Goal: Information Seeking & Learning: Learn about a topic

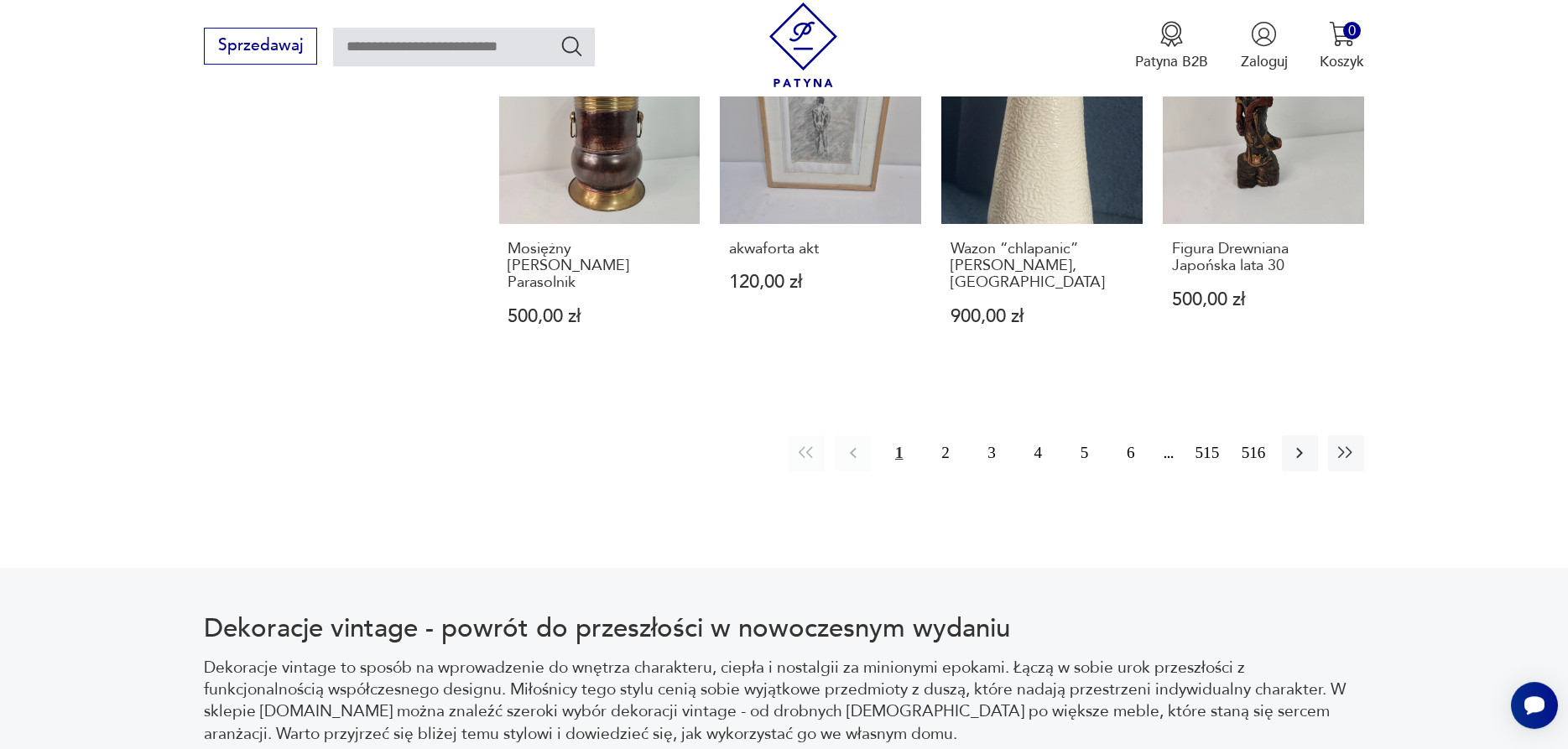
scroll to position [1975, 0]
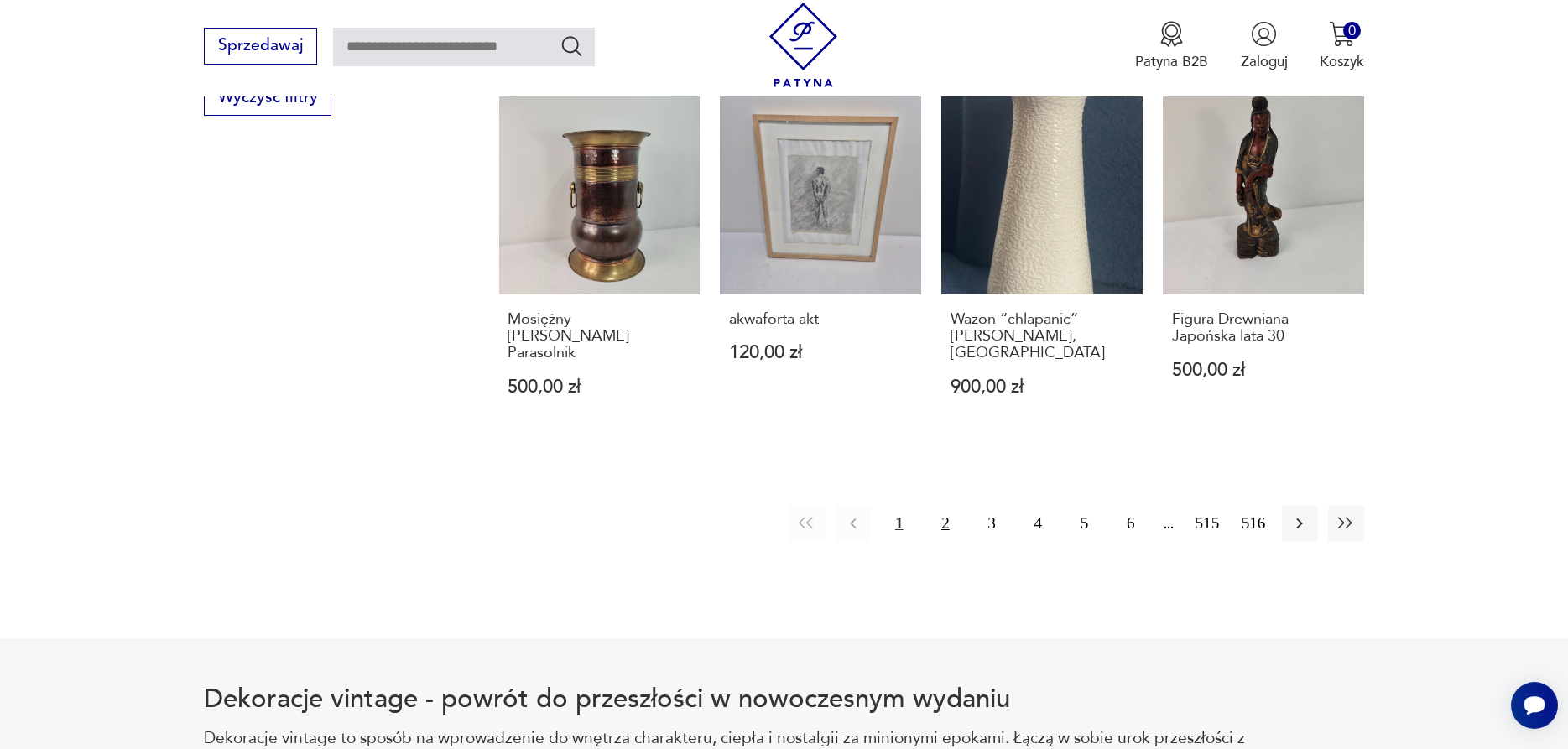
click at [938, 506] on button "2" at bounding box center [945, 523] width 36 height 36
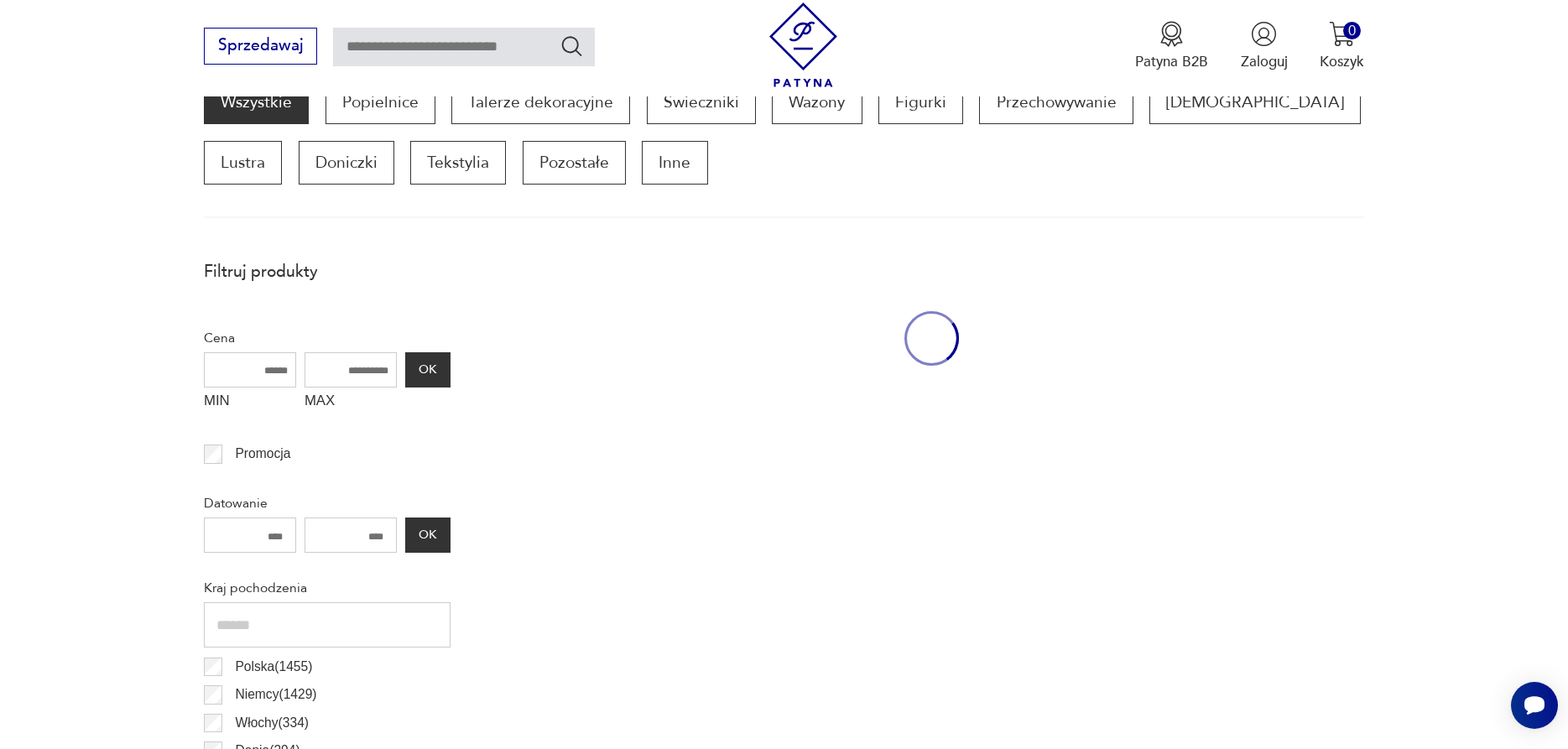
scroll to position [558, 0]
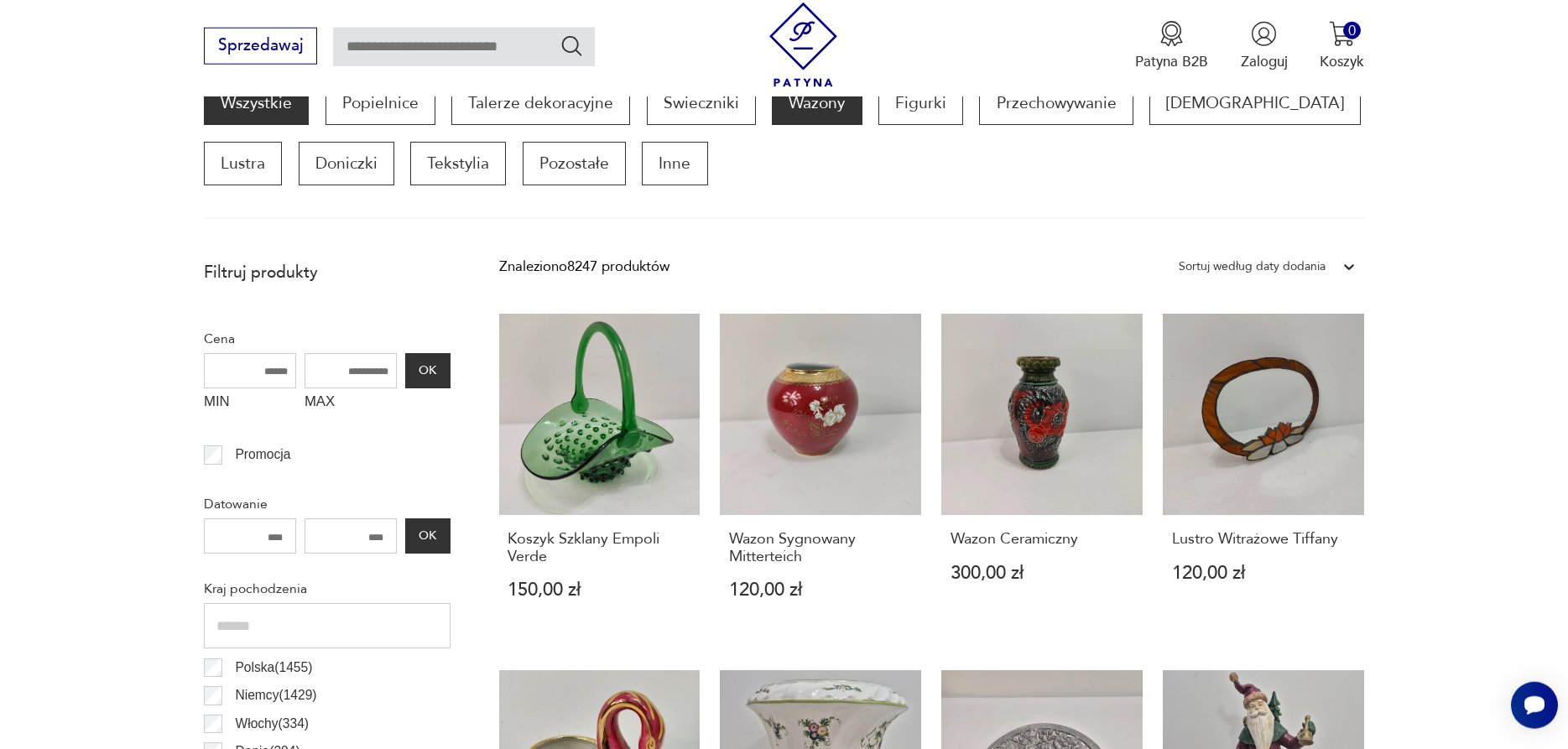
click at [827, 116] on p "Wazony" at bounding box center [817, 104] width 90 height 44
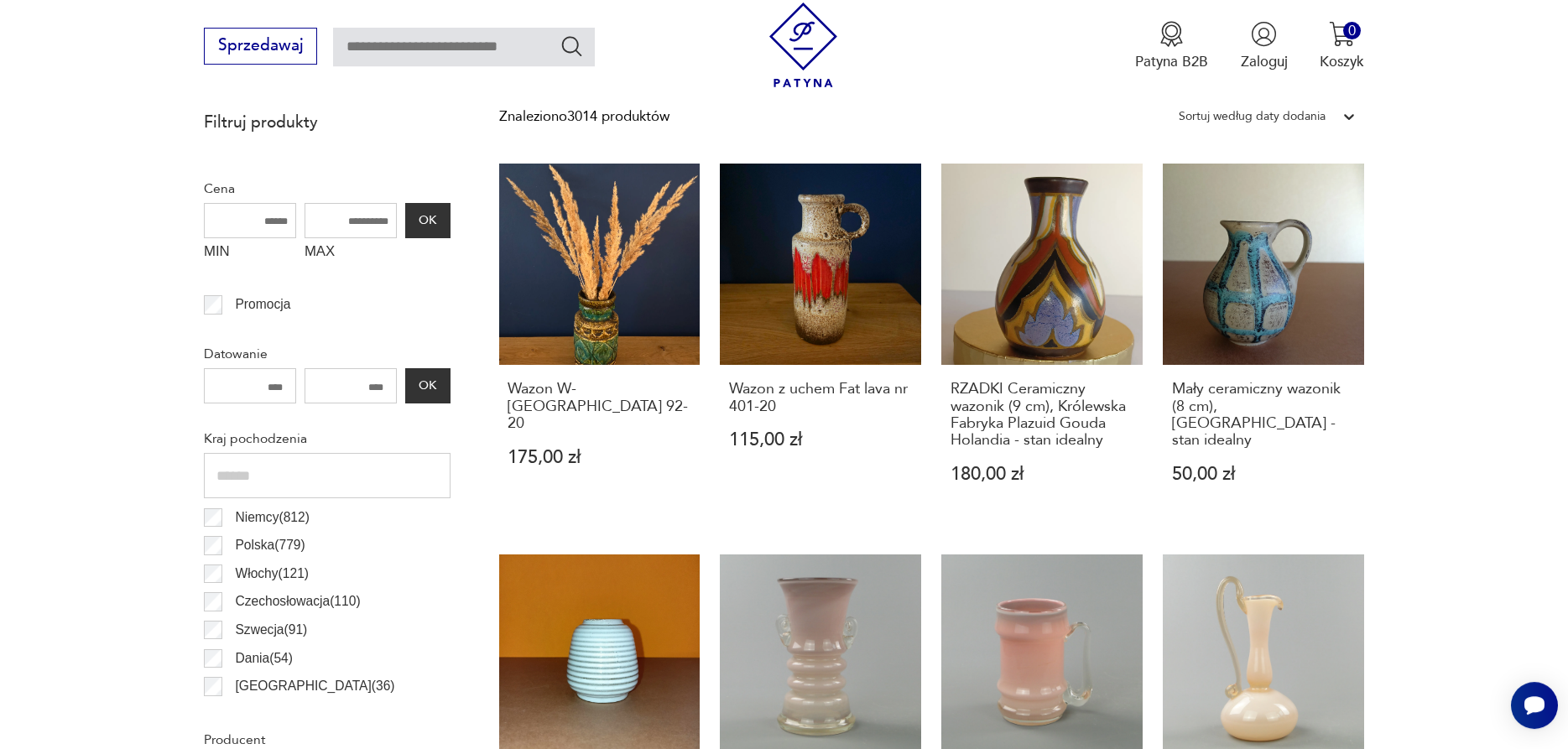
scroll to position [700, 0]
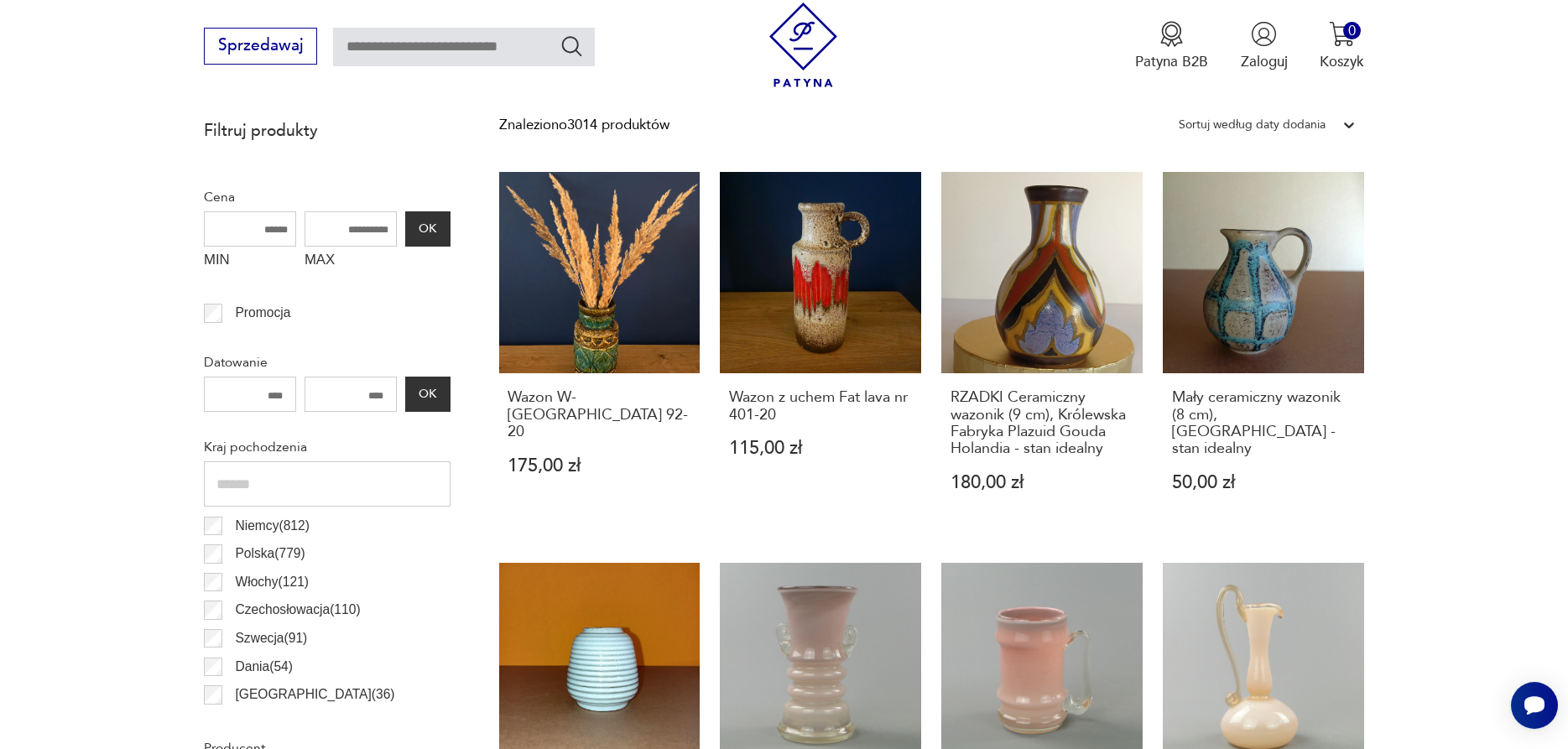
click at [251, 552] on p "Polska ( 779 )" at bounding box center [270, 553] width 70 height 22
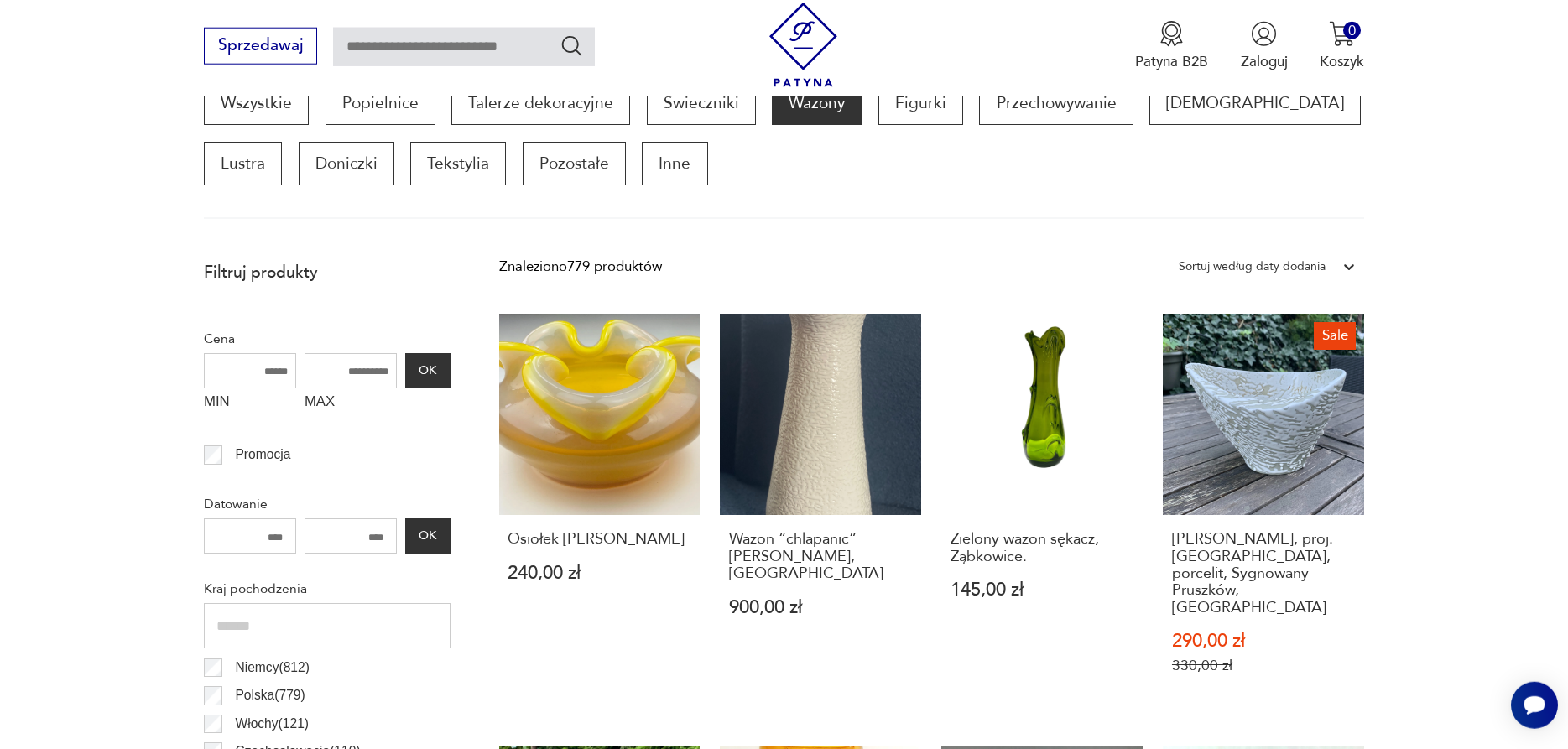
scroll to position [558, 0]
drag, startPoint x: 1548, startPoint y: 185, endPoint x: 1567, endPoint y: 230, distance: 48.8
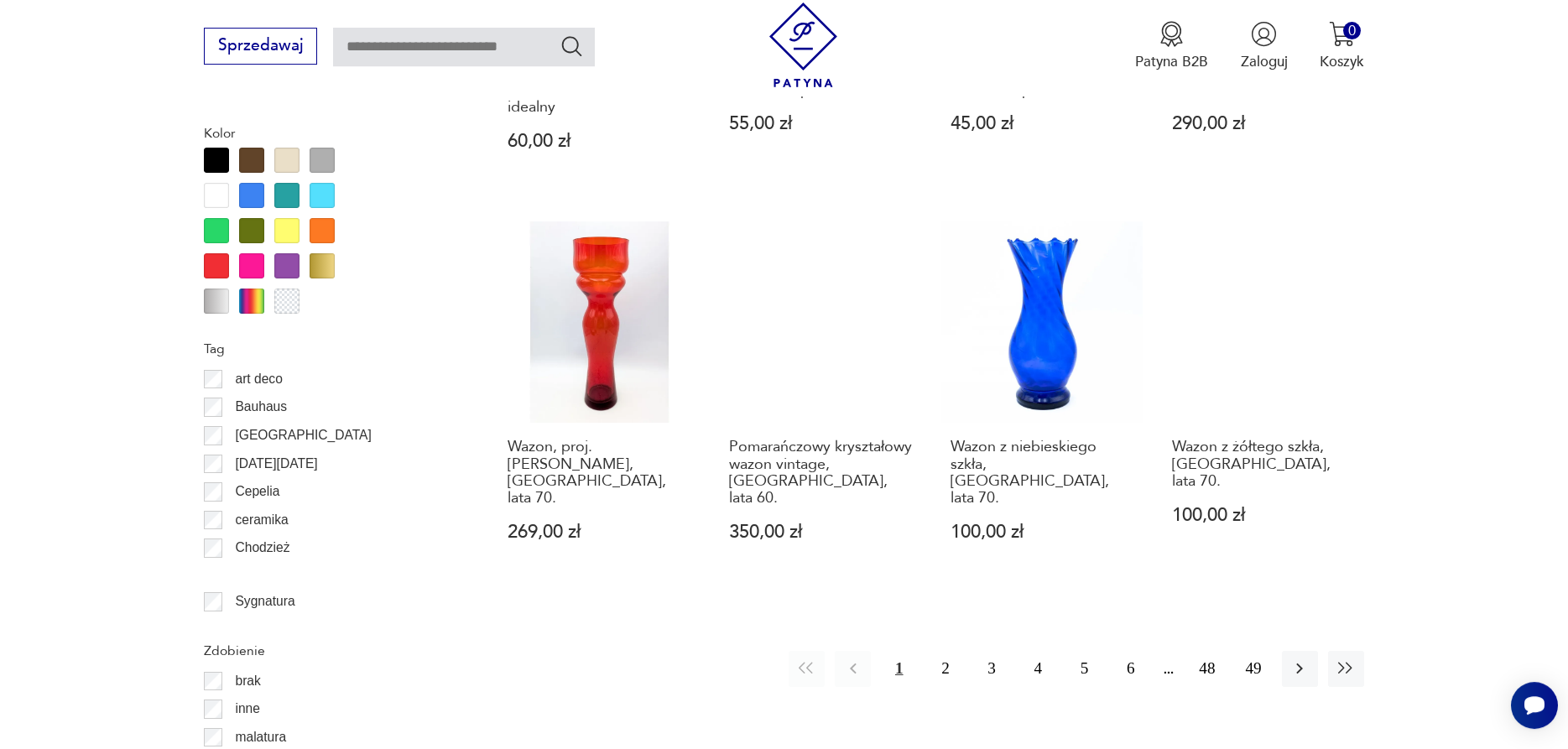
scroll to position [1835, 0]
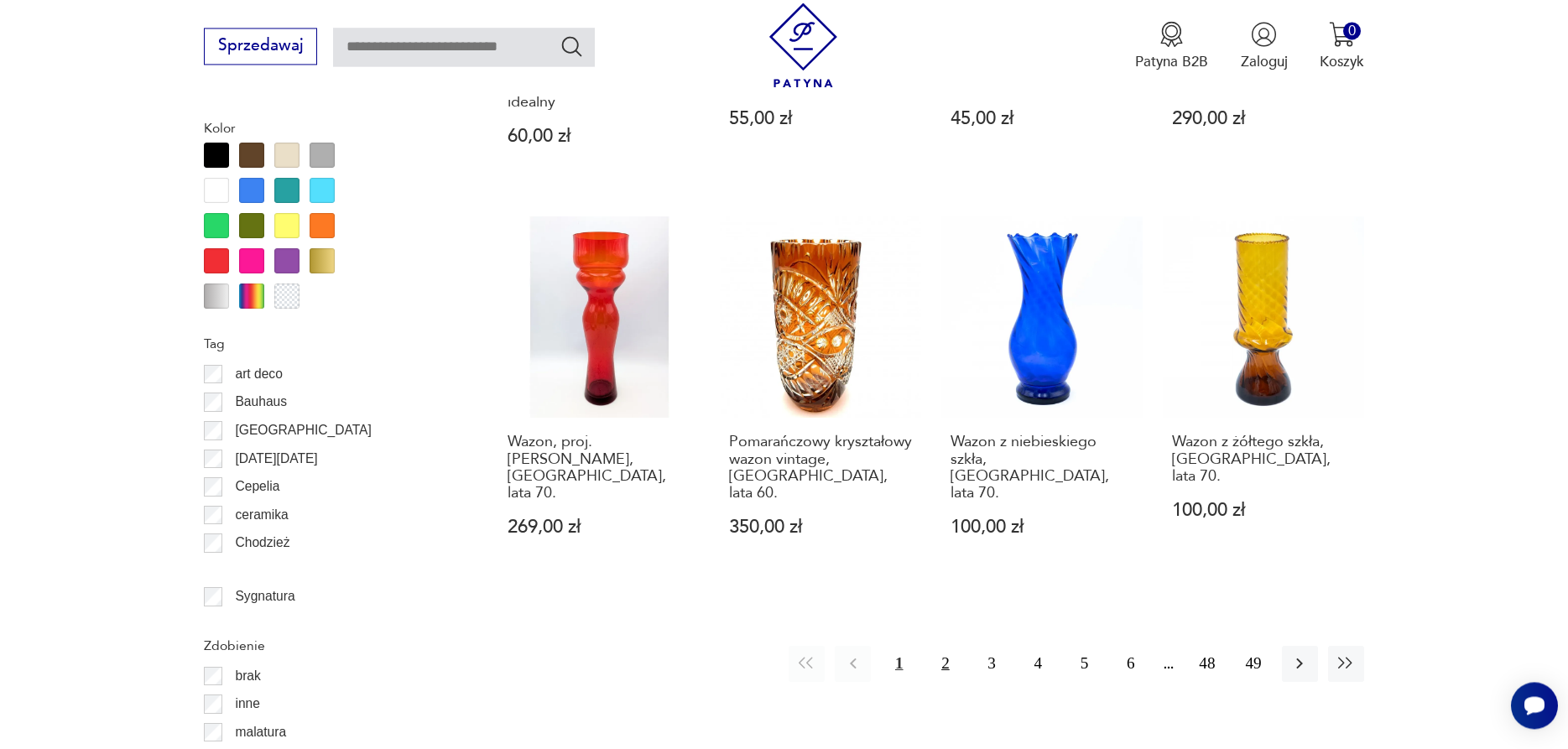
click at [941, 646] on button "2" at bounding box center [945, 664] width 36 height 36
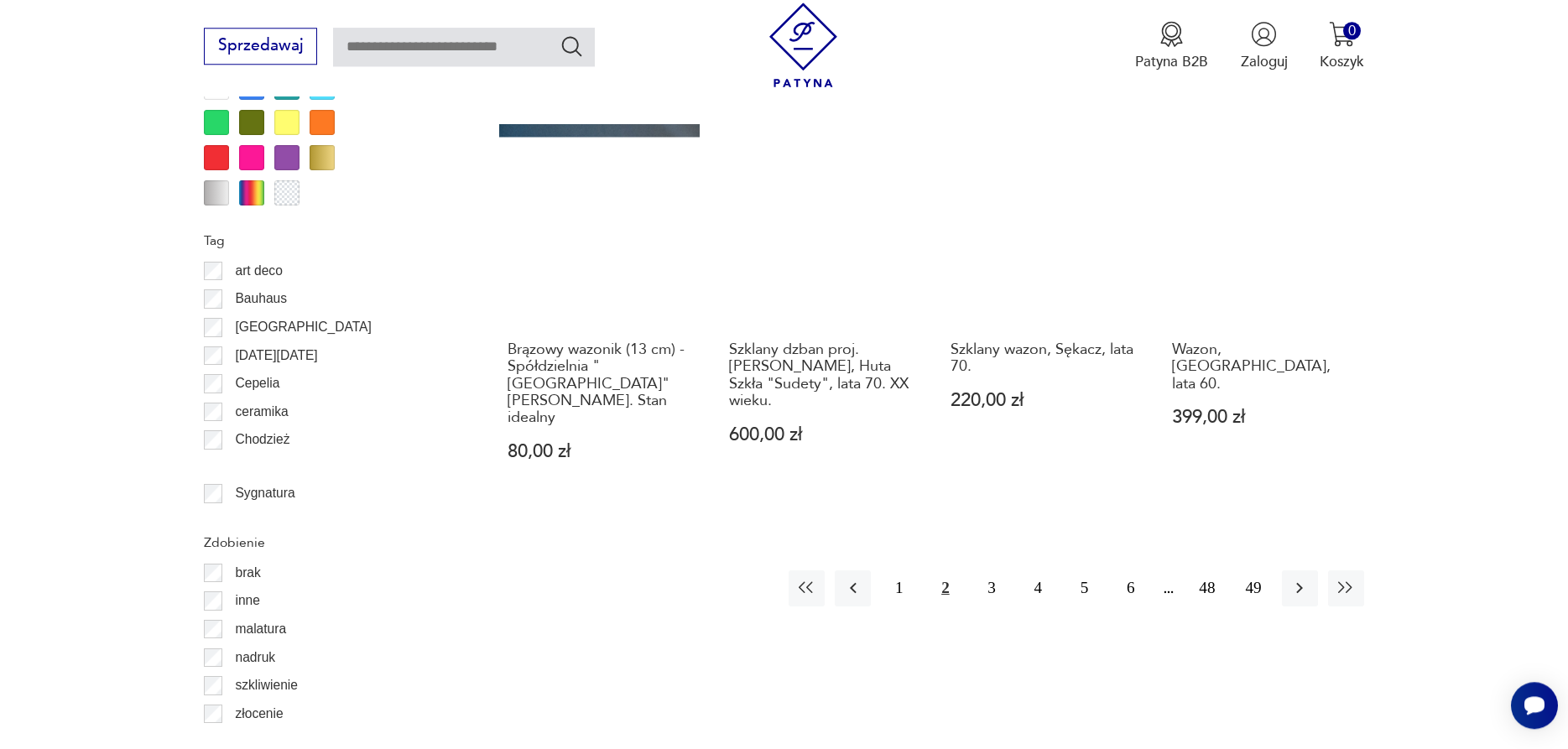
scroll to position [1879, 0]
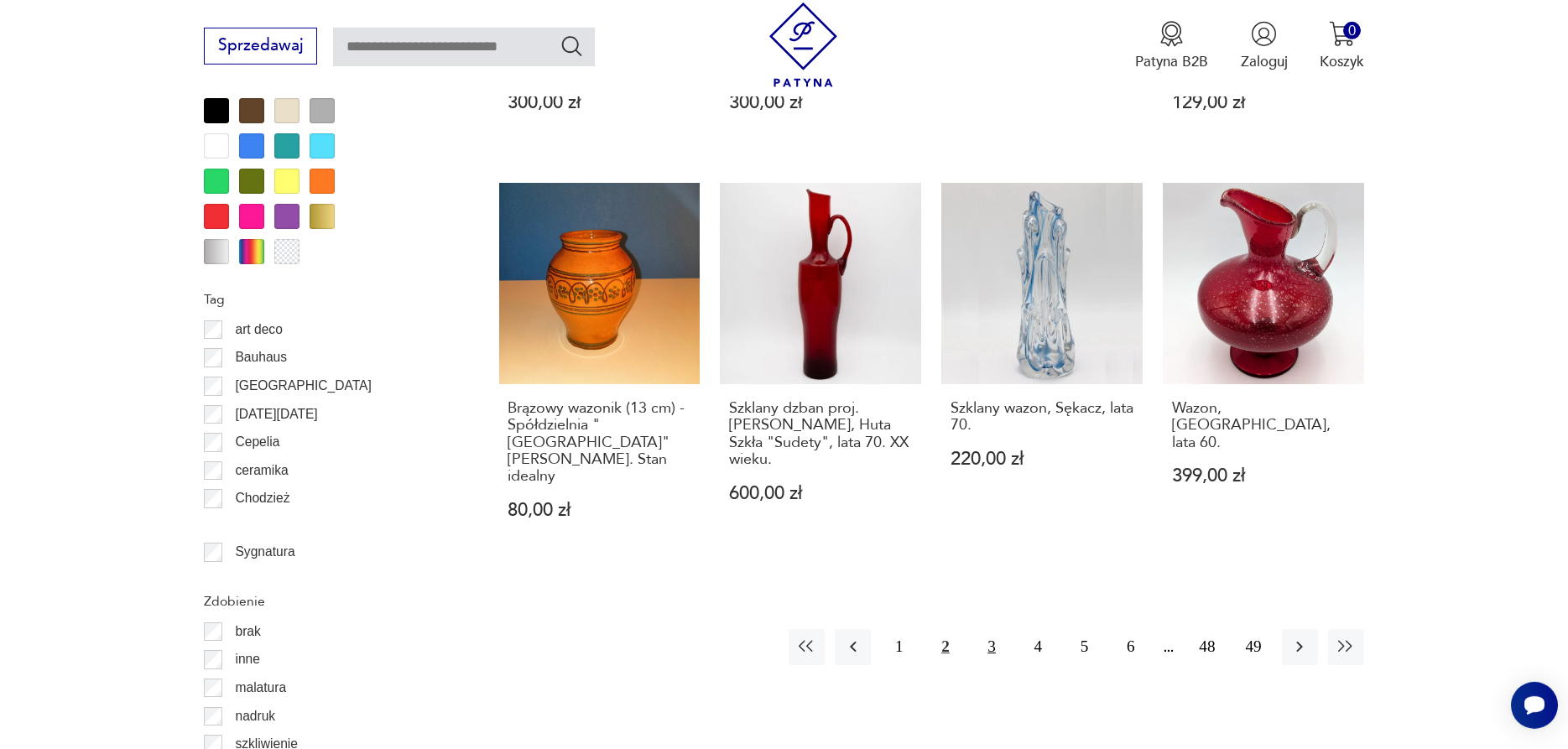
click at [991, 629] on button "3" at bounding box center [991, 646] width 36 height 36
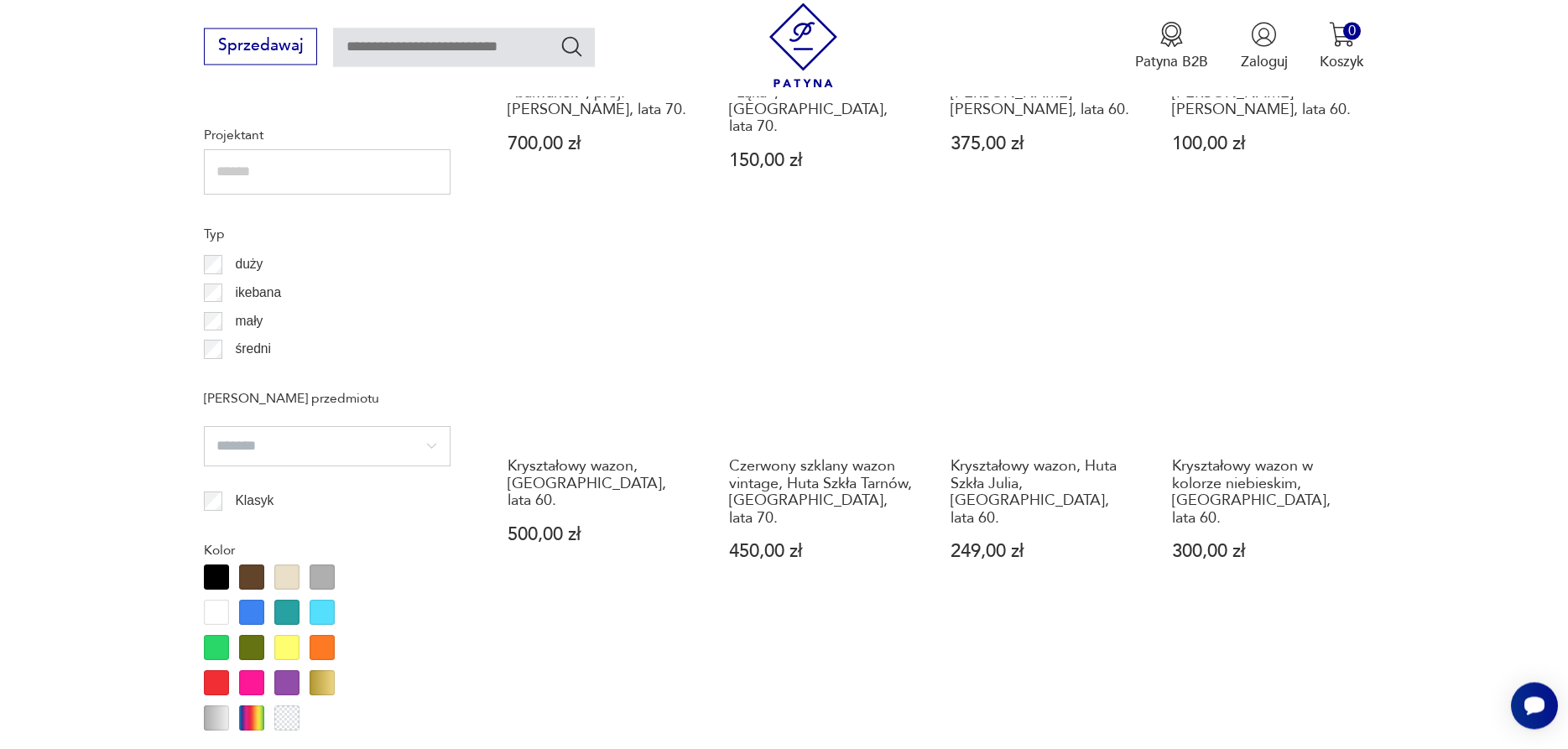
scroll to position [1862, 0]
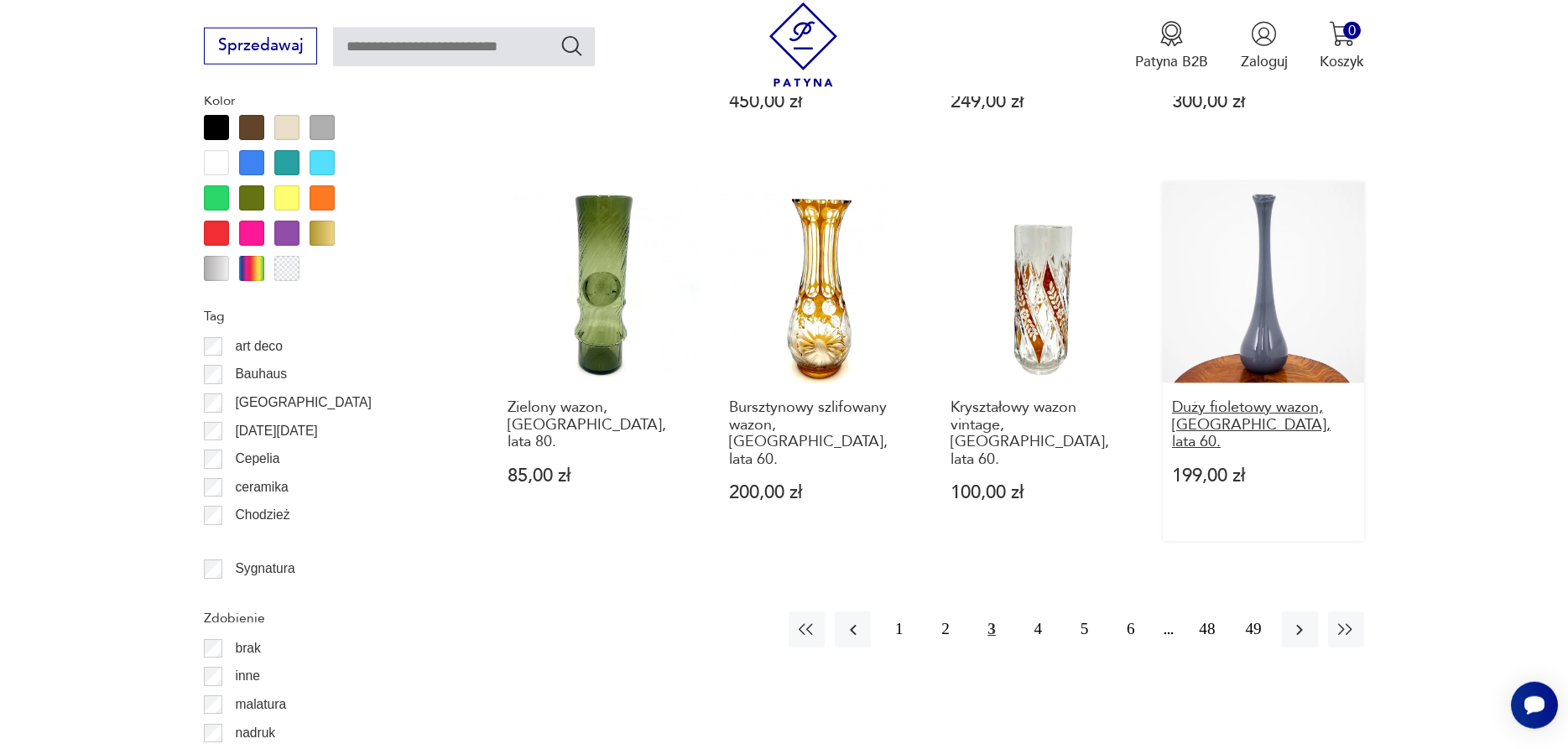
click at [1202, 399] on h3 "Duży fioletowy wazon, Polska, lata 60." at bounding box center [1262, 425] width 183 height 51
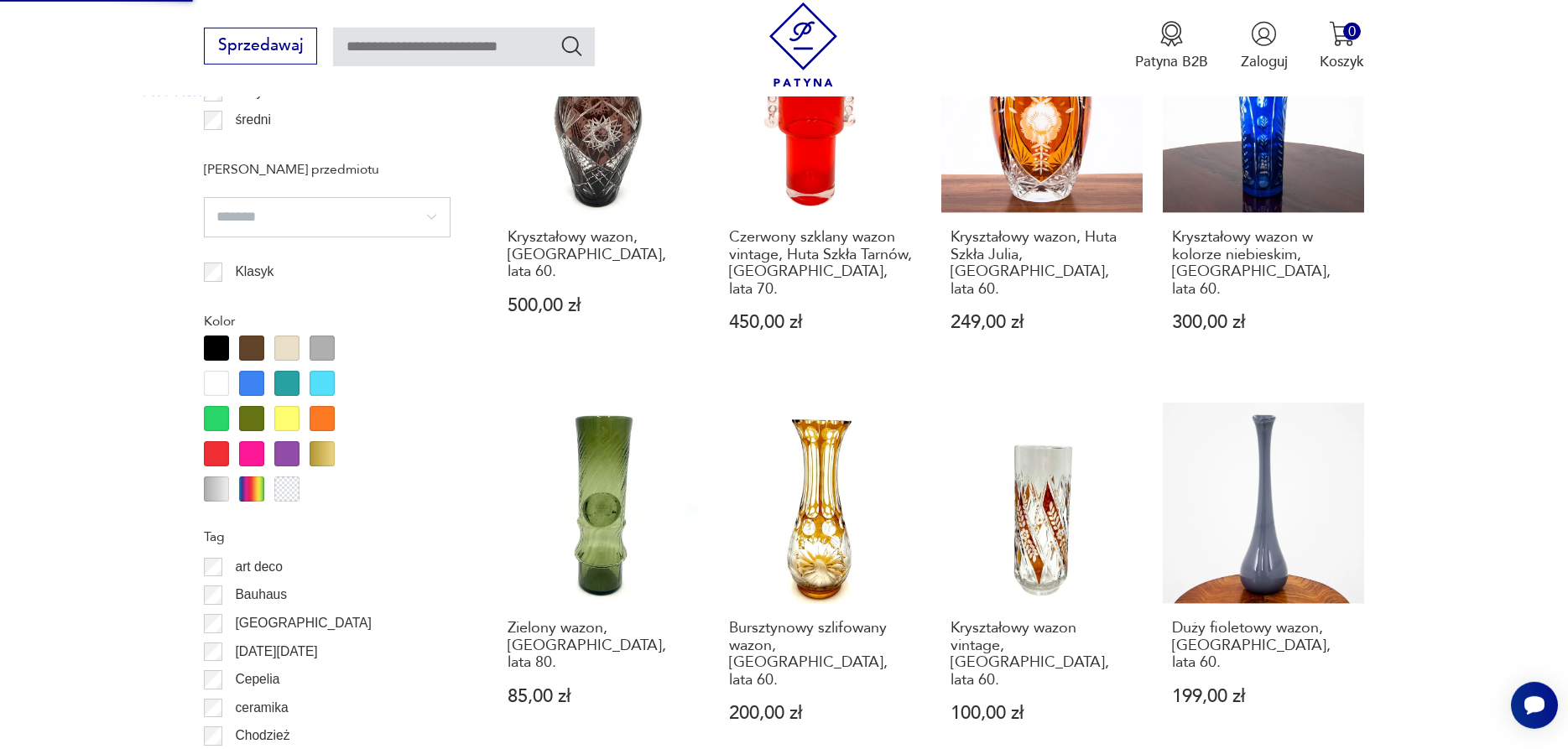
scroll to position [2122, 0]
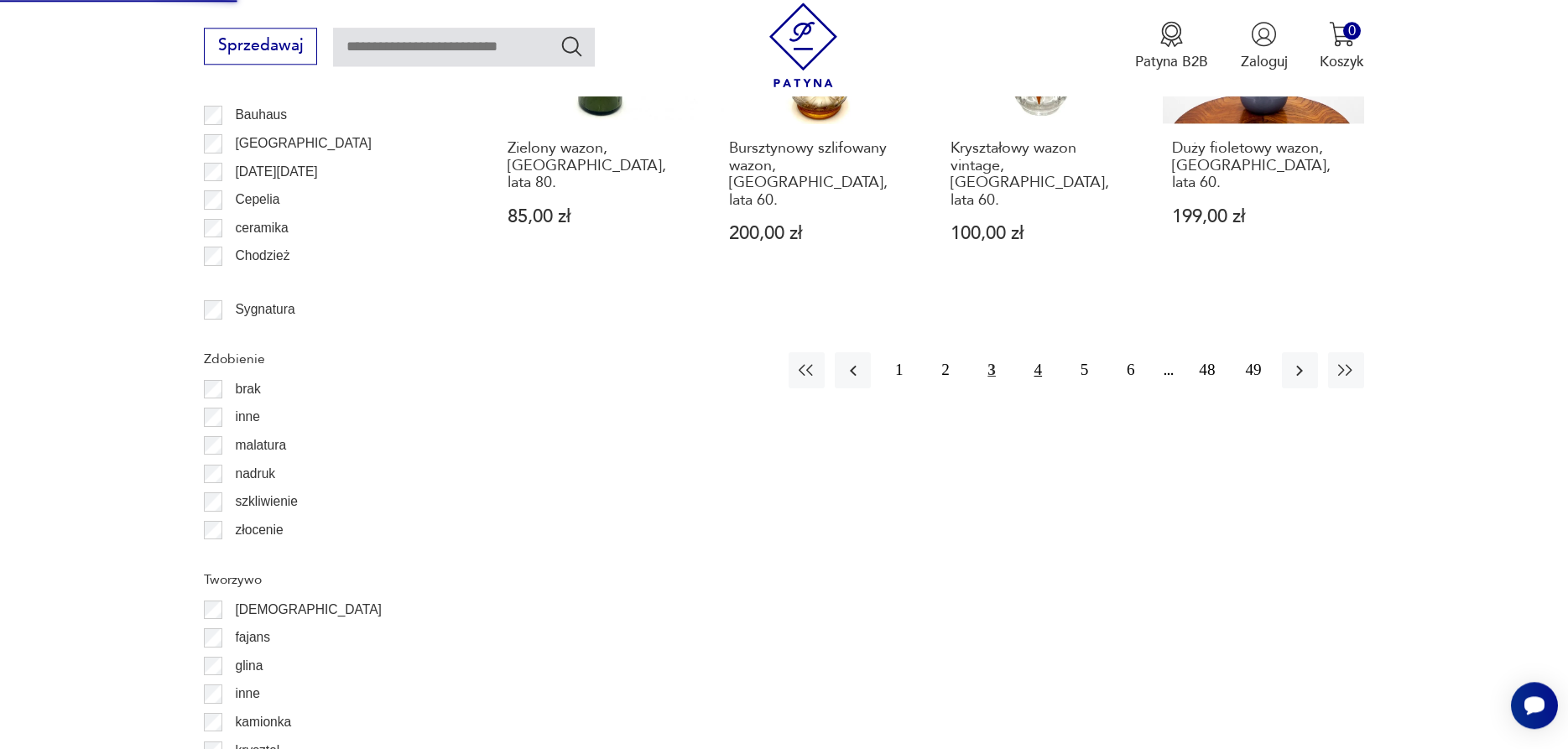
click at [1044, 352] on button "4" at bounding box center [1037, 370] width 36 height 36
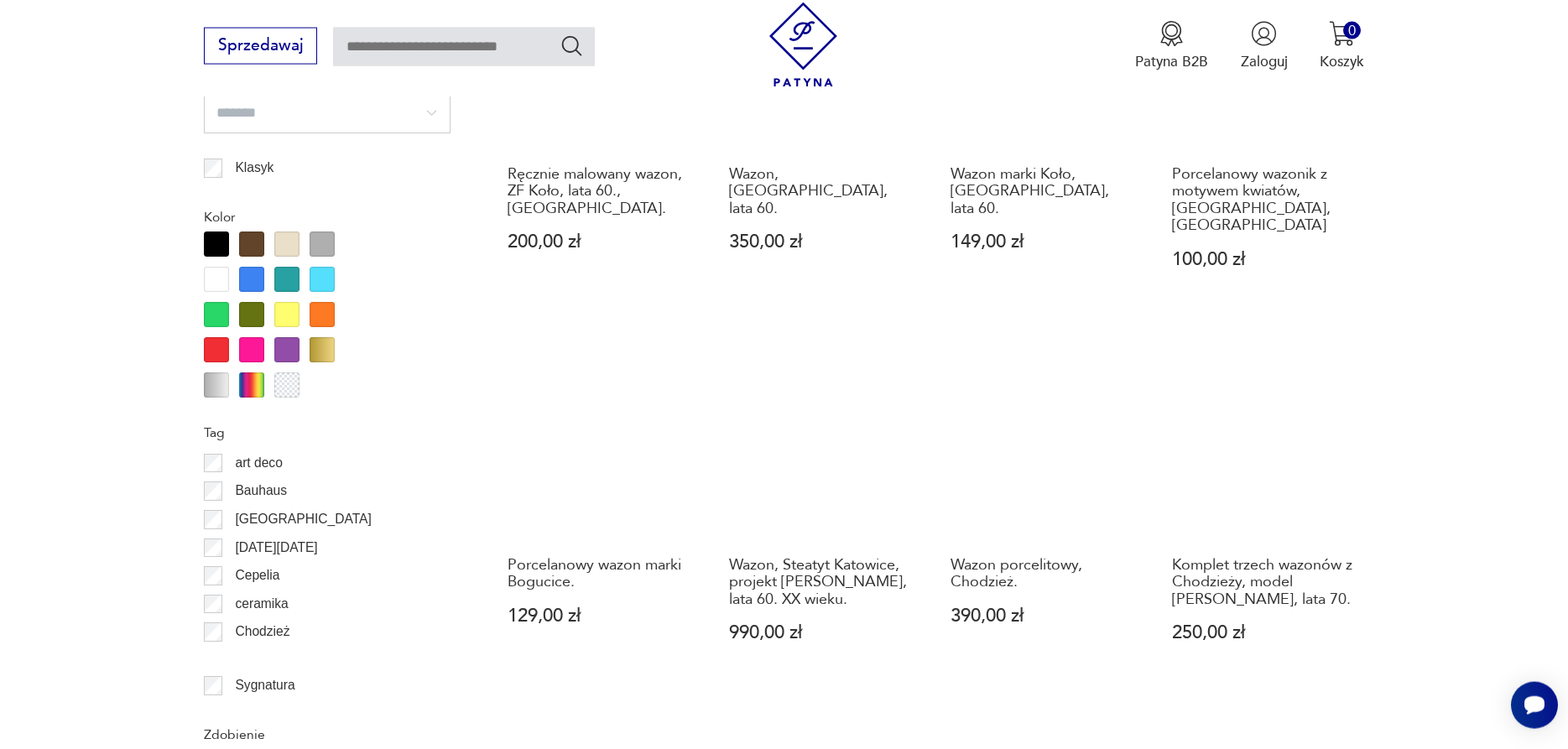
scroll to position [1942, 0]
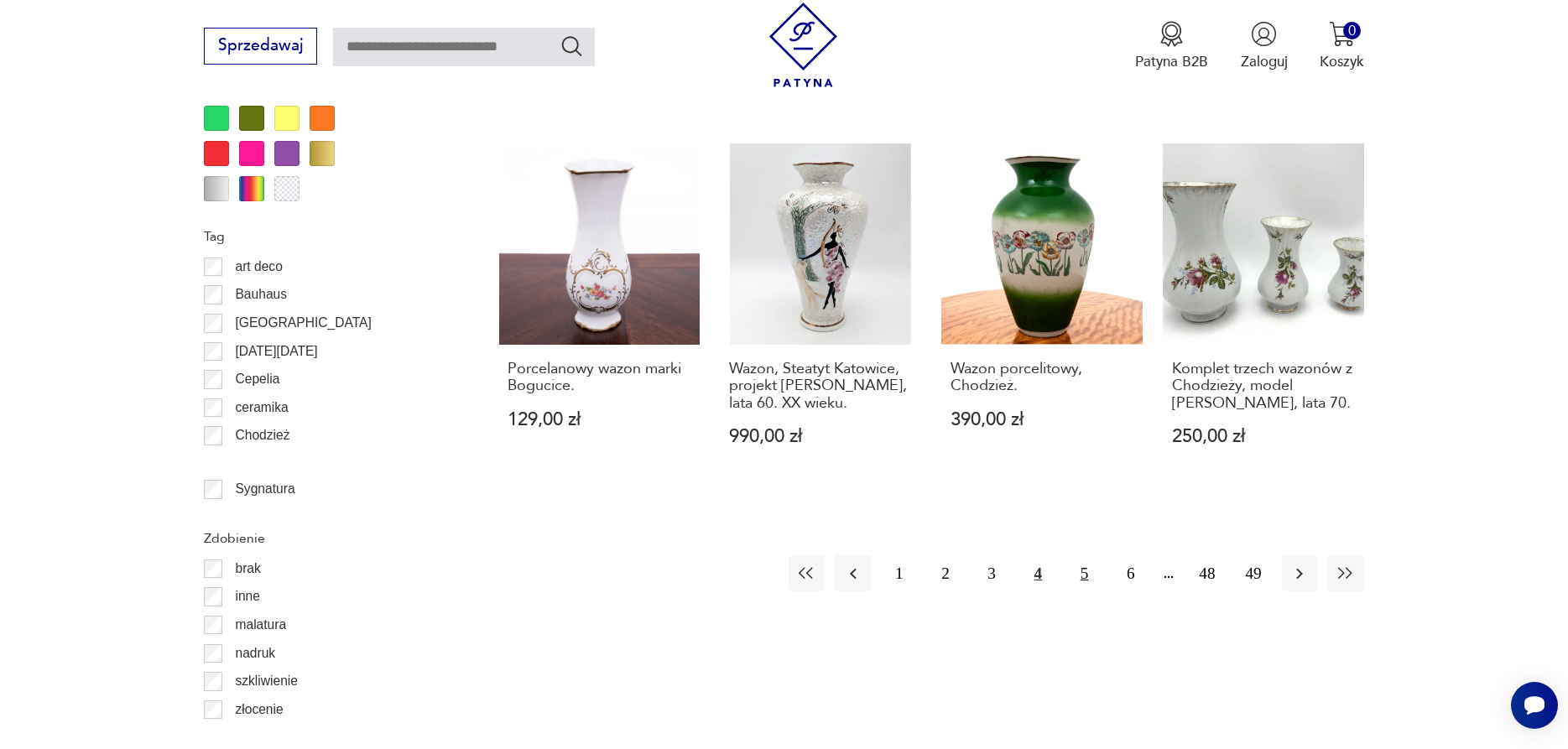
click at [1079, 555] on button "5" at bounding box center [1083, 573] width 36 height 36
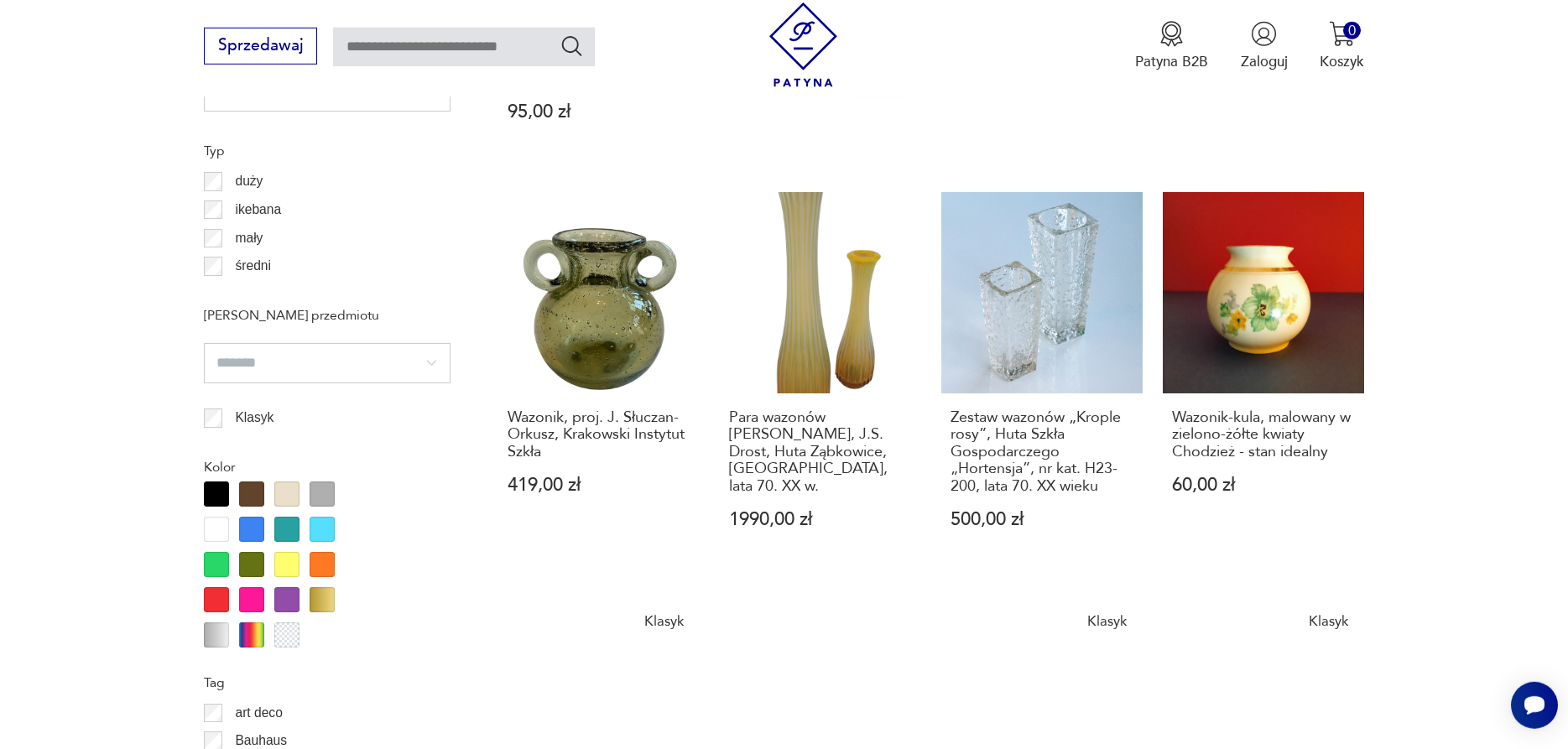
scroll to position [1813, 0]
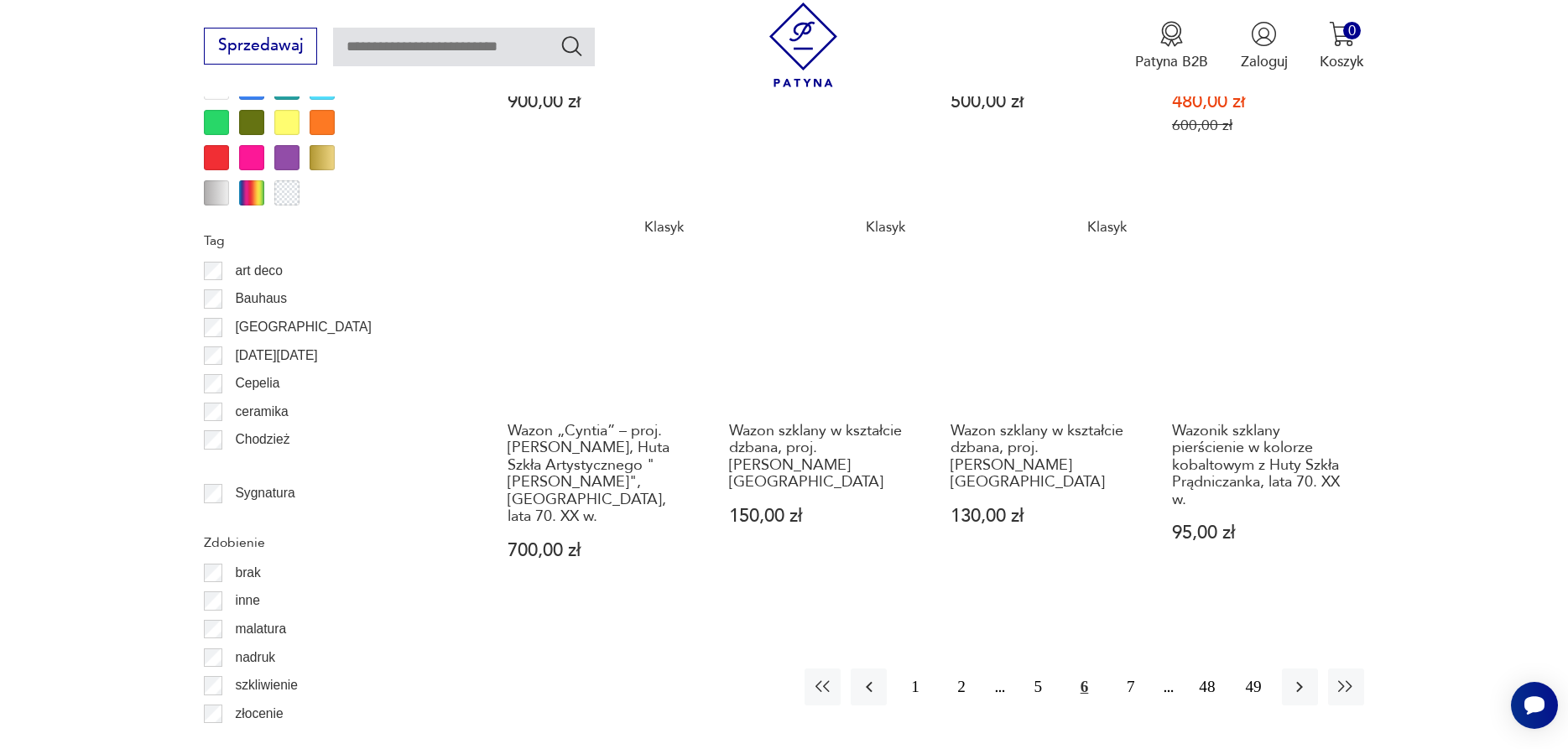
scroll to position [2200, 0]
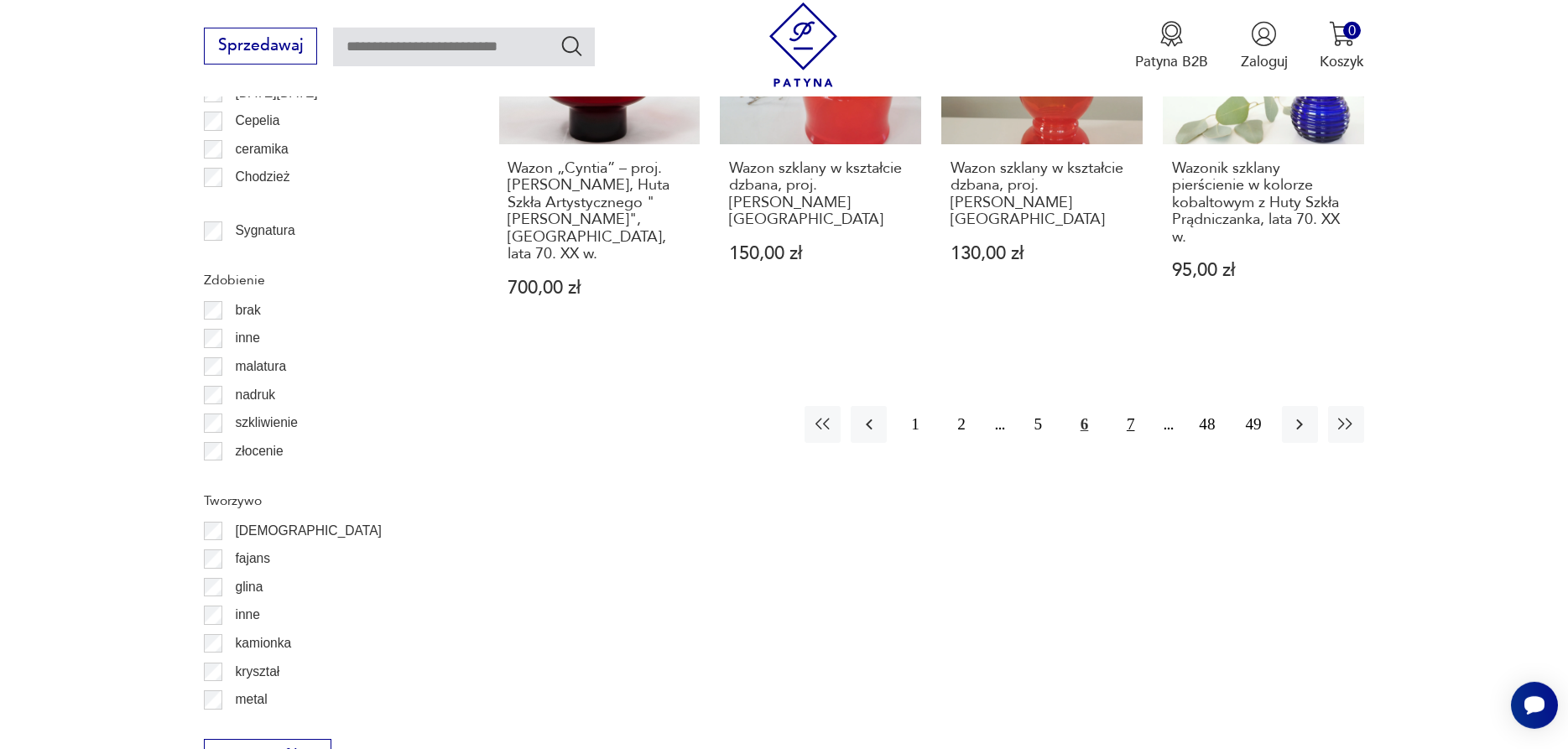
click at [1139, 406] on button "7" at bounding box center [1129, 423] width 36 height 36
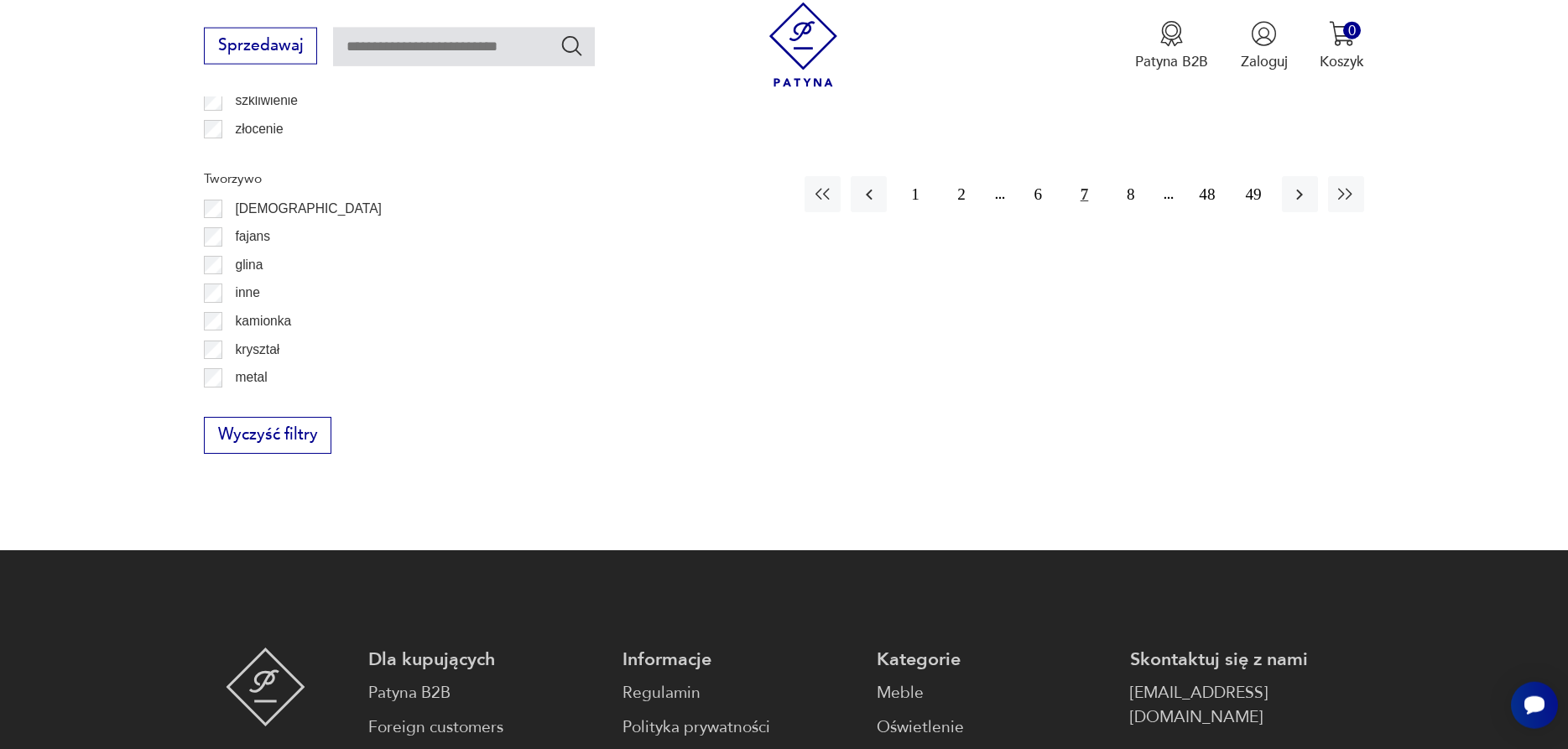
scroll to position [2545, 0]
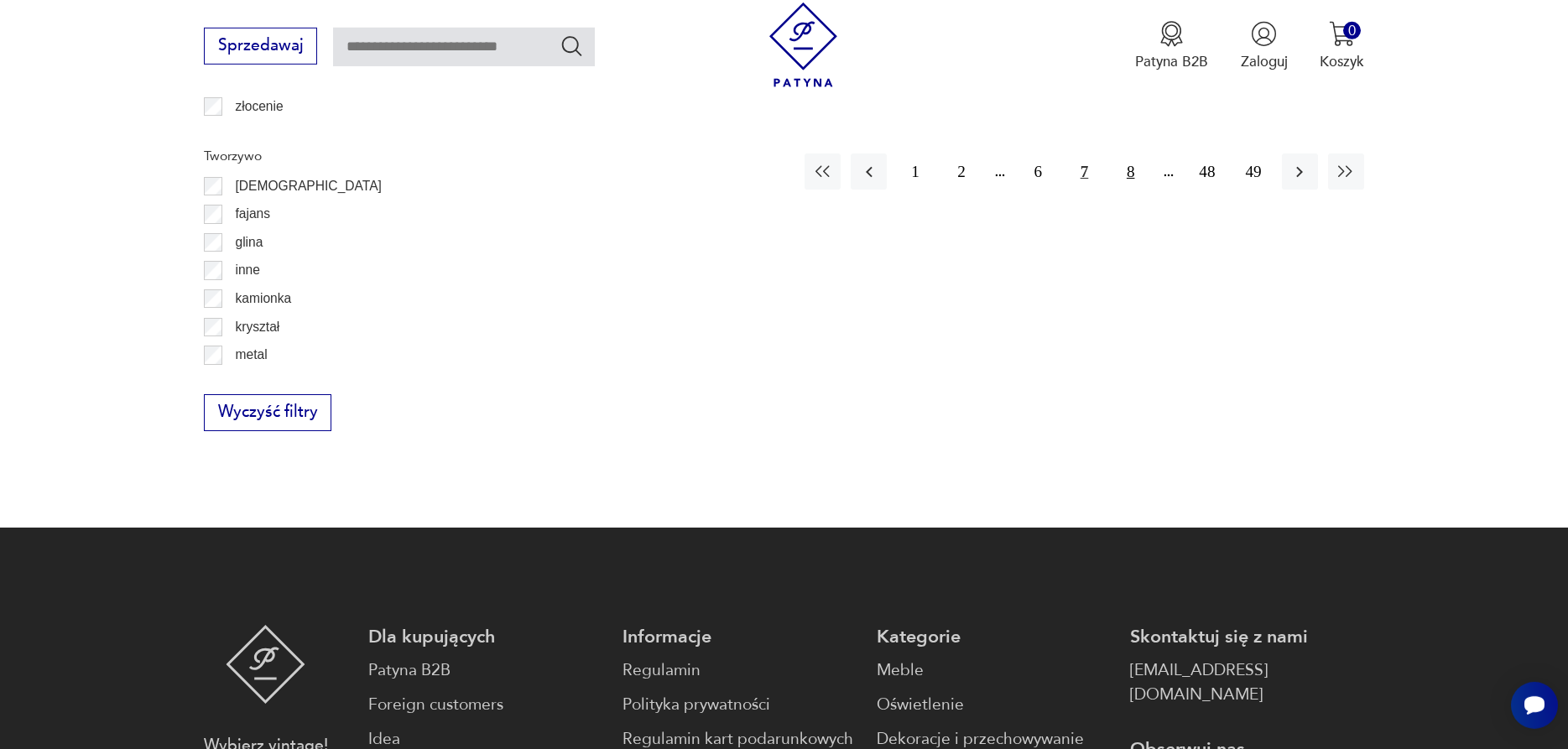
click at [1122, 153] on button "8" at bounding box center [1129, 171] width 36 height 36
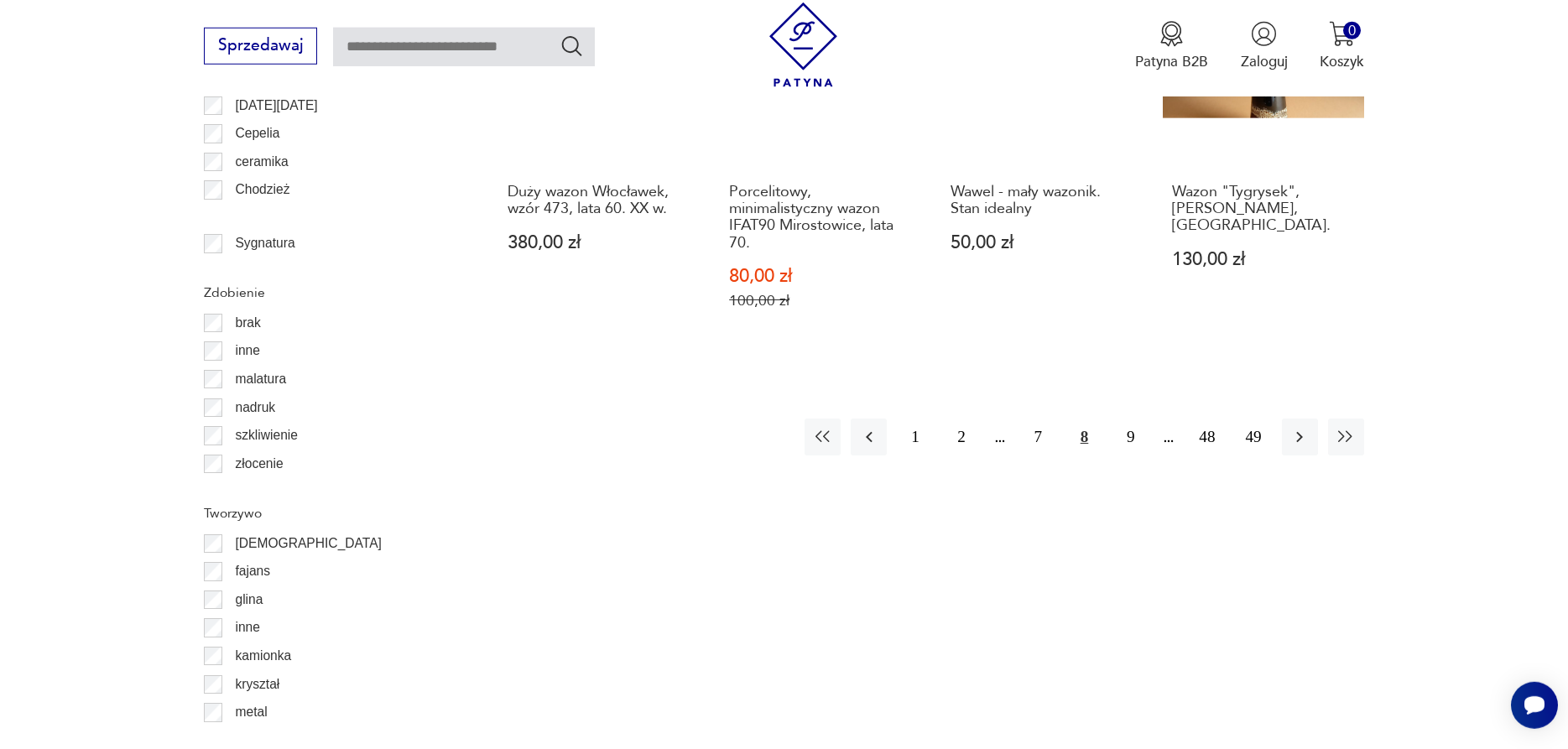
scroll to position [2200, 0]
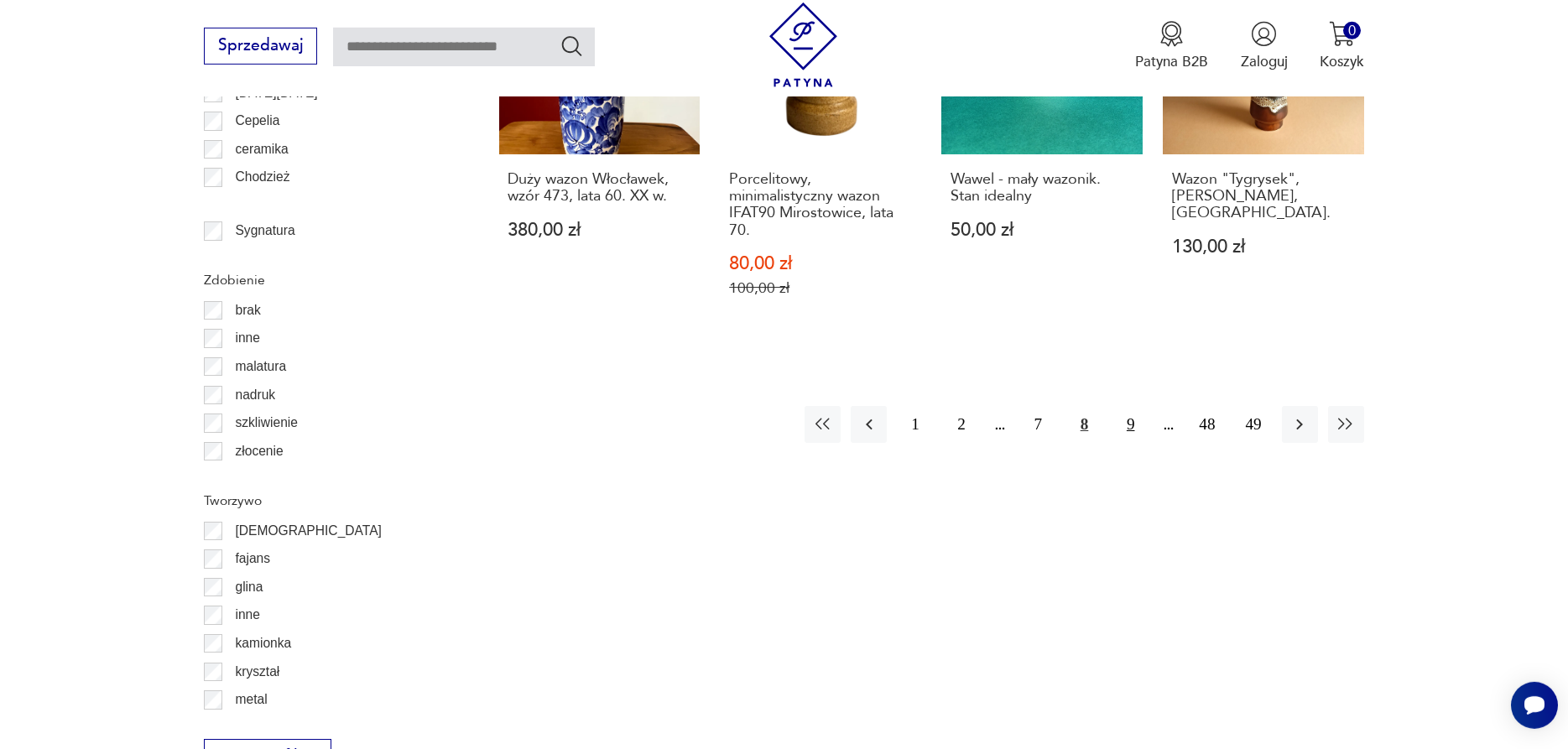
click at [1135, 406] on button "9" at bounding box center [1129, 423] width 36 height 36
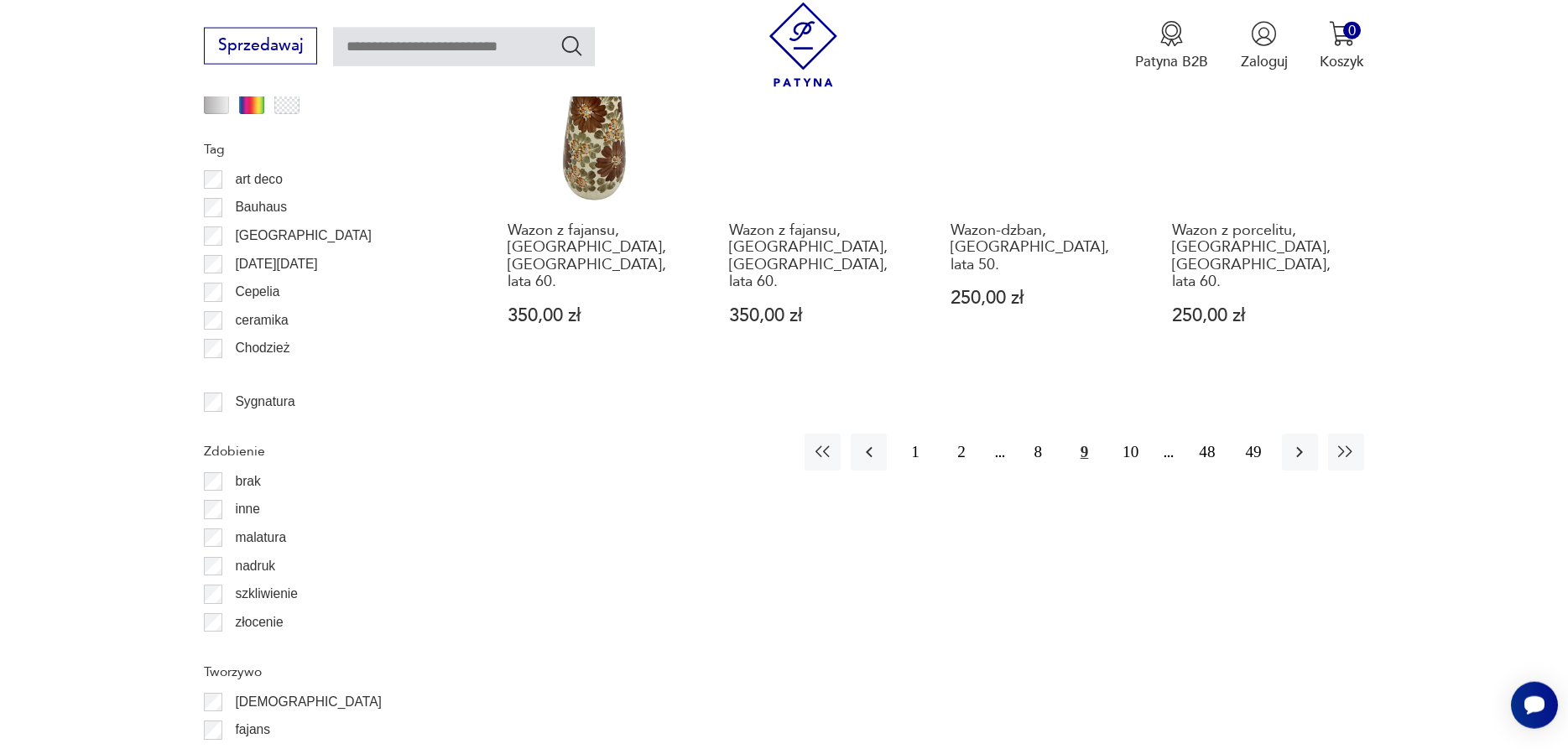
scroll to position [2134, 0]
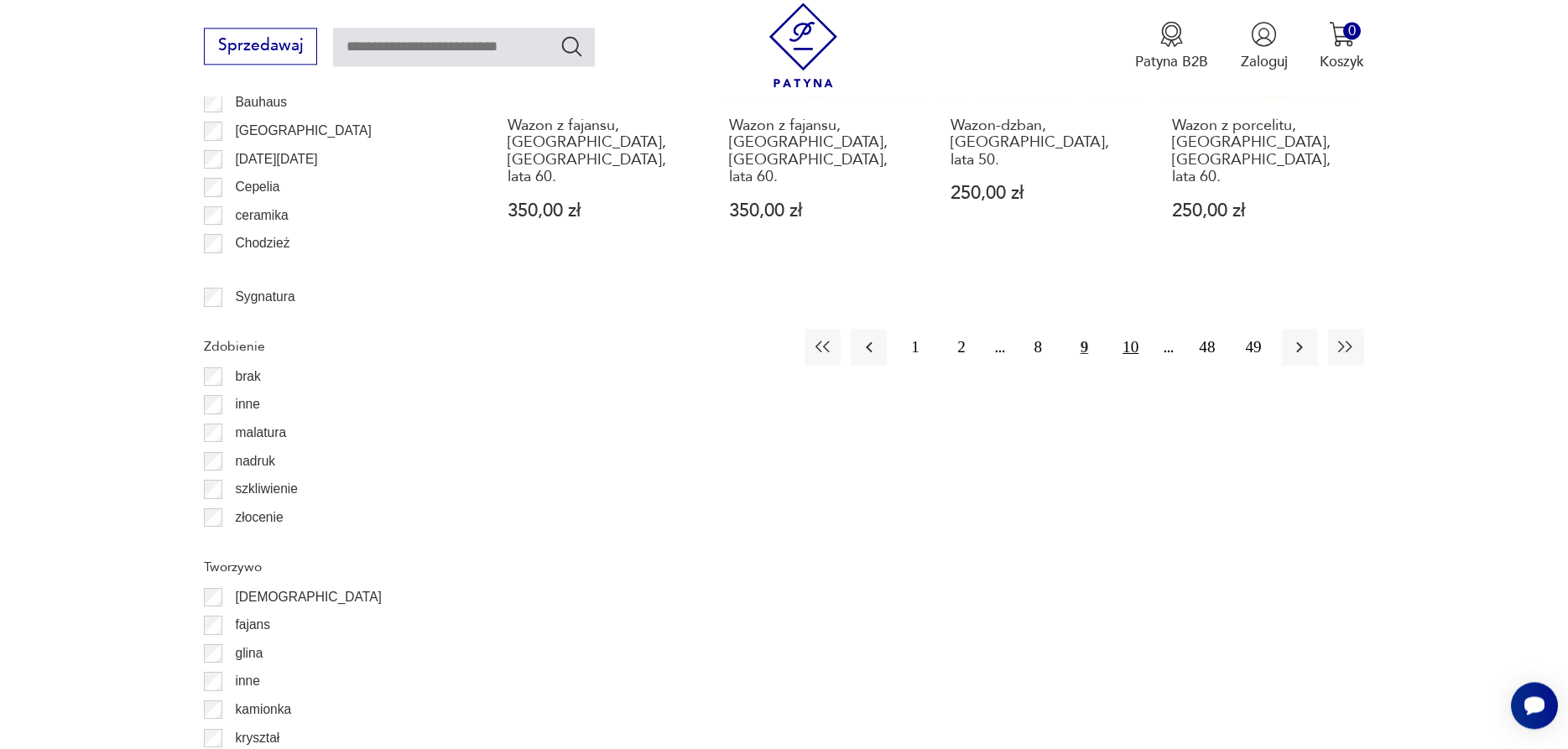
click at [1139, 329] on button "10" at bounding box center [1129, 346] width 36 height 36
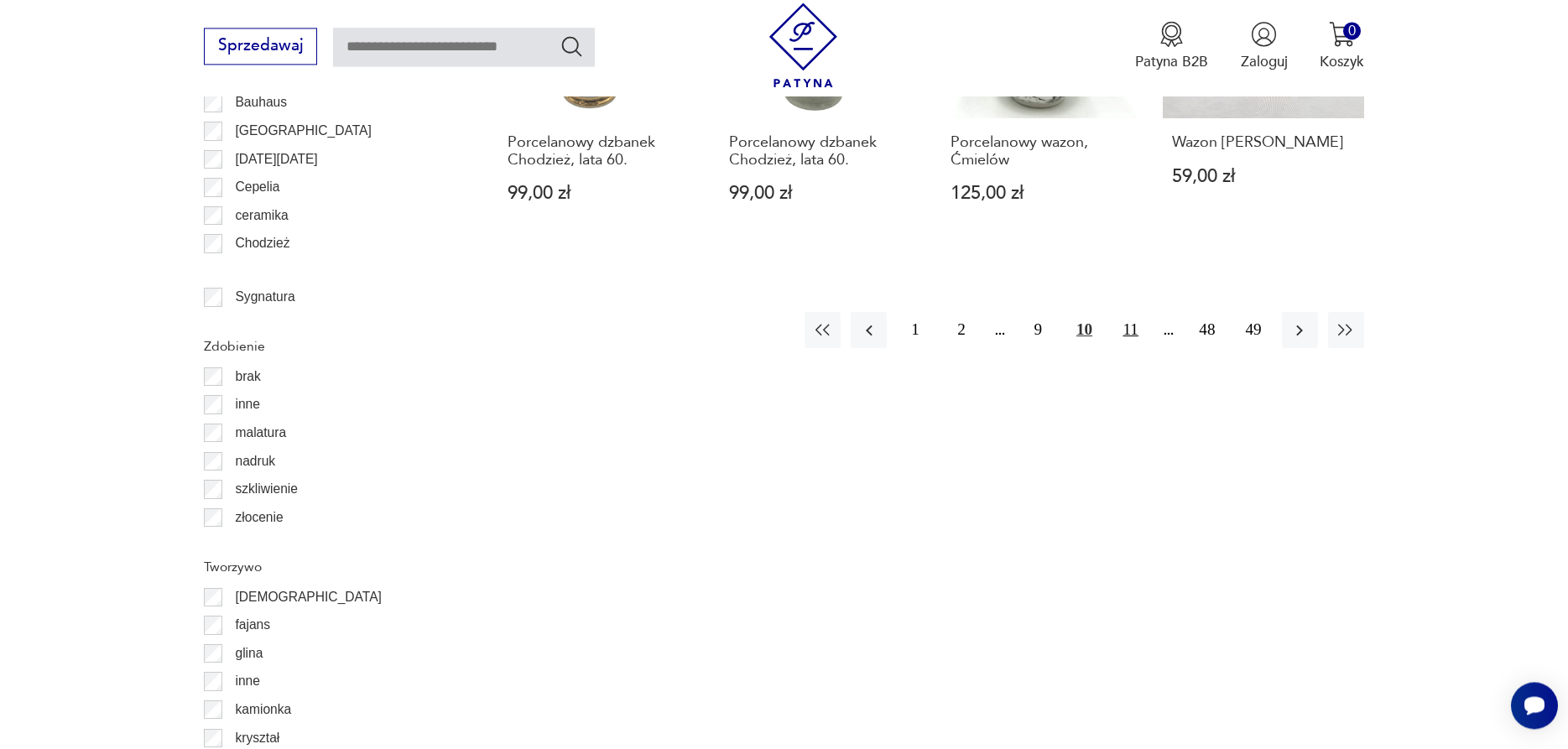
click at [1142, 312] on button "11" at bounding box center [1129, 330] width 36 height 36
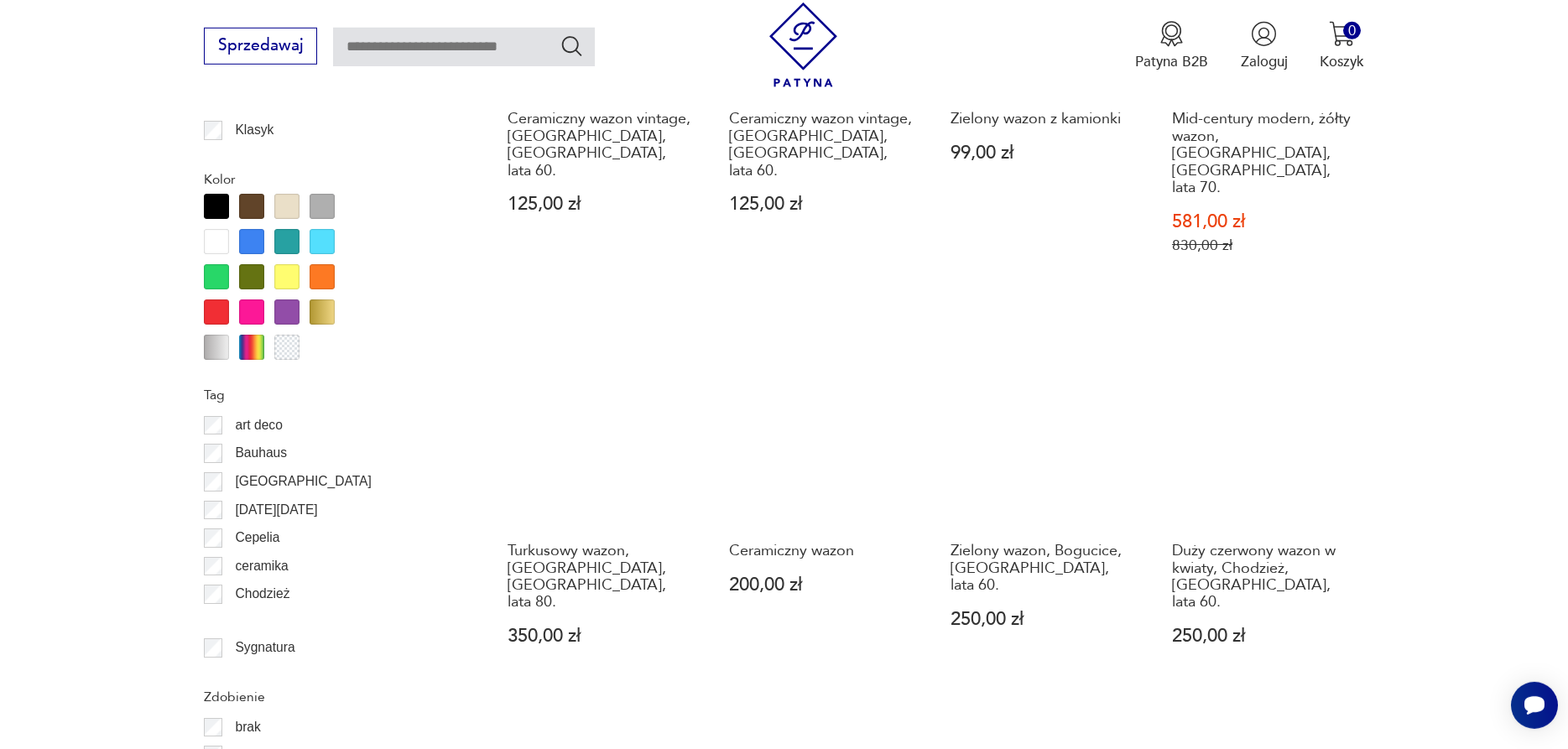
scroll to position [1855, 0]
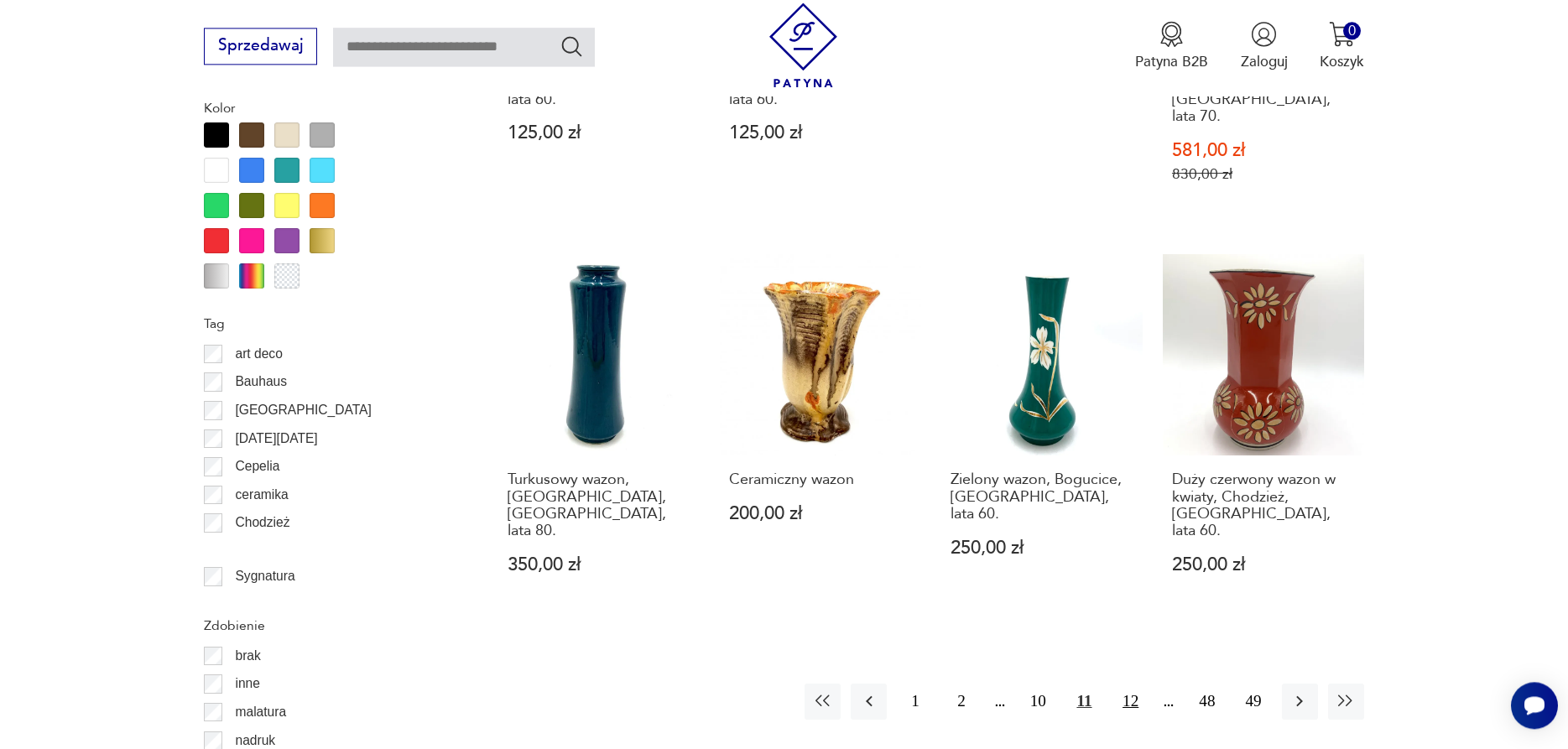
click at [1135, 684] on button "12" at bounding box center [1129, 701] width 36 height 36
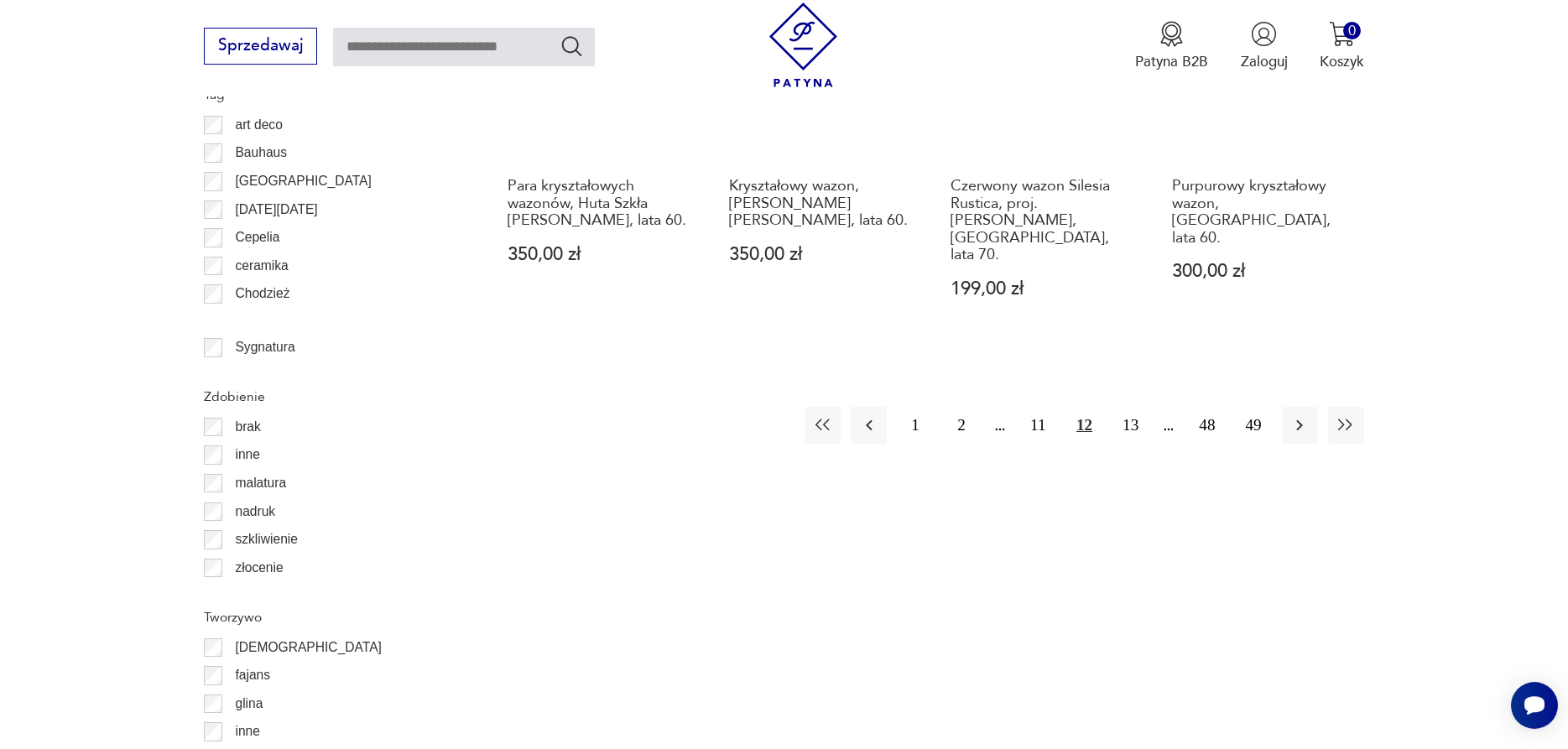
scroll to position [2134, 0]
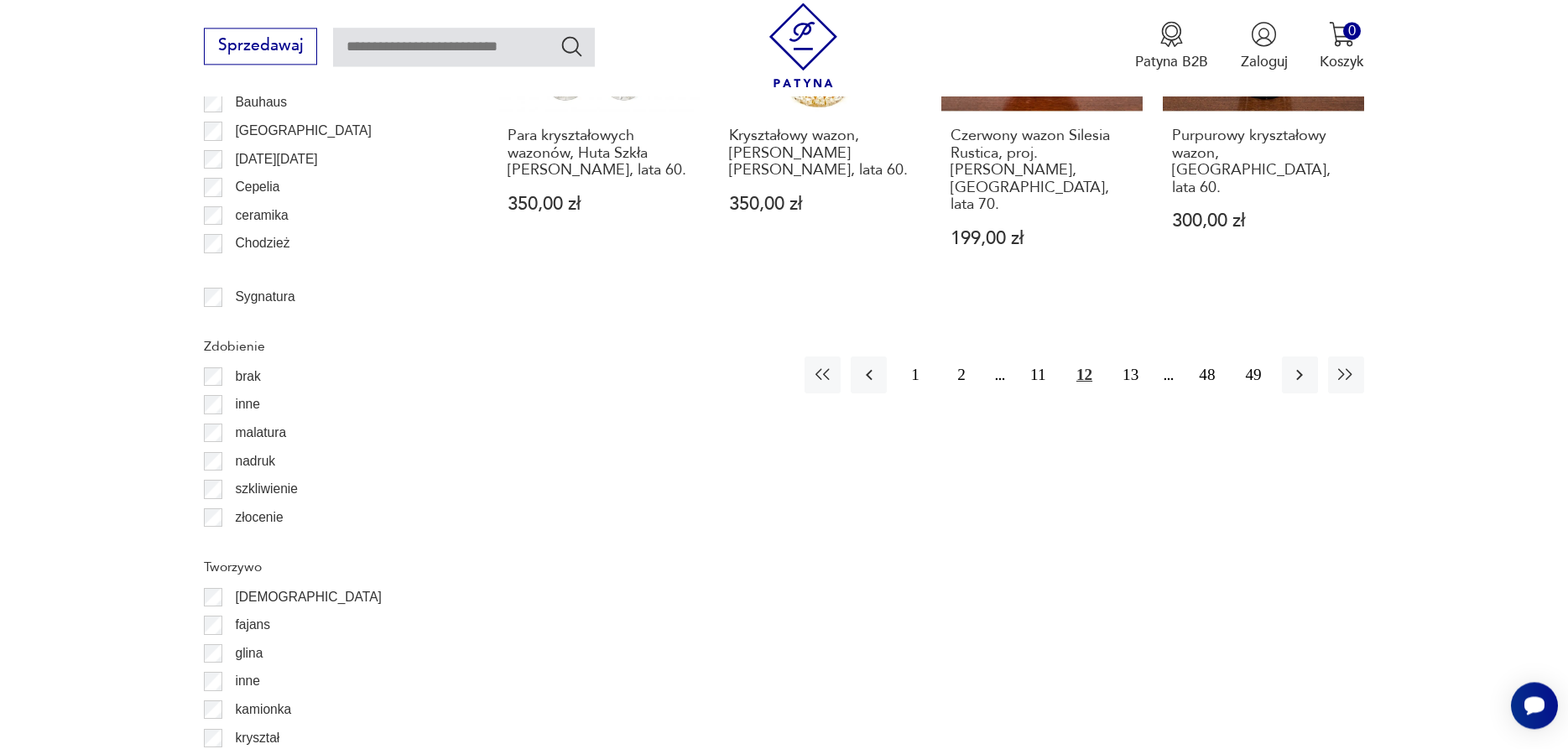
click at [1132, 356] on button "13" at bounding box center [1129, 374] width 36 height 36
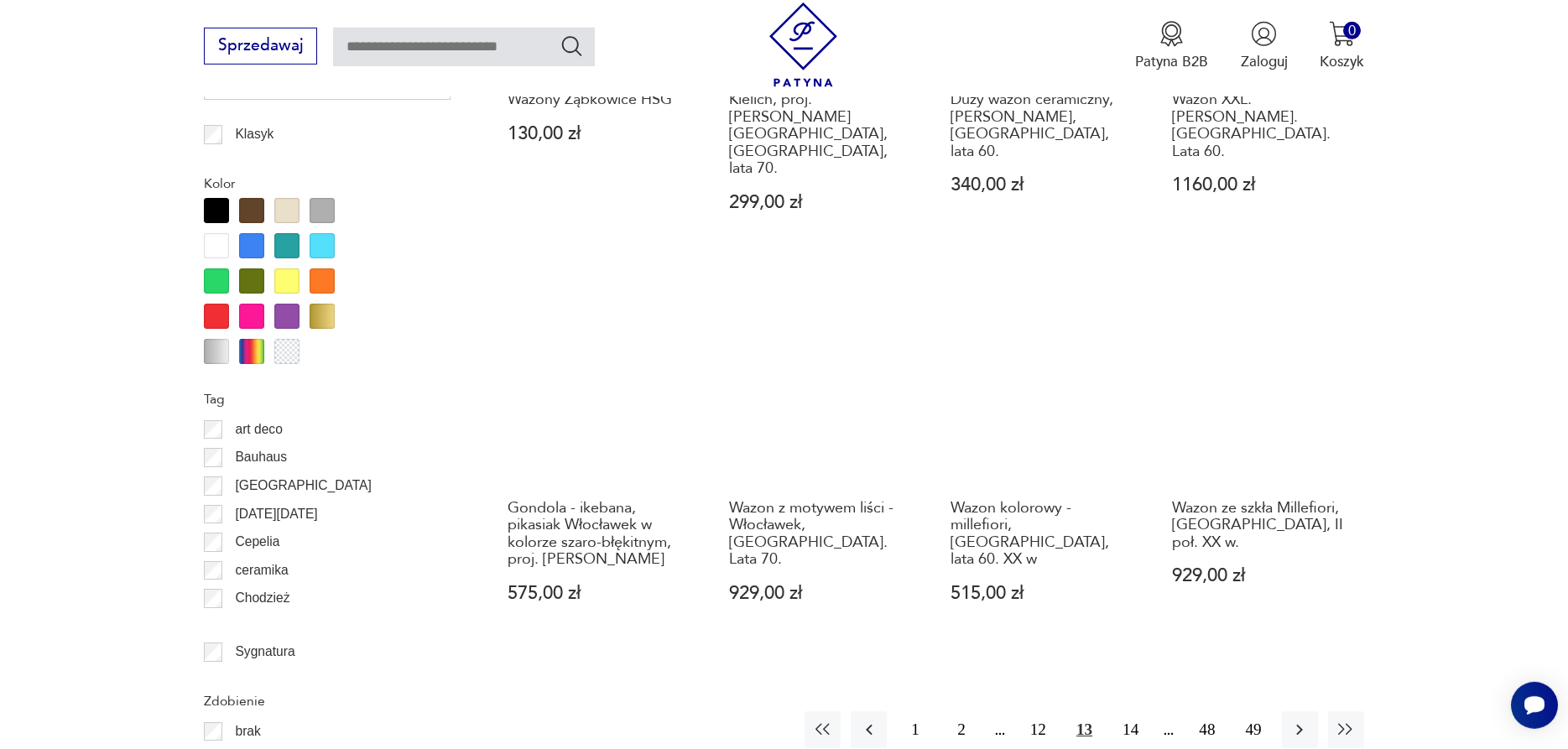
scroll to position [1805, 0]
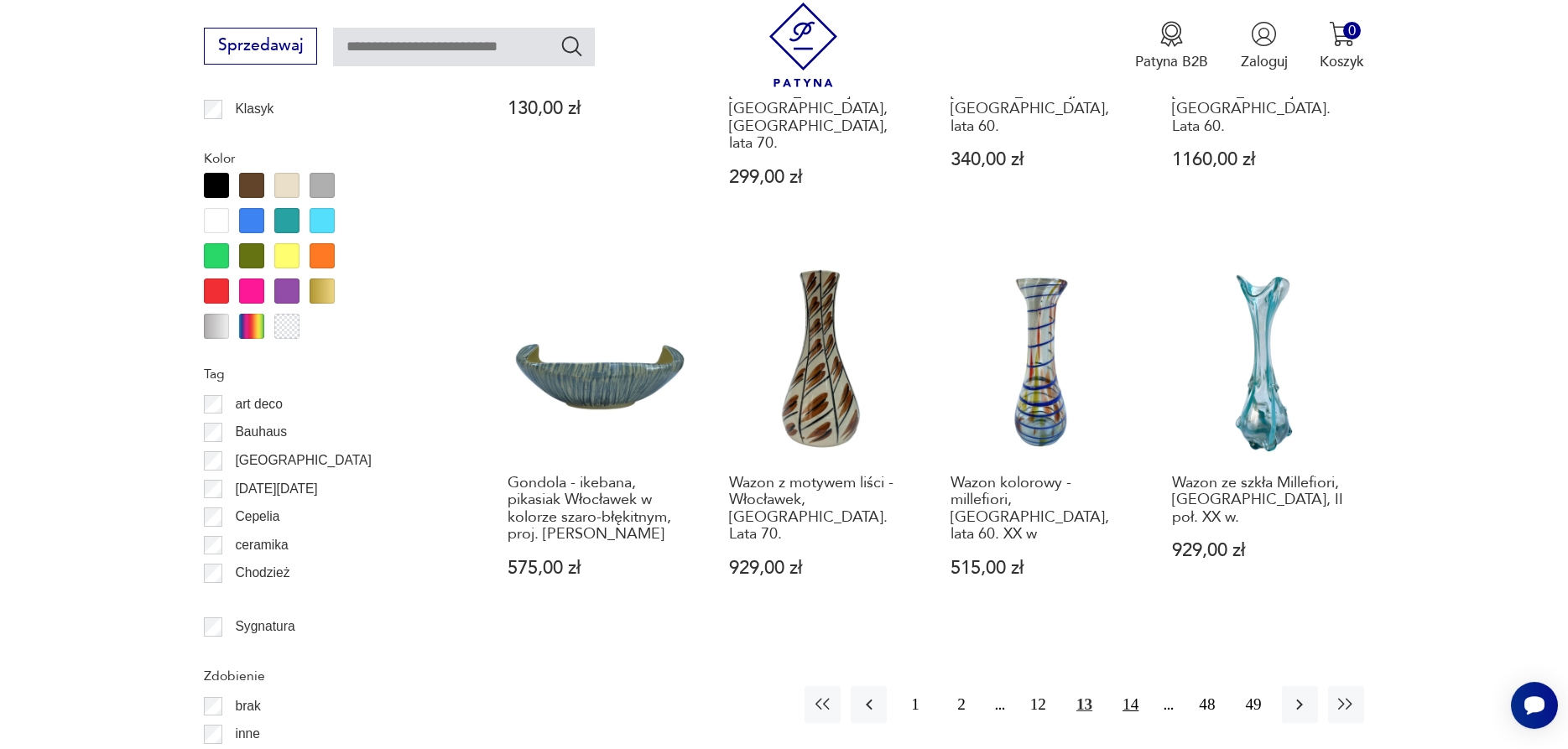
click at [1139, 686] on button "14" at bounding box center [1129, 703] width 36 height 36
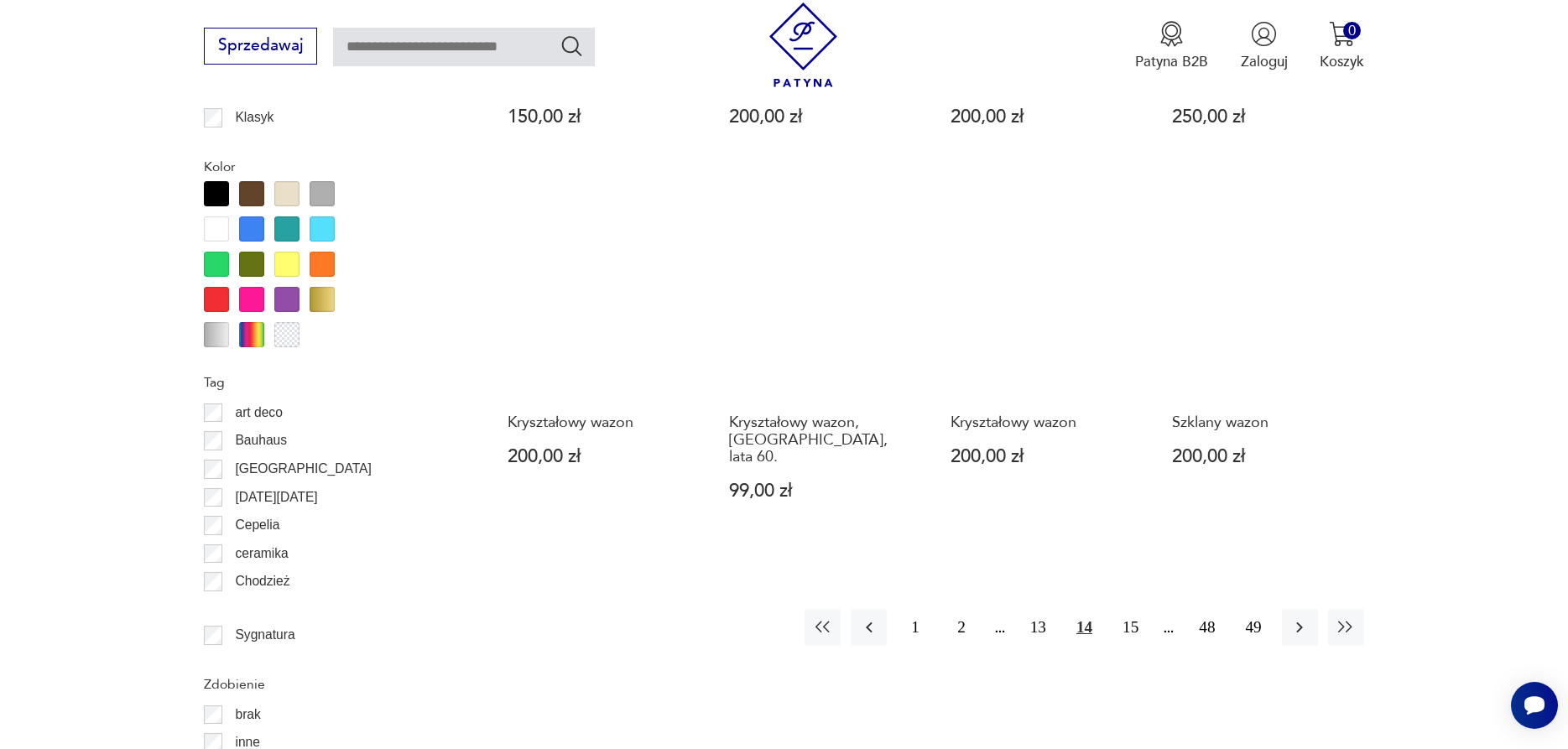
scroll to position [1663, 0]
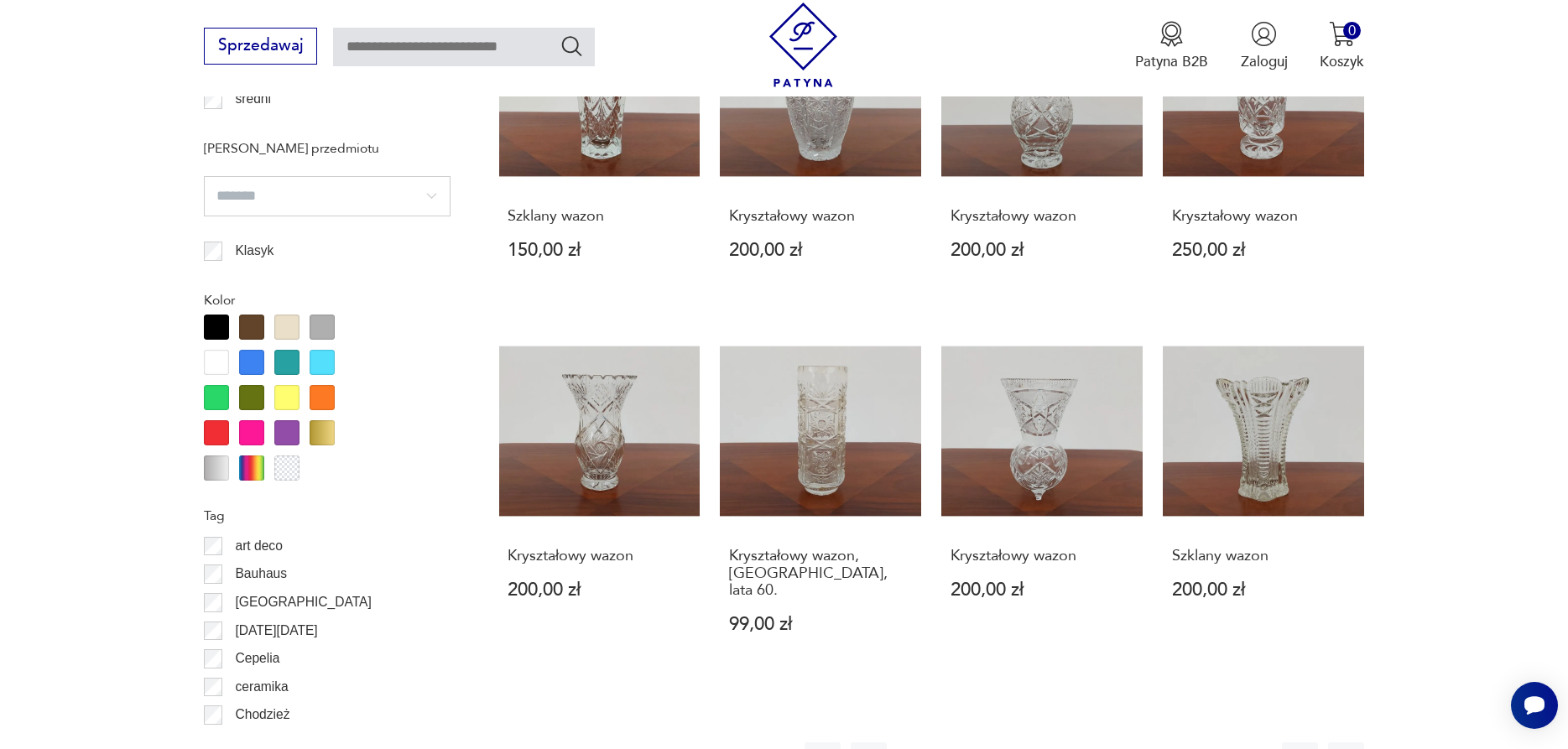
click at [1136, 743] on button "15" at bounding box center [1129, 760] width 36 height 36
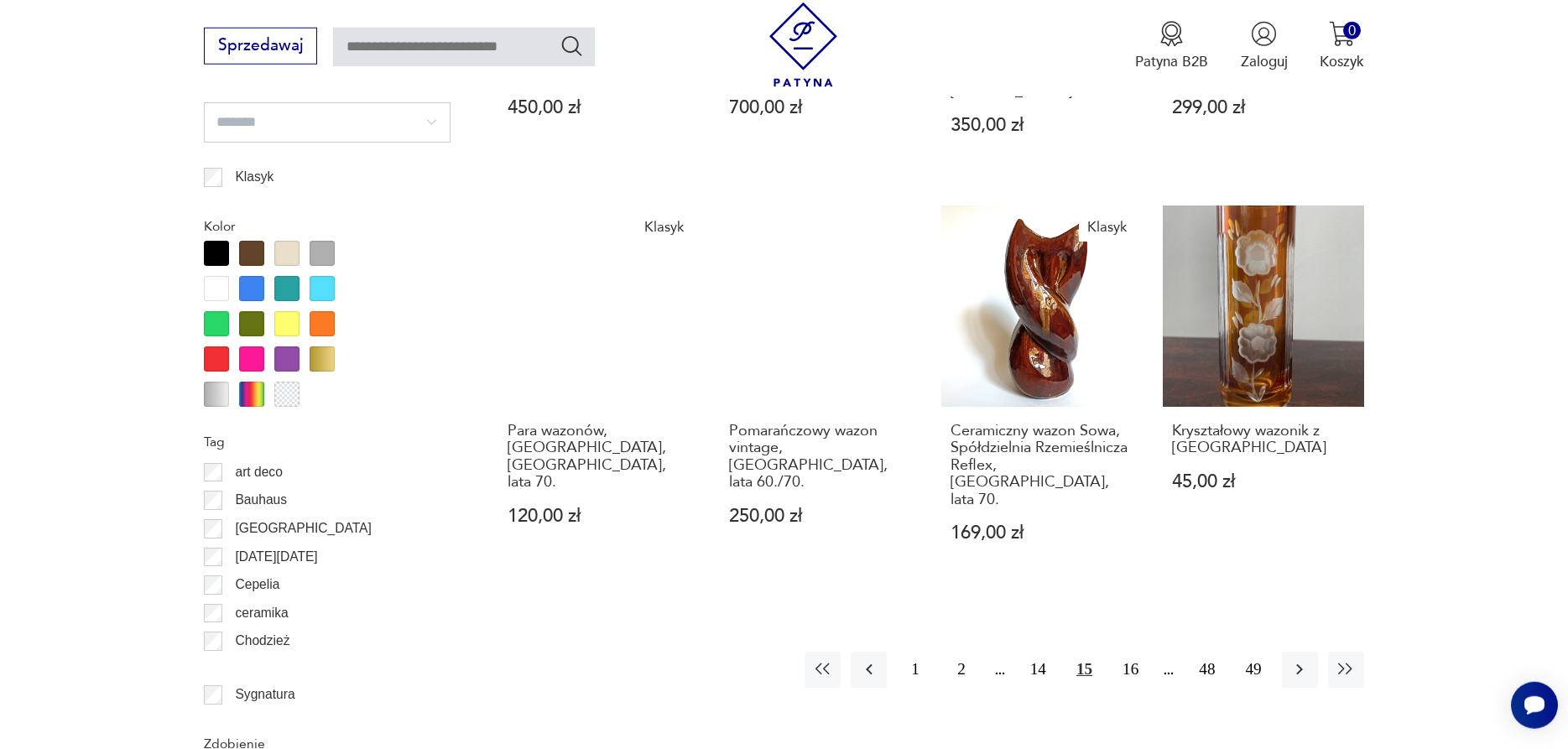
scroll to position [1806, 0]
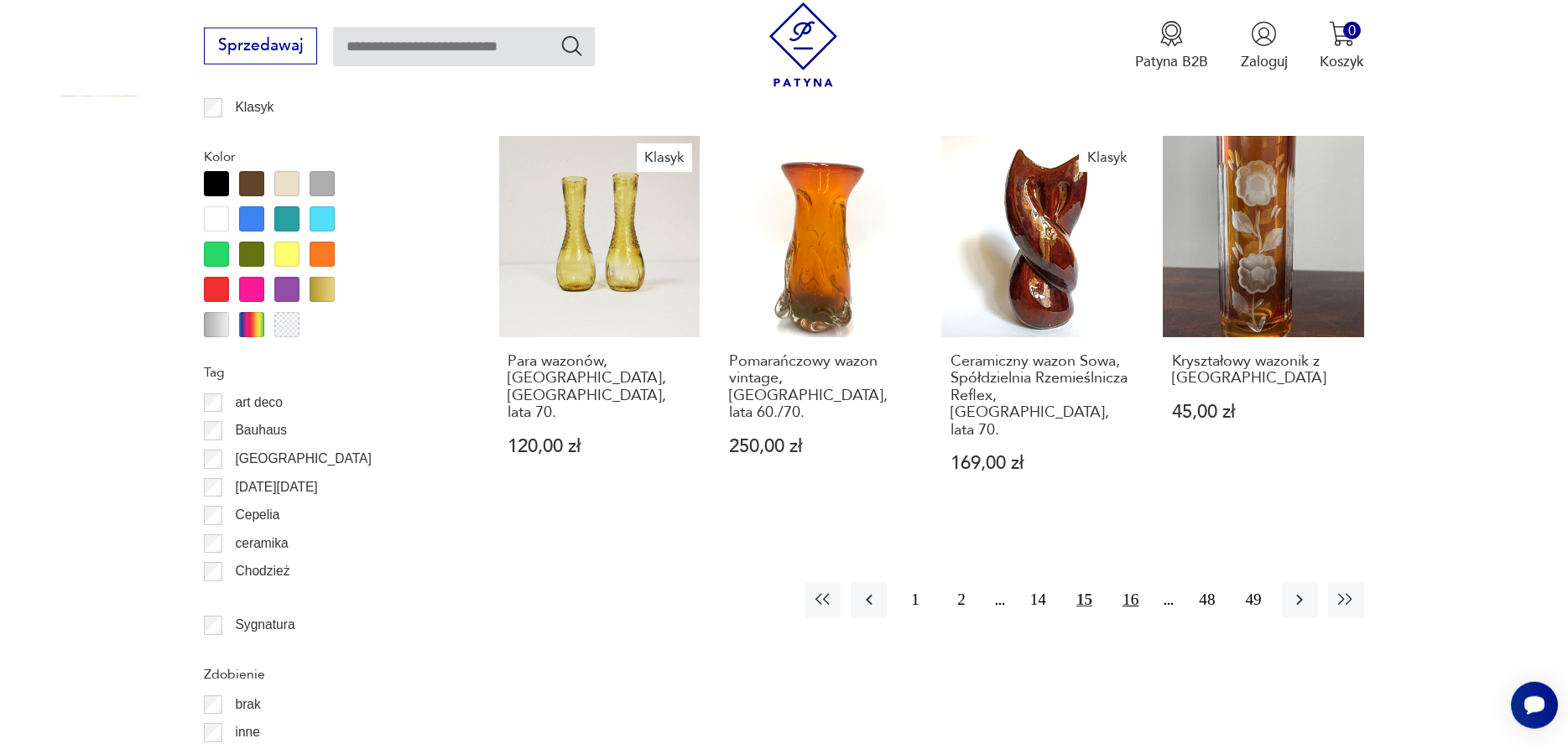
click at [1132, 582] on button "16" at bounding box center [1129, 599] width 36 height 36
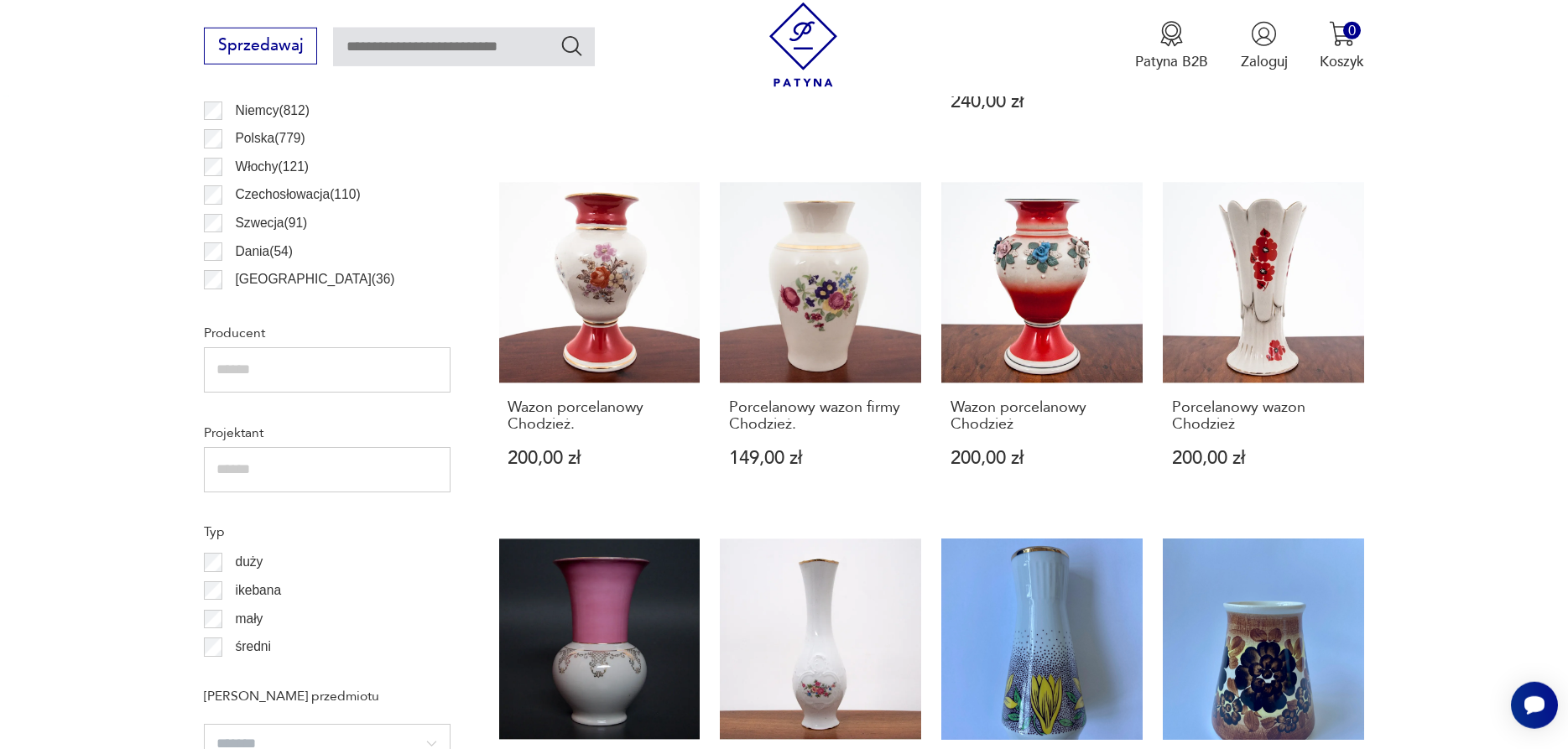
scroll to position [1182, 0]
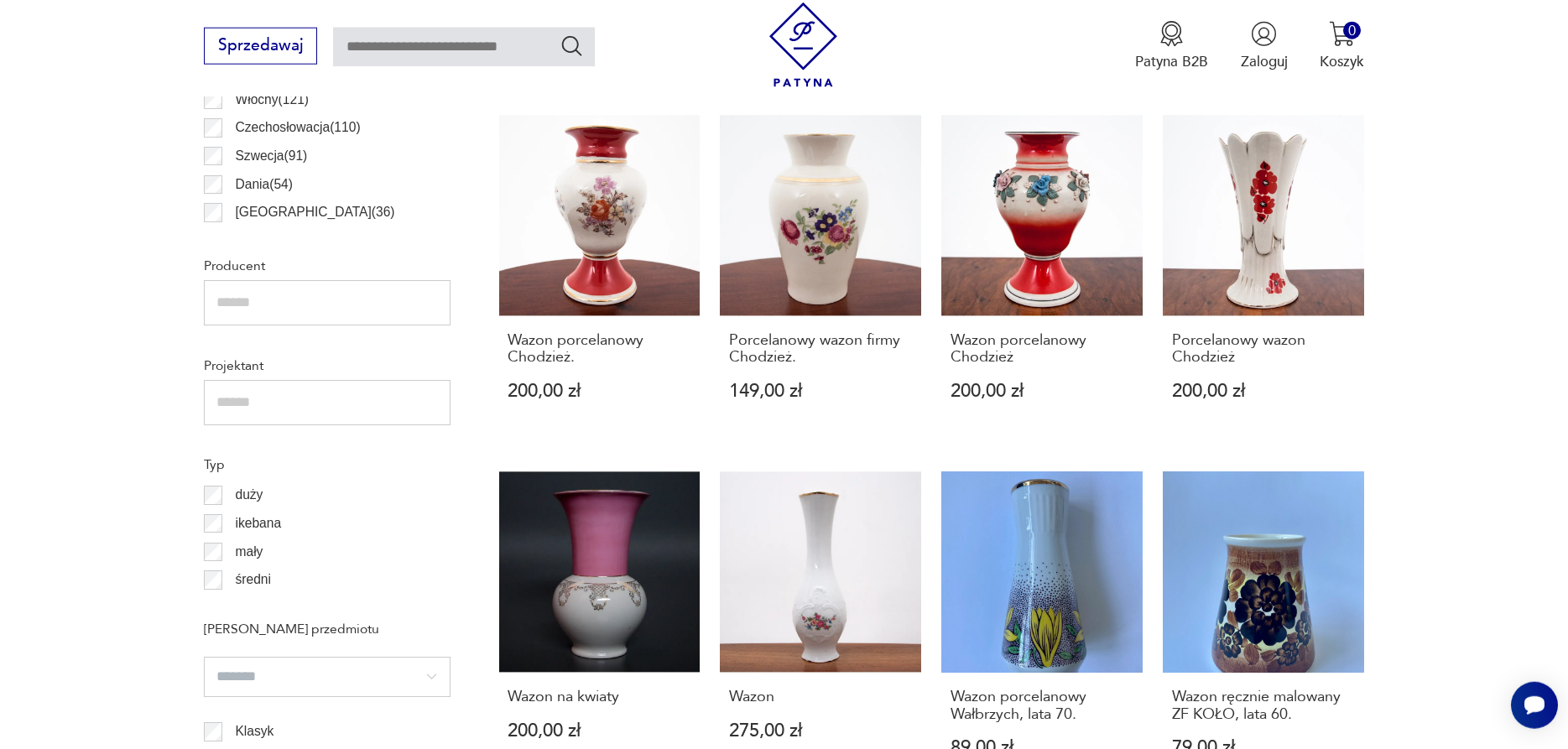
drag, startPoint x: 1567, startPoint y: 403, endPoint x: 1567, endPoint y: 558, distance: 155.0
drag, startPoint x: 1567, startPoint y: 363, endPoint x: 1567, endPoint y: 587, distance: 224.0
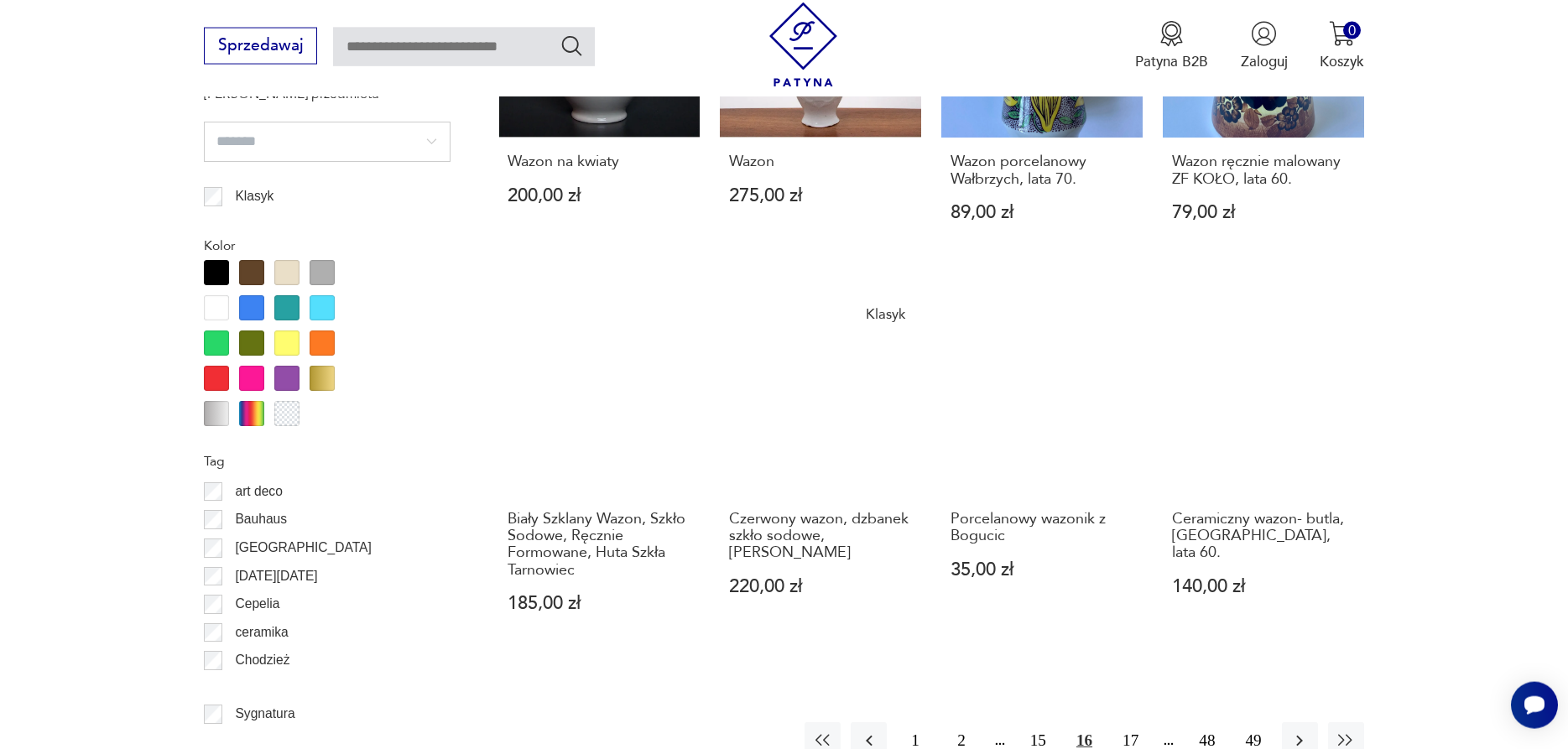
scroll to position [1806, 0]
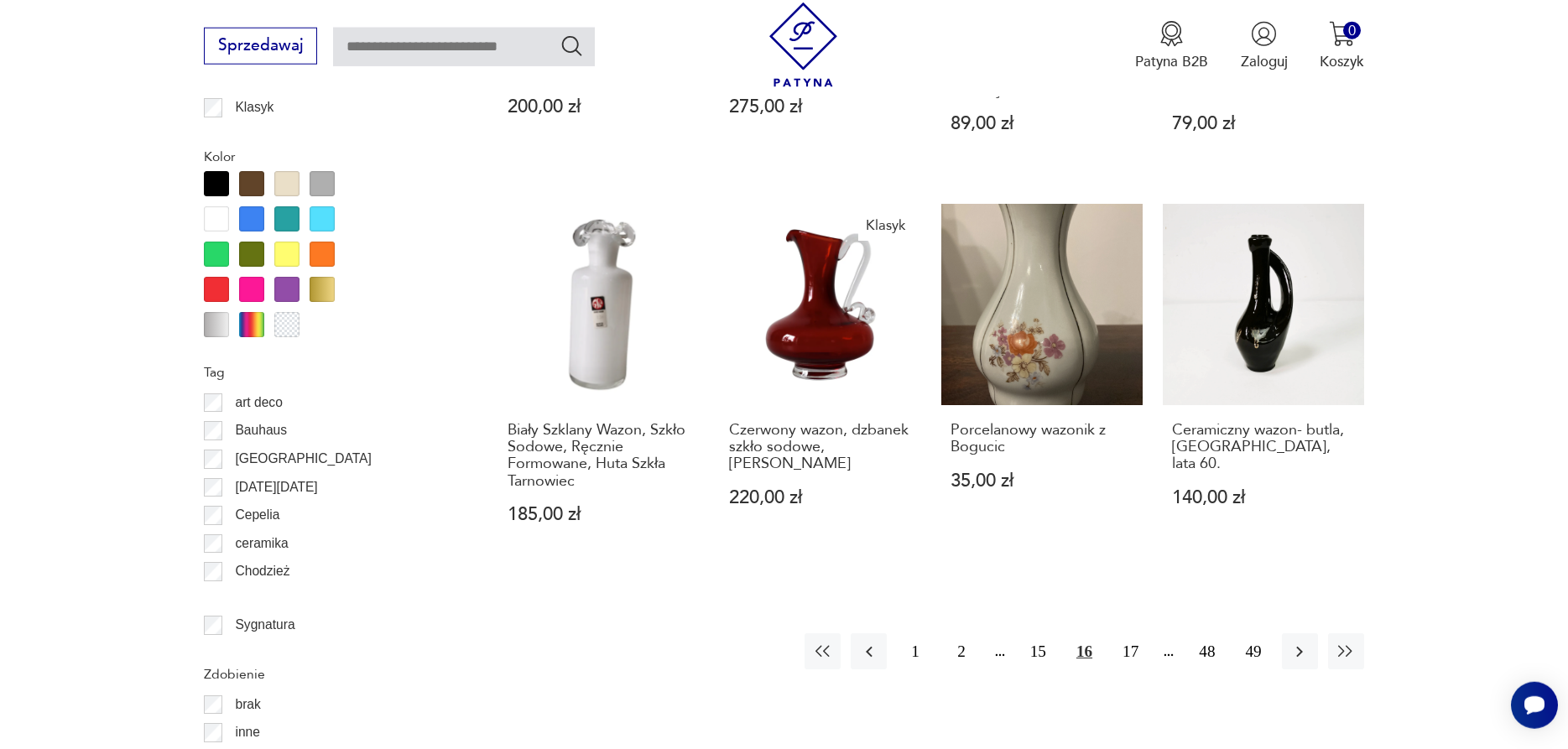
click at [1202, 658] on div "Znaleziono 779 produktów Filtruj Sortuj według daty dodania Sortuj według daty …" at bounding box center [932, 87] width 865 height 2166
click at [1141, 633] on button "17" at bounding box center [1129, 651] width 36 height 36
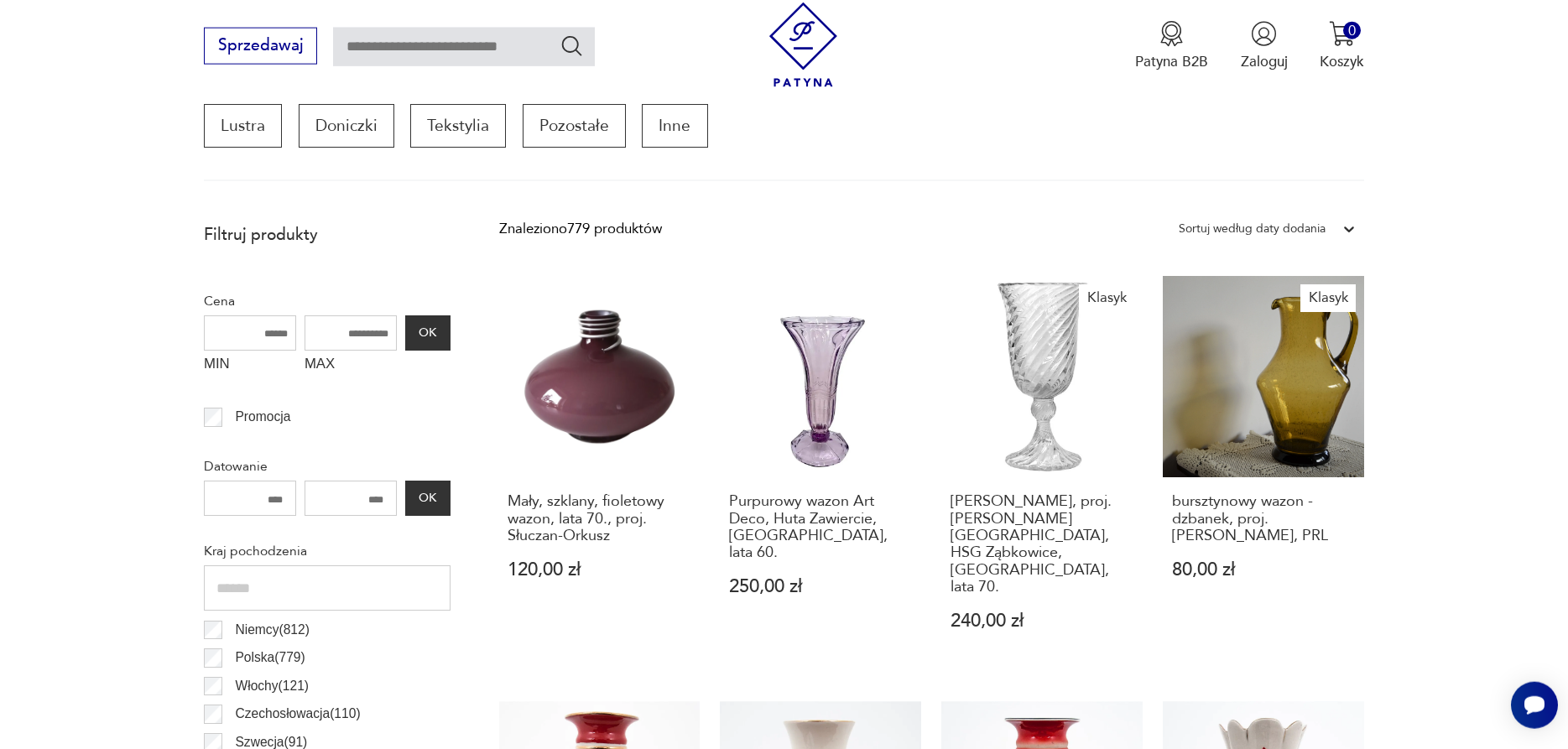
drag, startPoint x: 1141, startPoint y: 609, endPoint x: 1149, endPoint y: 600, distance: 12.0
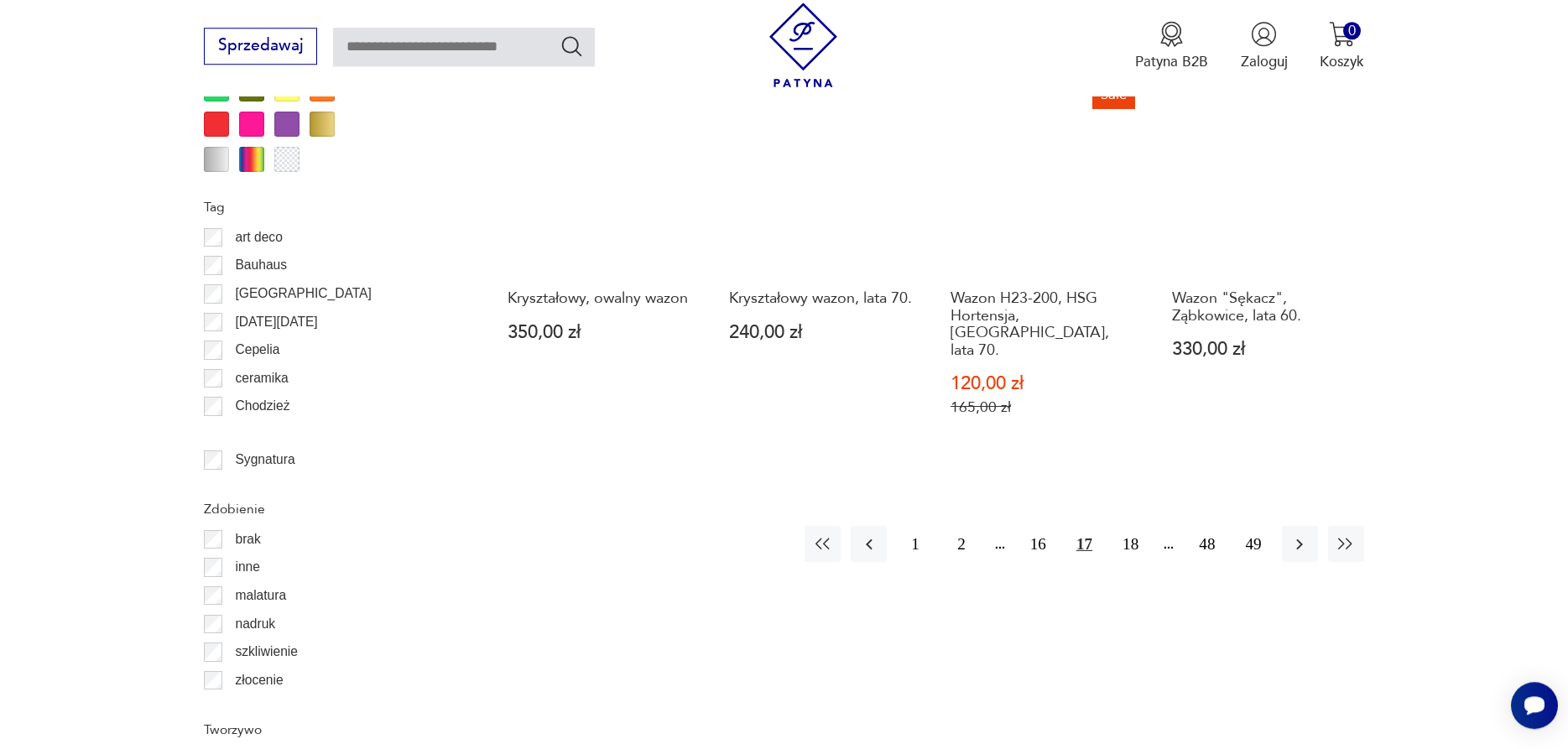
scroll to position [1917, 0]
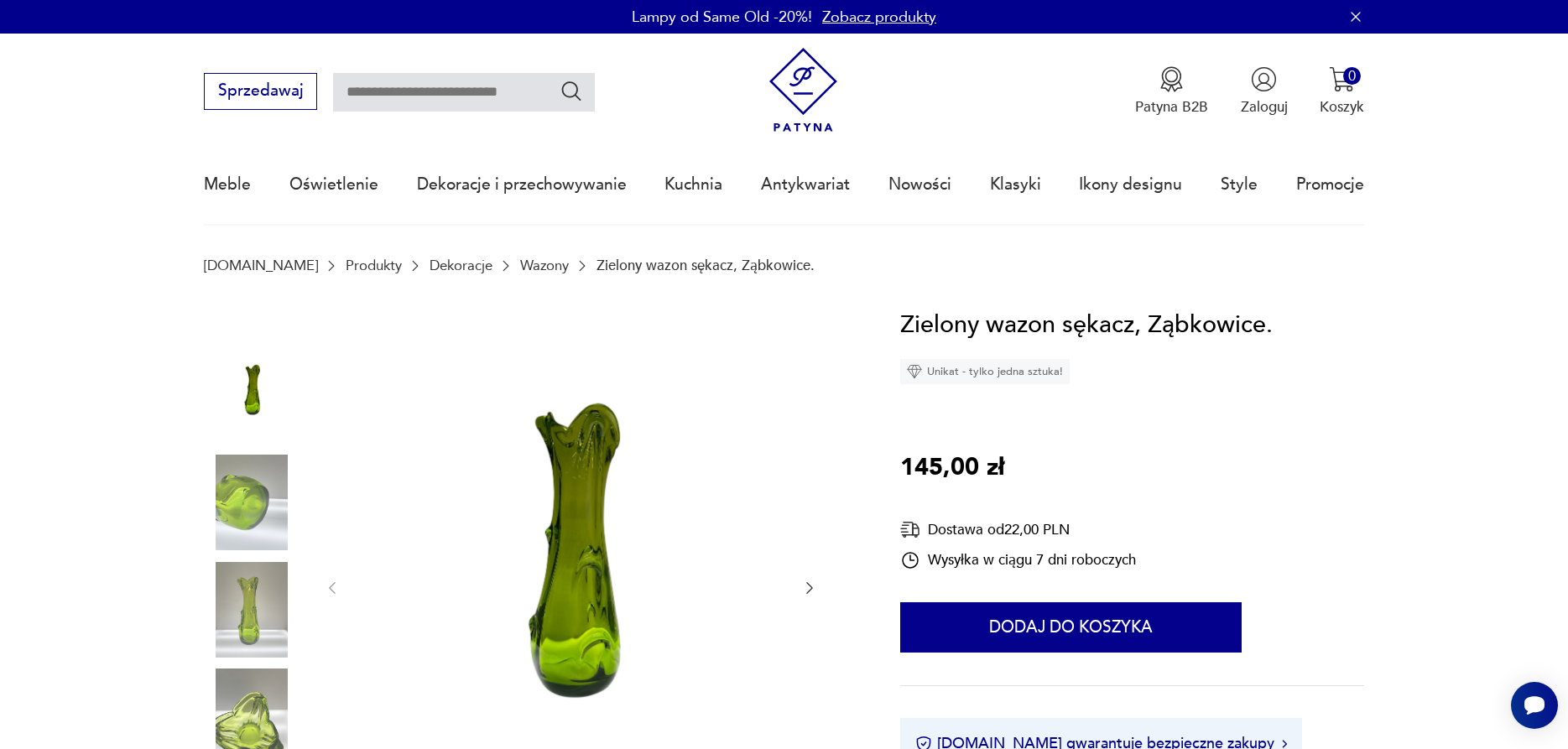
click at [255, 600] on img at bounding box center [252, 609] width 95 height 95
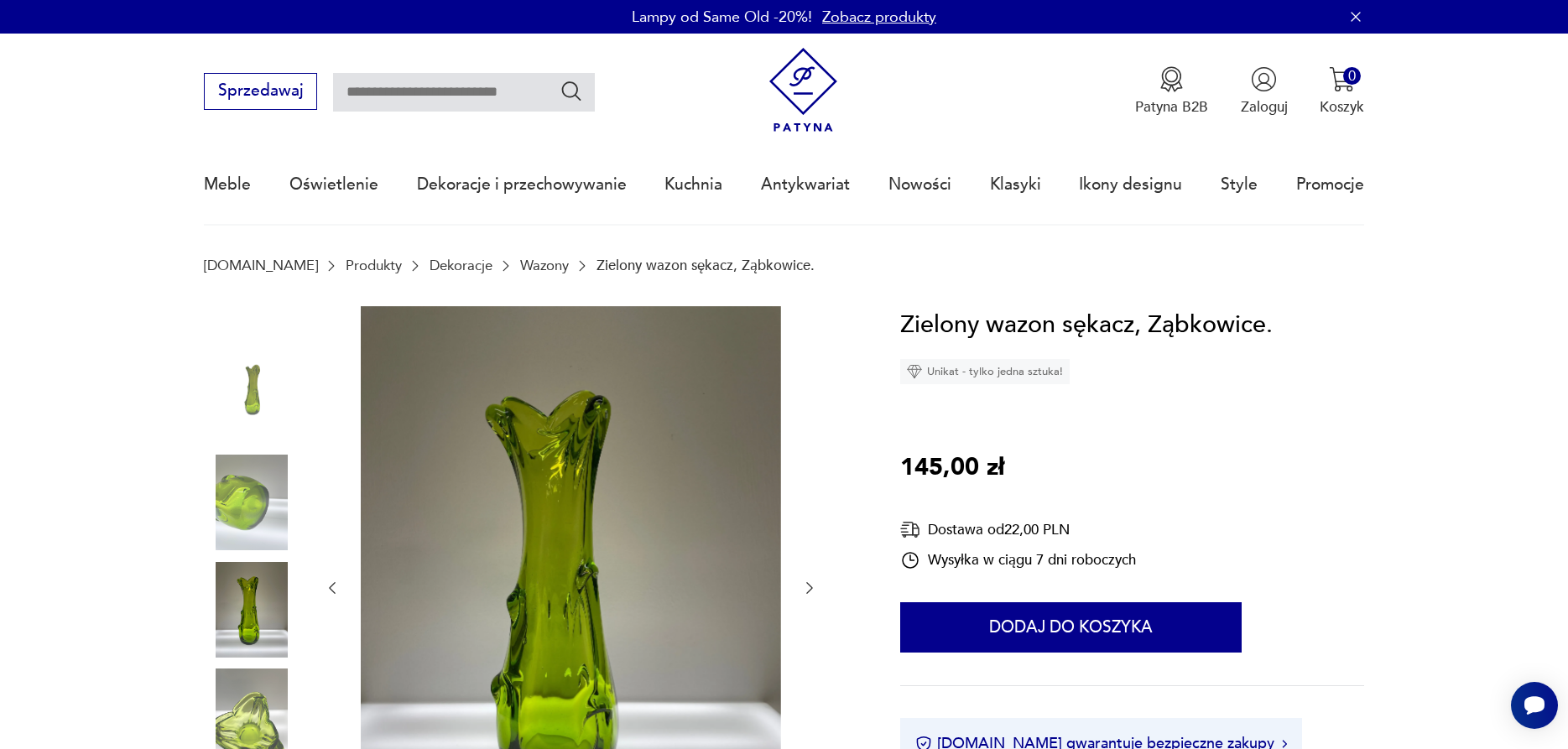
click at [261, 726] on img at bounding box center [252, 716] width 95 height 95
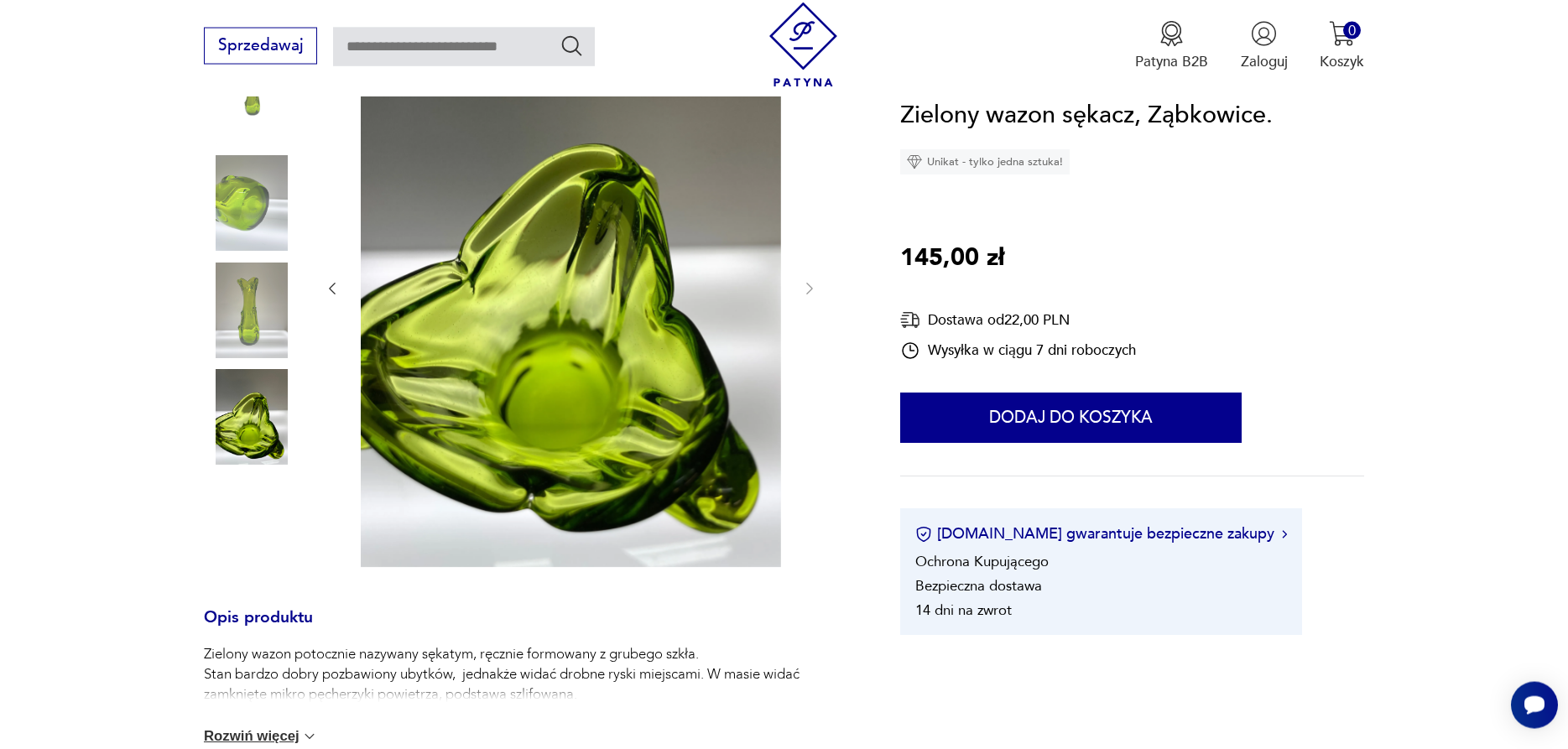
scroll to position [140, 0]
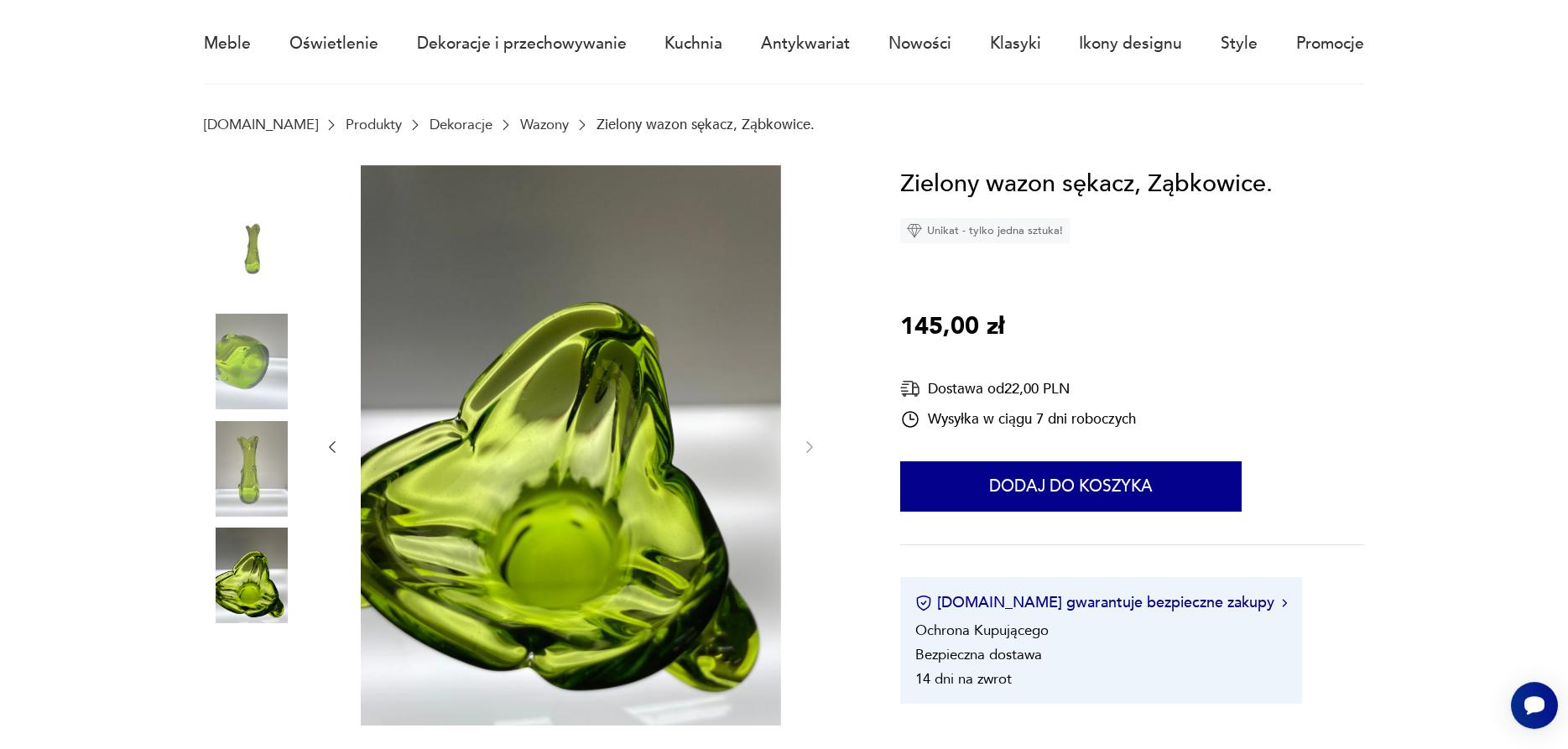
click at [277, 251] on img at bounding box center [252, 255] width 95 height 95
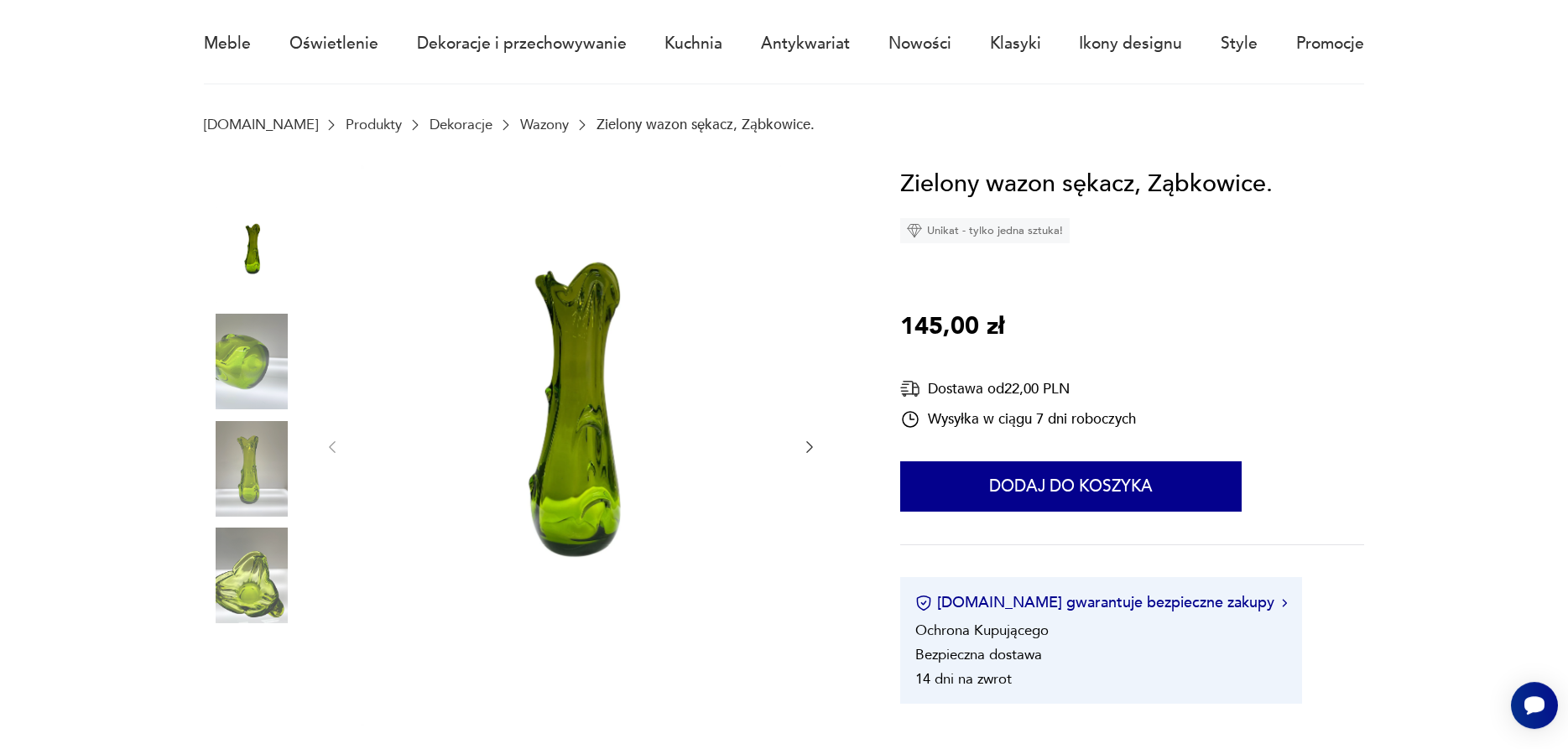
click at [248, 320] on img at bounding box center [252, 362] width 95 height 95
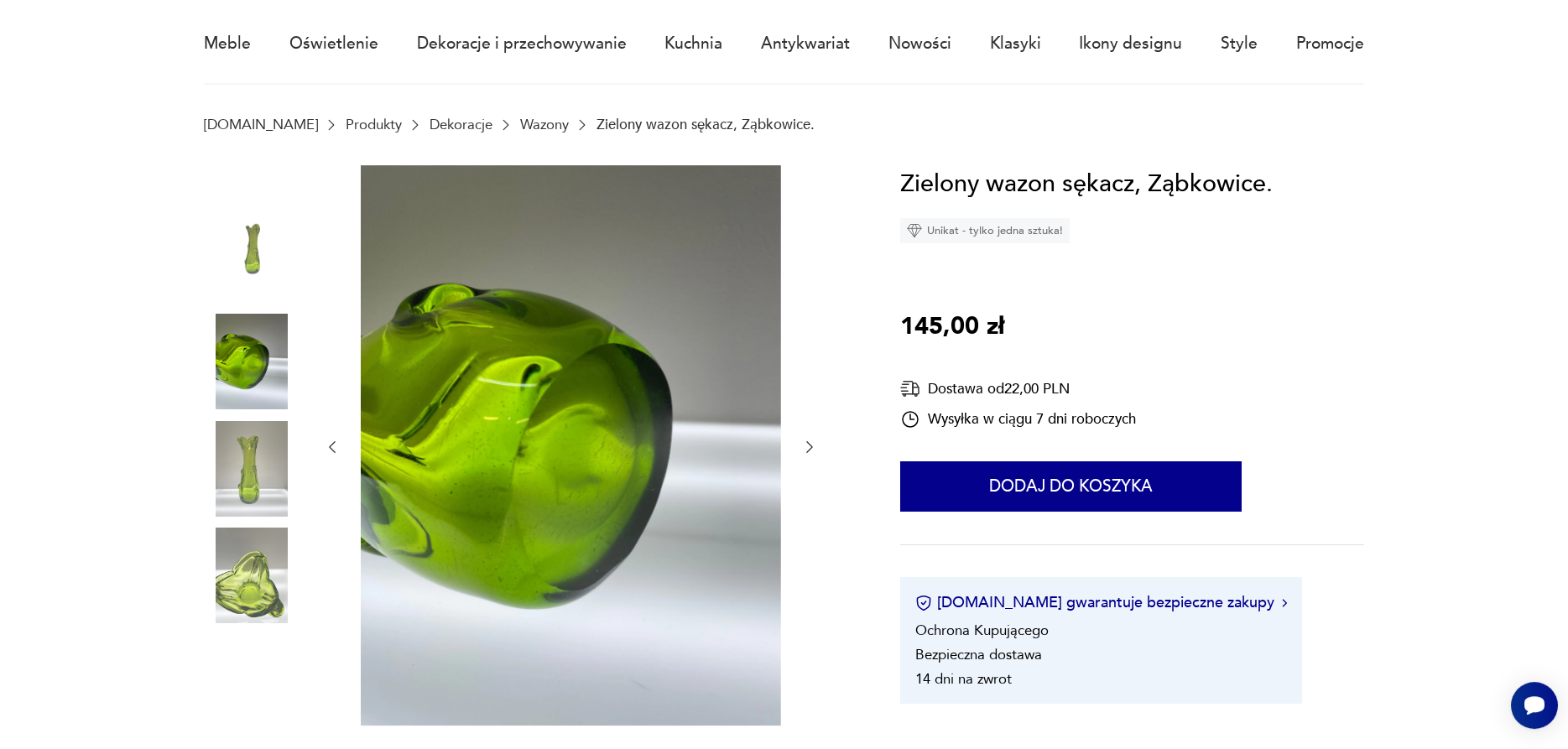
click at [238, 472] on img at bounding box center [252, 469] width 95 height 95
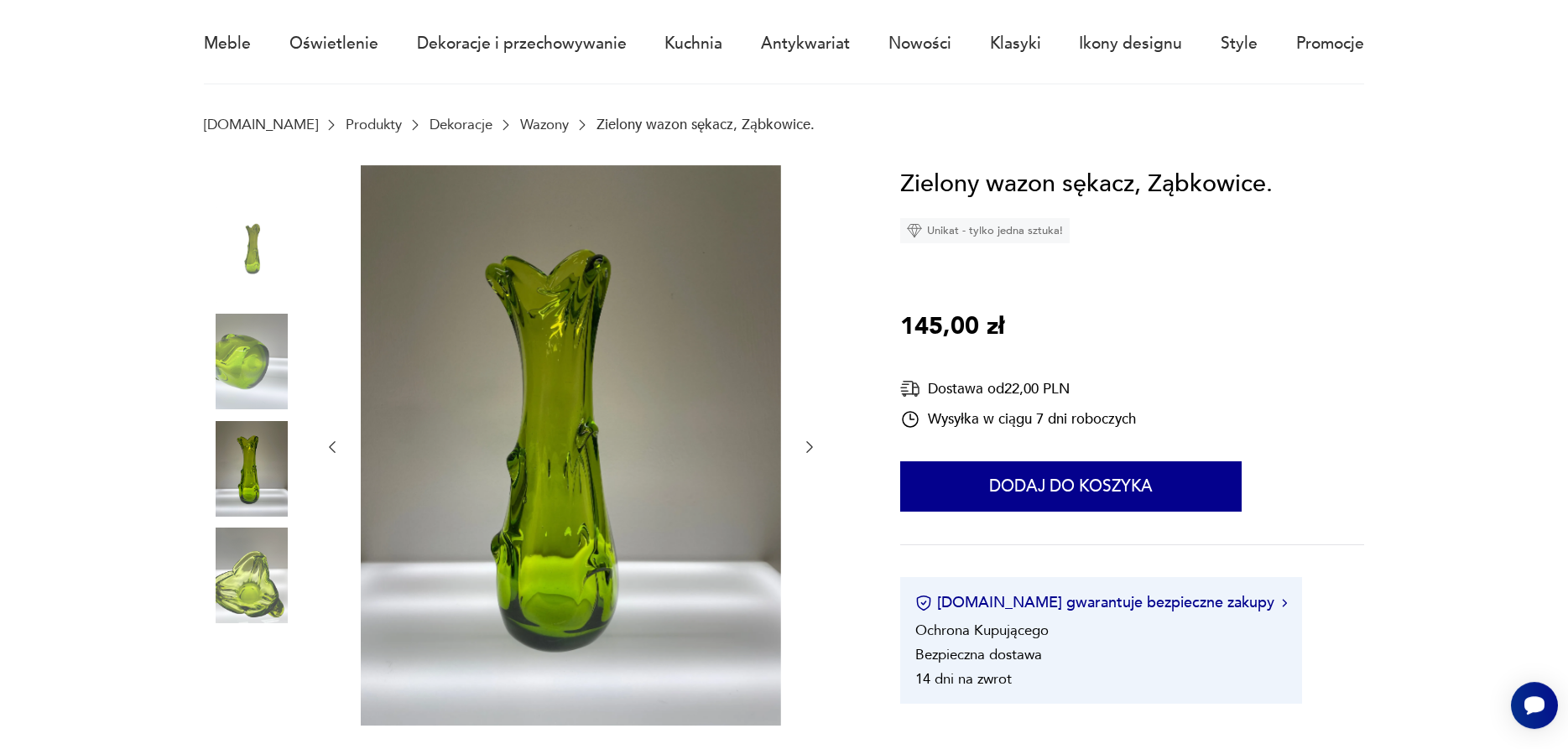
click at [237, 396] on img at bounding box center [252, 362] width 95 height 95
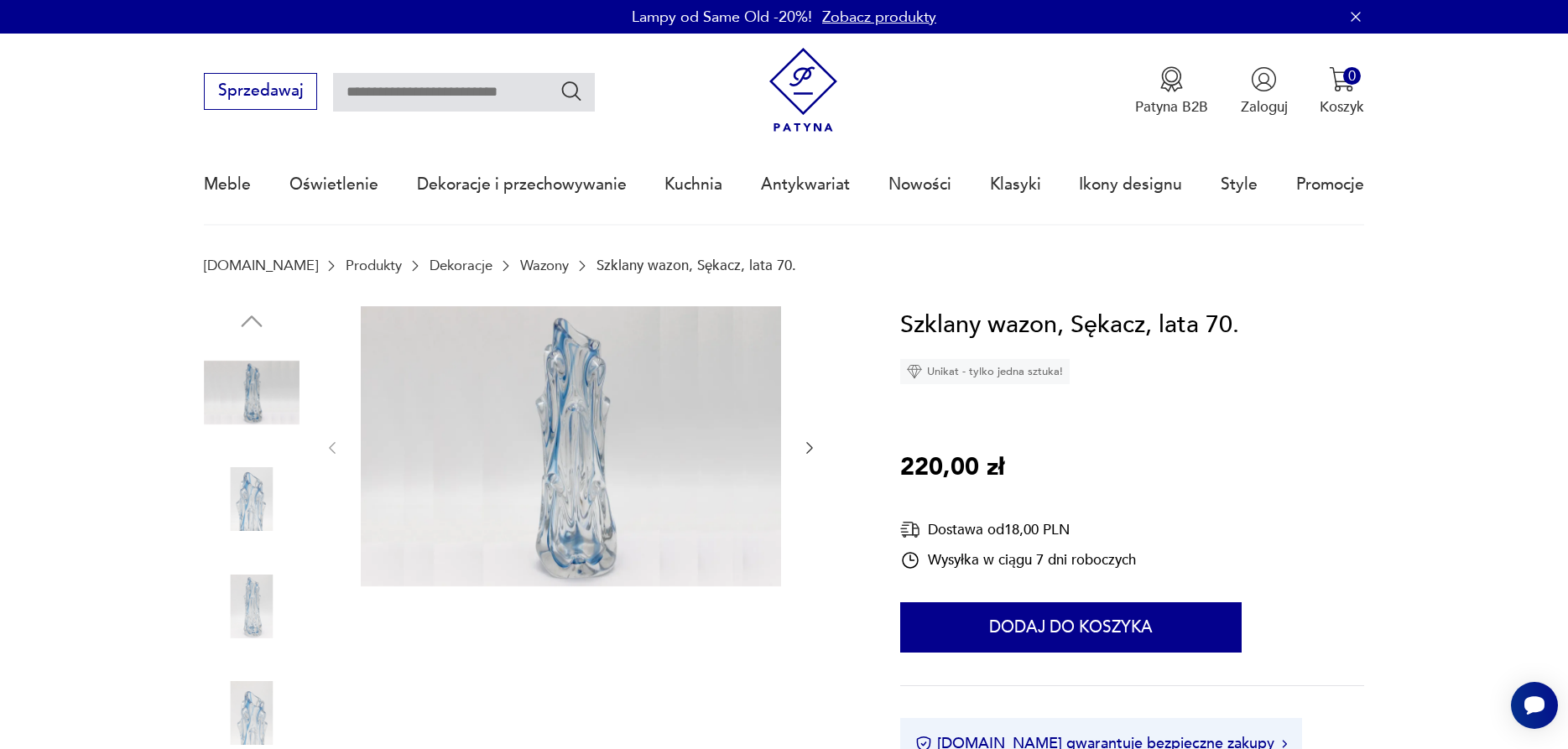
click at [239, 509] on img at bounding box center [252, 499] width 95 height 95
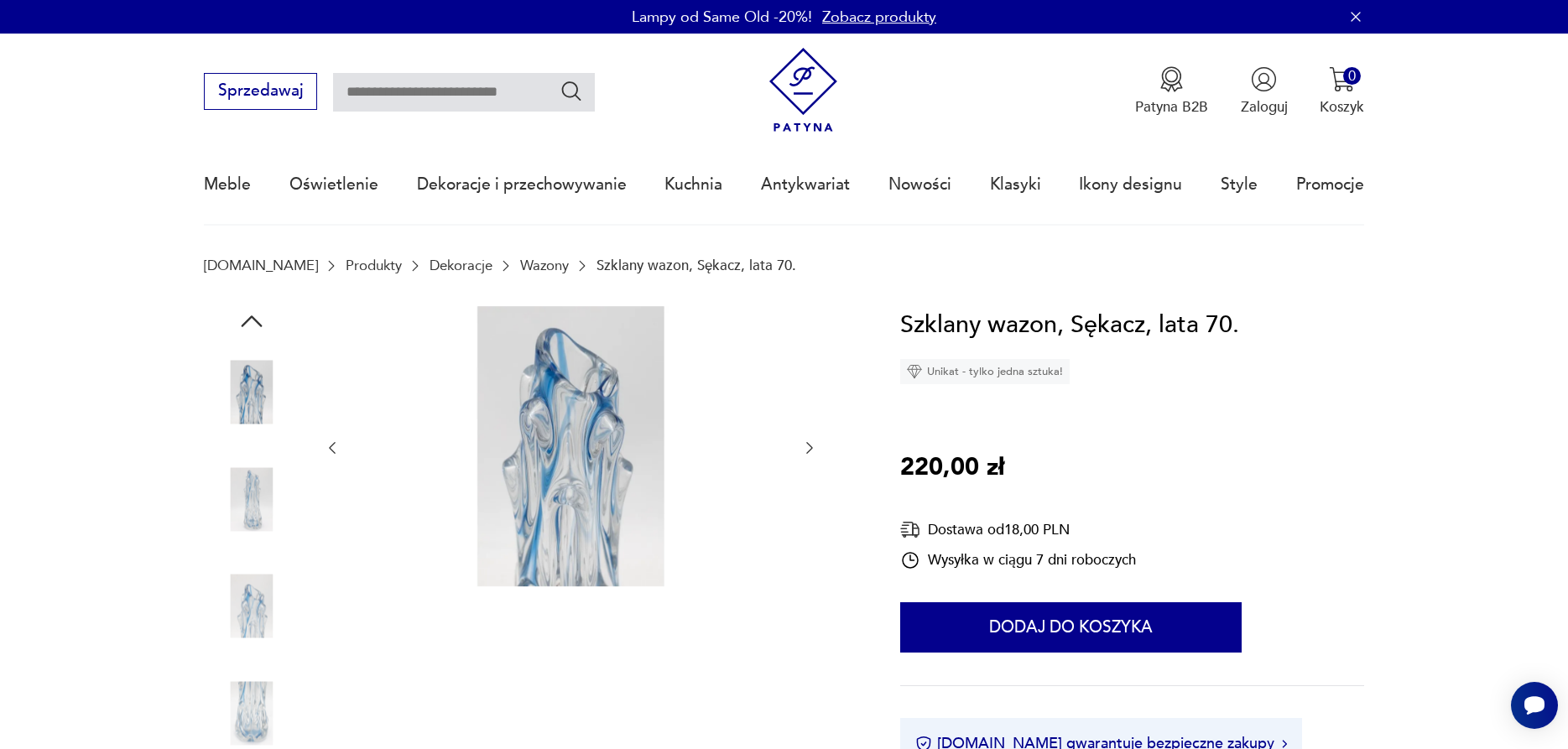
click at [241, 576] on img at bounding box center [252, 606] width 95 height 95
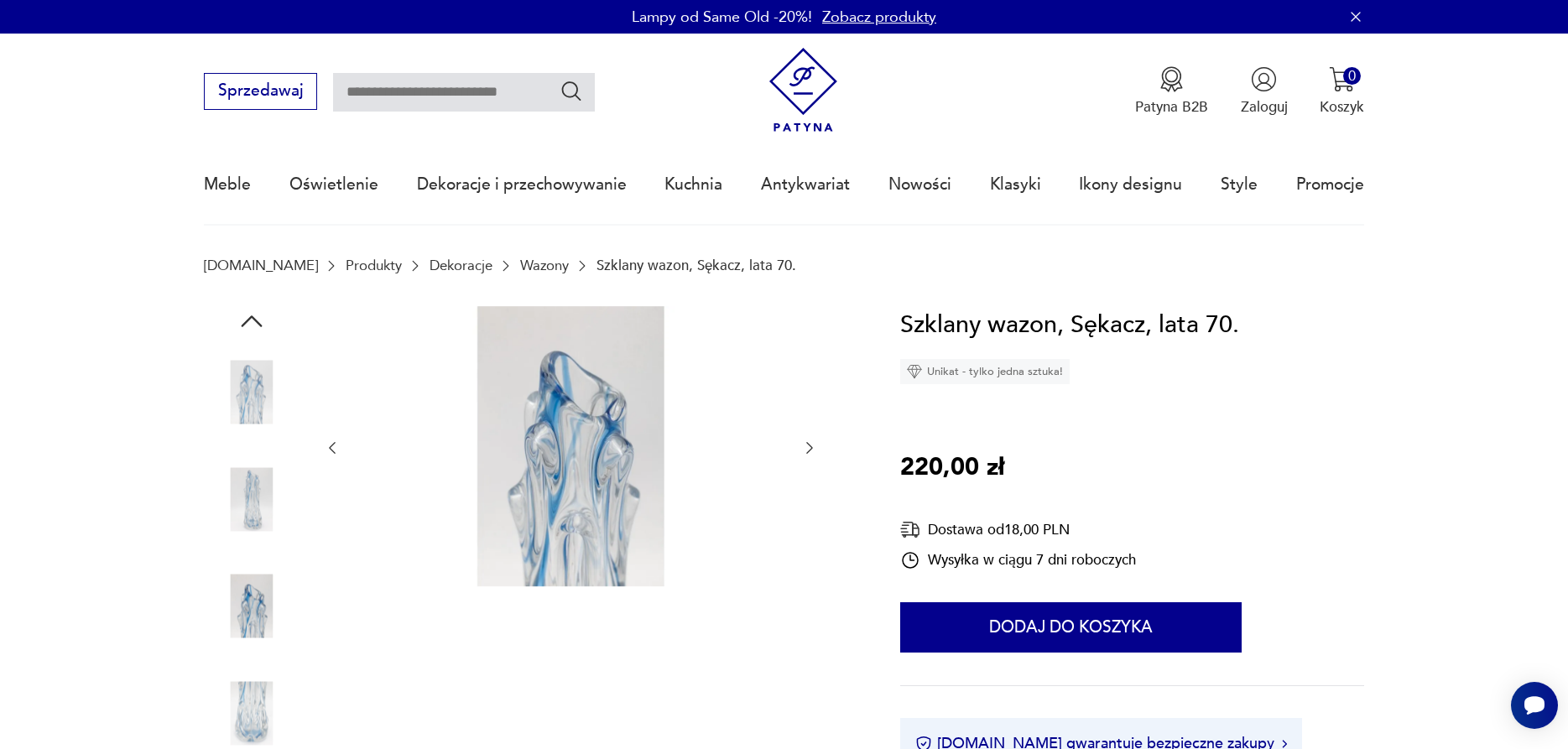
click at [250, 645] on img at bounding box center [252, 606] width 95 height 95
click at [265, 716] on img at bounding box center [252, 713] width 95 height 95
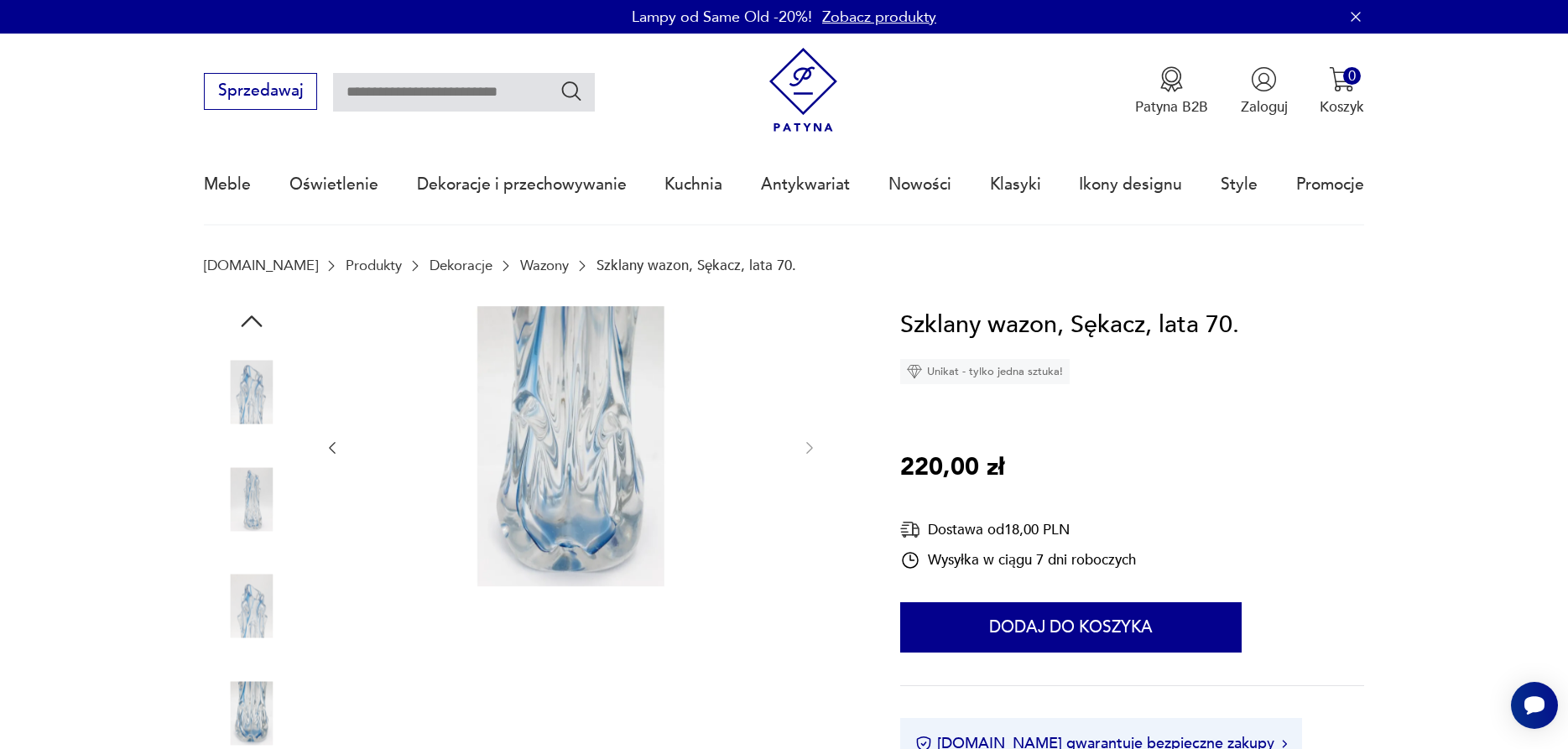
click at [246, 399] on img at bounding box center [252, 393] width 95 height 95
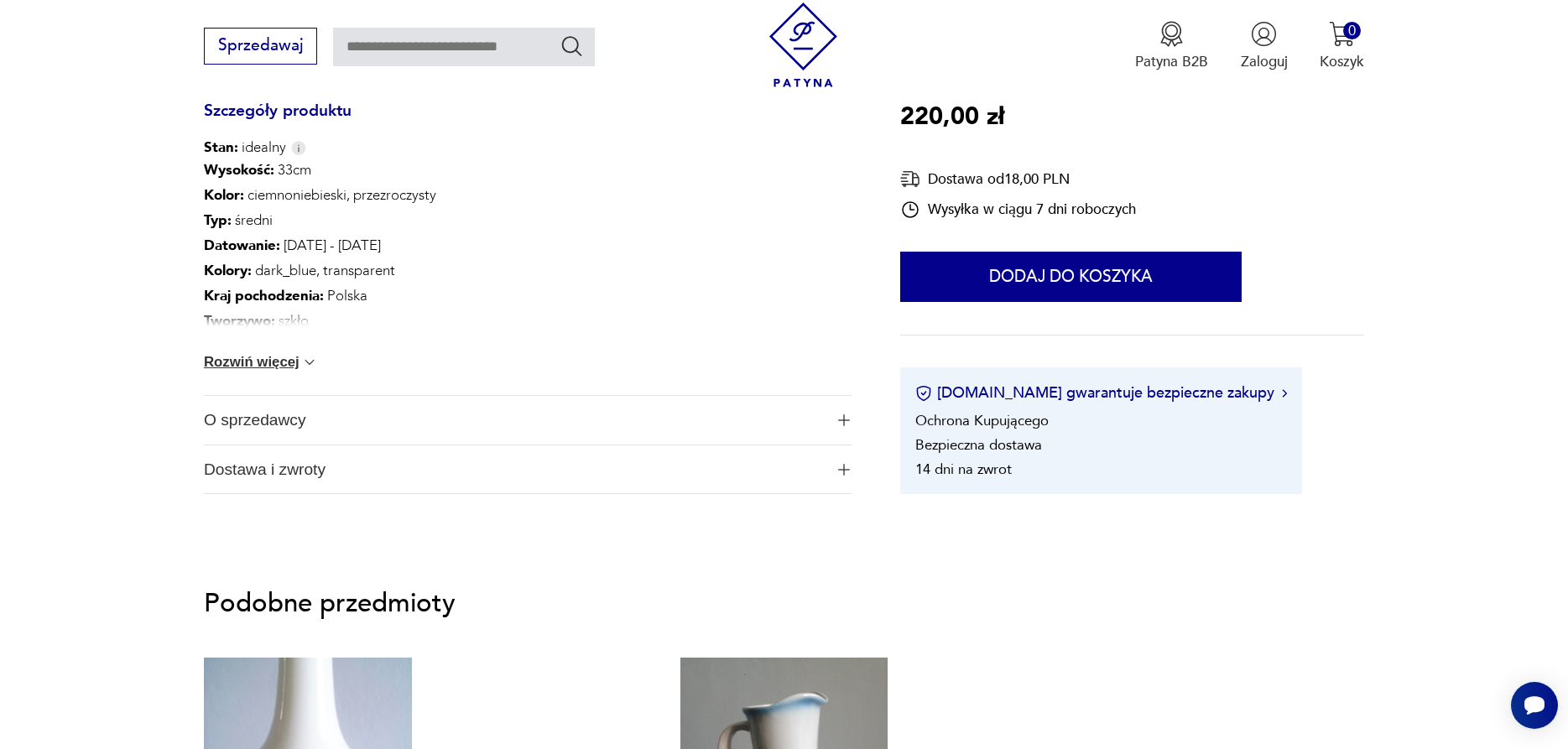
scroll to position [913, 0]
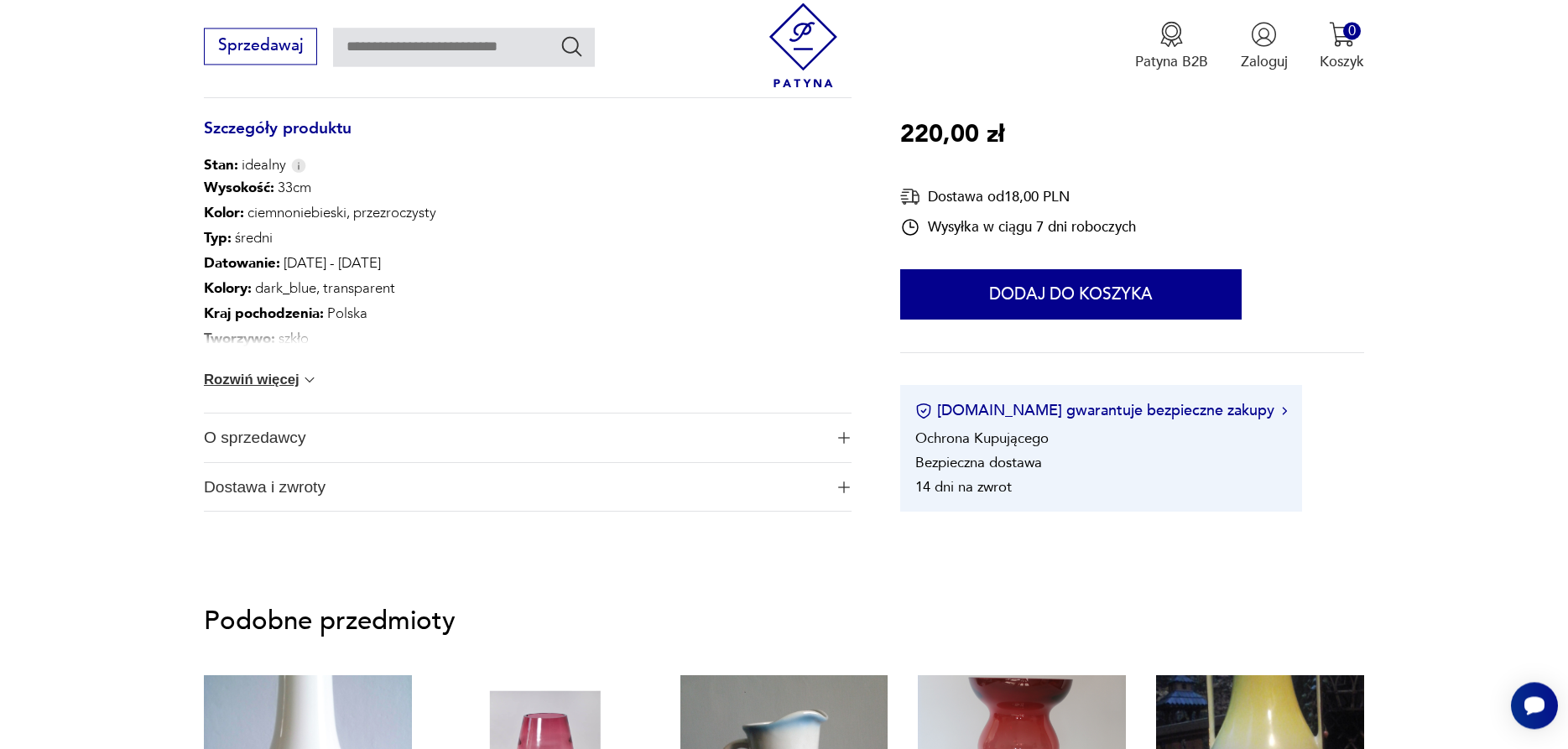
click at [352, 427] on span "O sprzedawcy" at bounding box center [513, 437] width 620 height 49
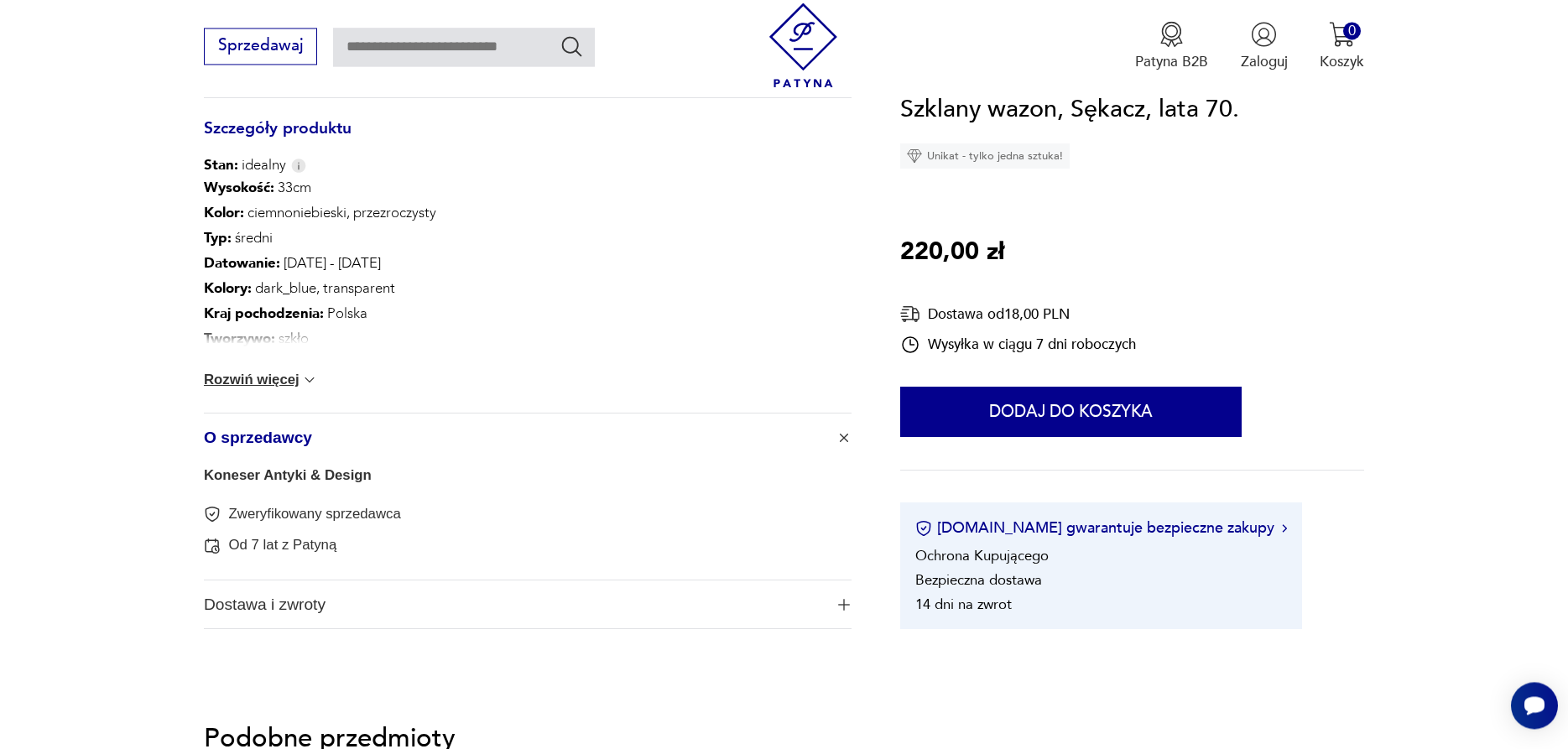
click at [277, 589] on span "Dostawa i zwroty" at bounding box center [513, 604] width 620 height 49
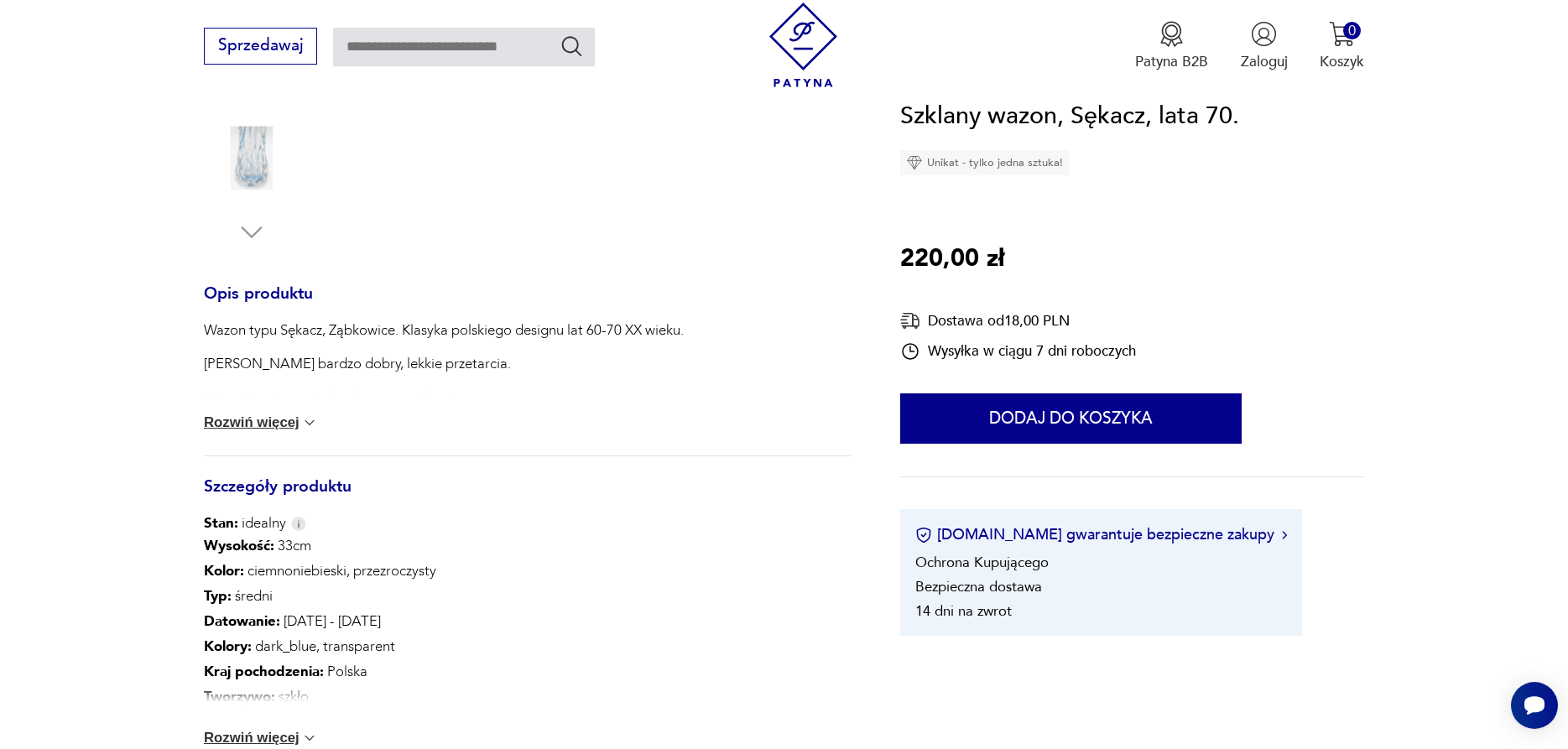
scroll to position [0, 0]
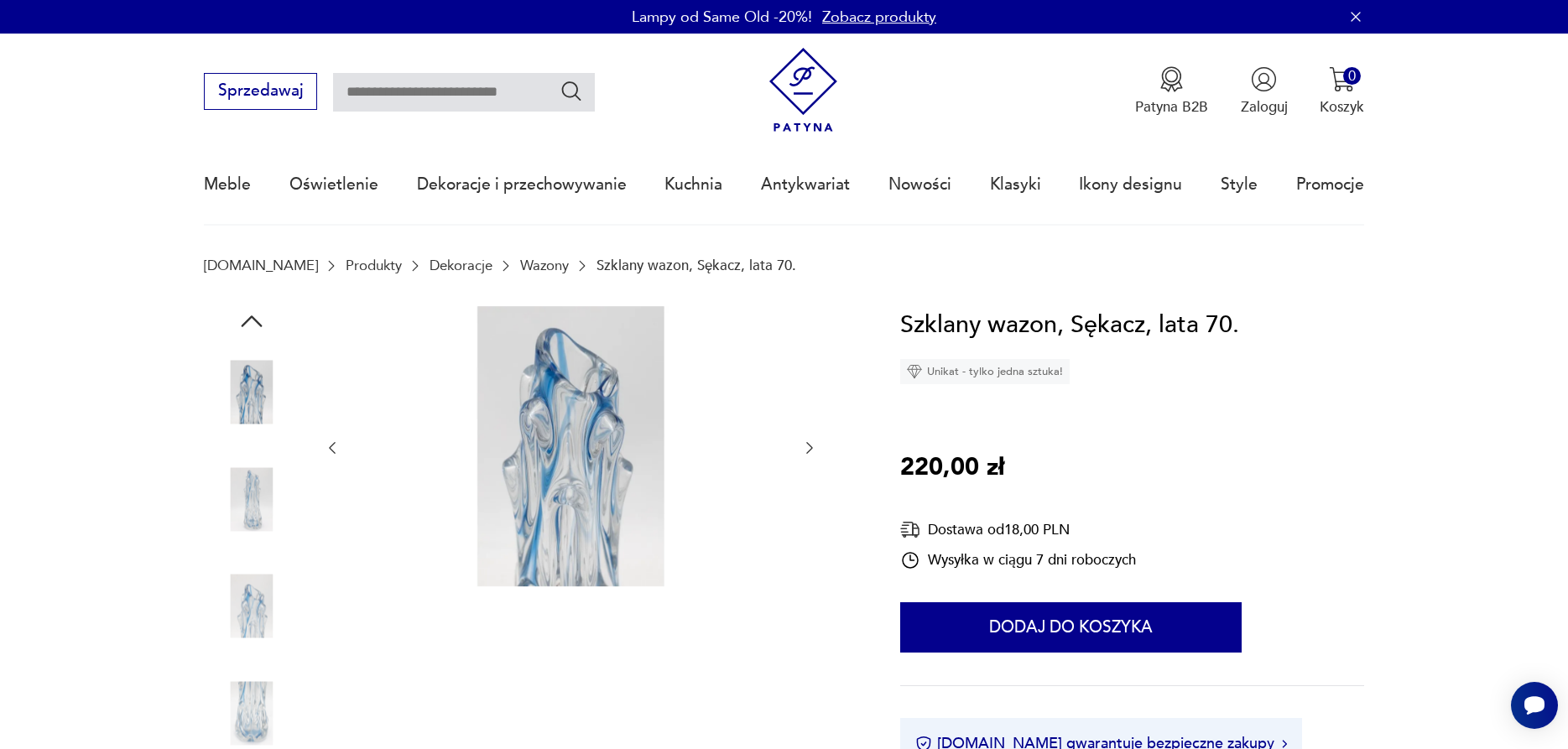
click at [254, 395] on img at bounding box center [252, 393] width 95 height 95
click at [219, 386] on img at bounding box center [252, 393] width 95 height 95
click at [257, 488] on img at bounding box center [252, 499] width 95 height 95
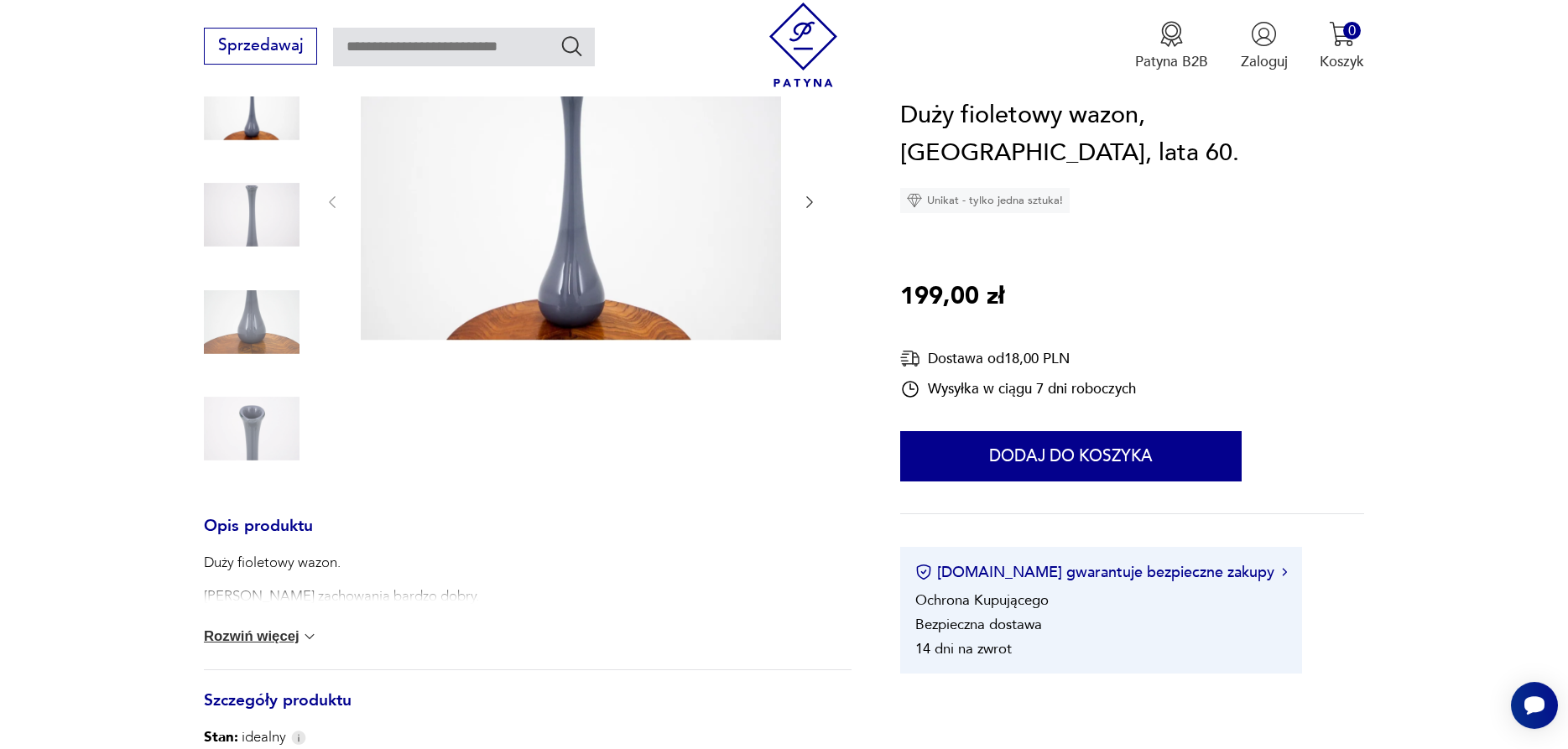
scroll to position [17, 0]
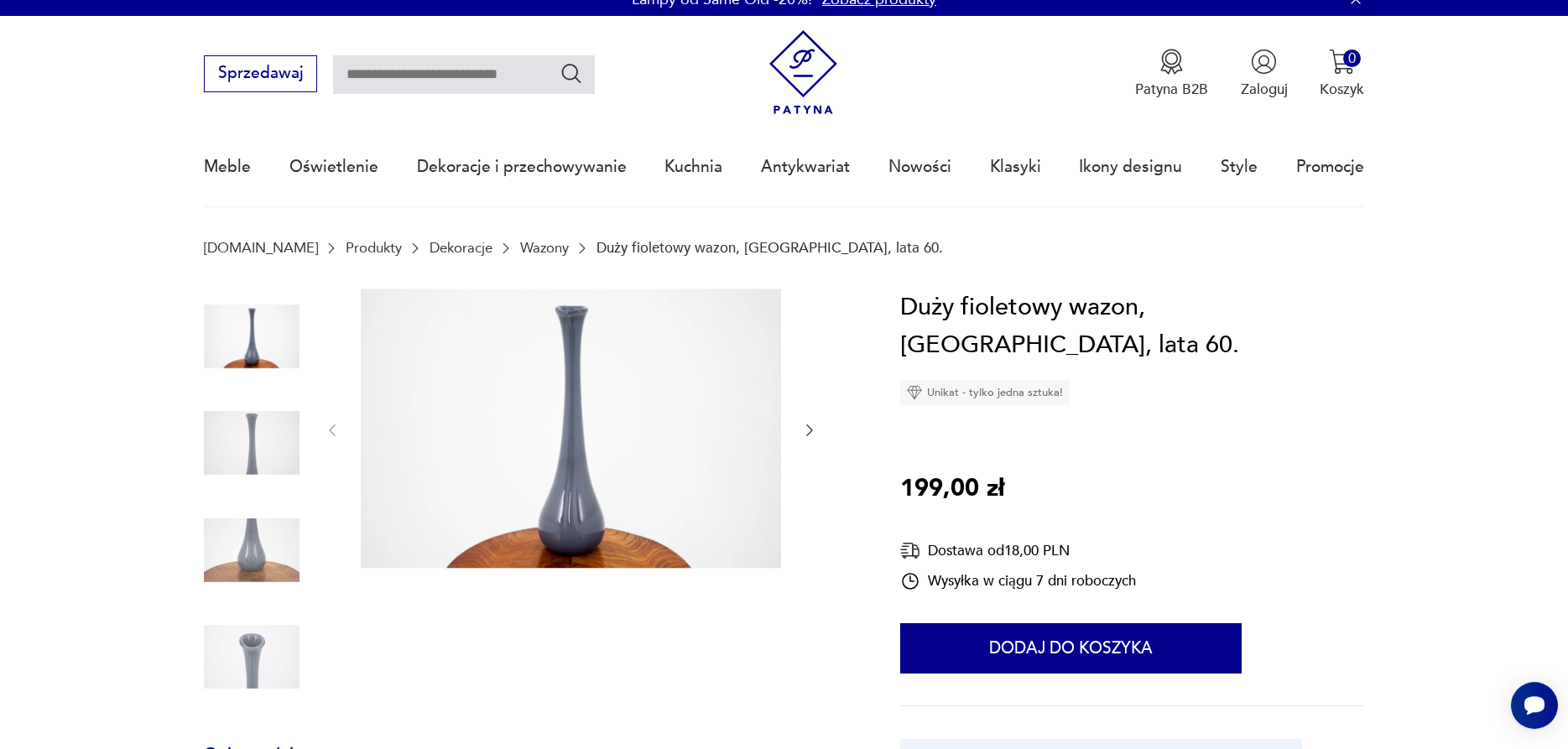
click at [253, 452] on img at bounding box center [252, 442] width 95 height 95
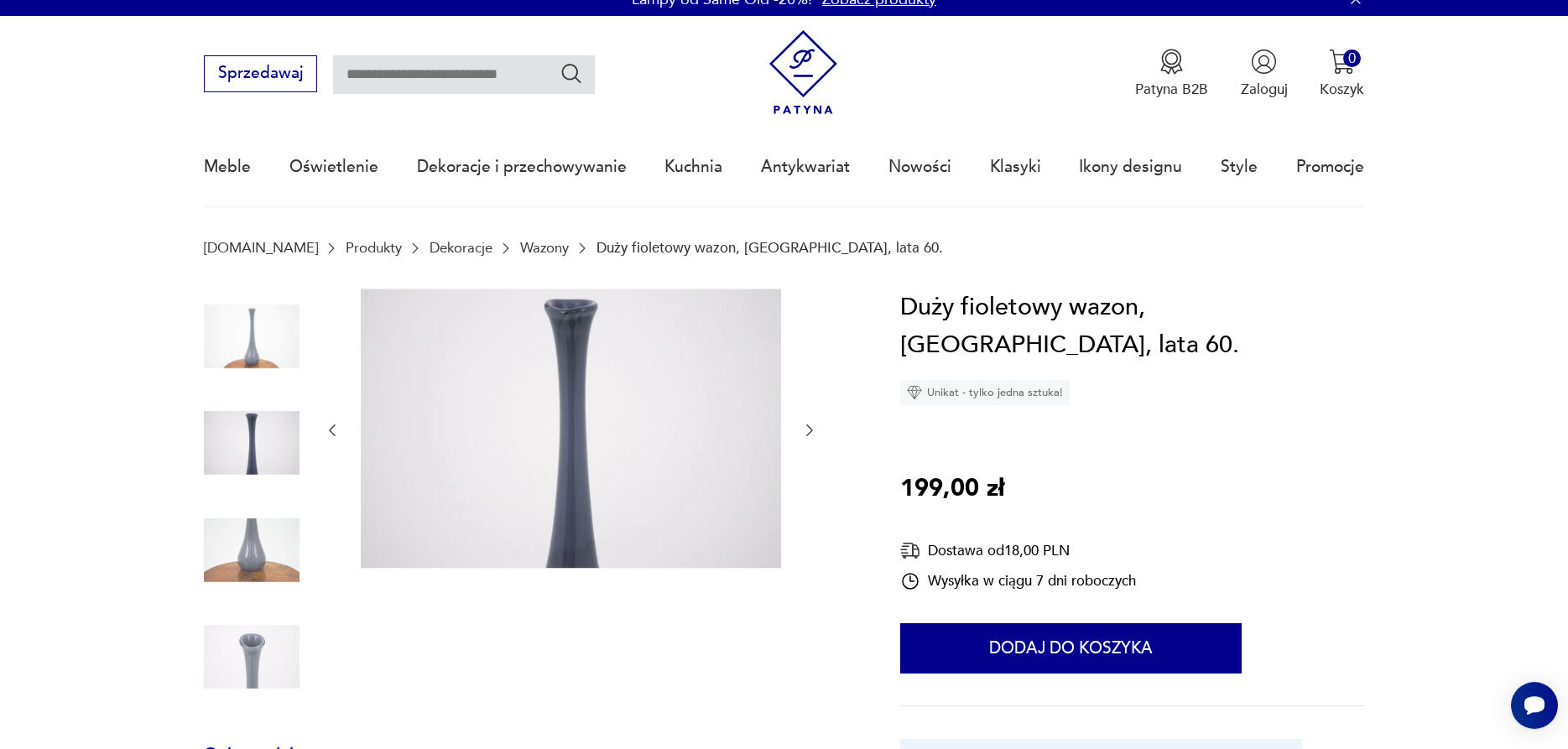
click at [254, 538] on img at bounding box center [252, 550] width 95 height 95
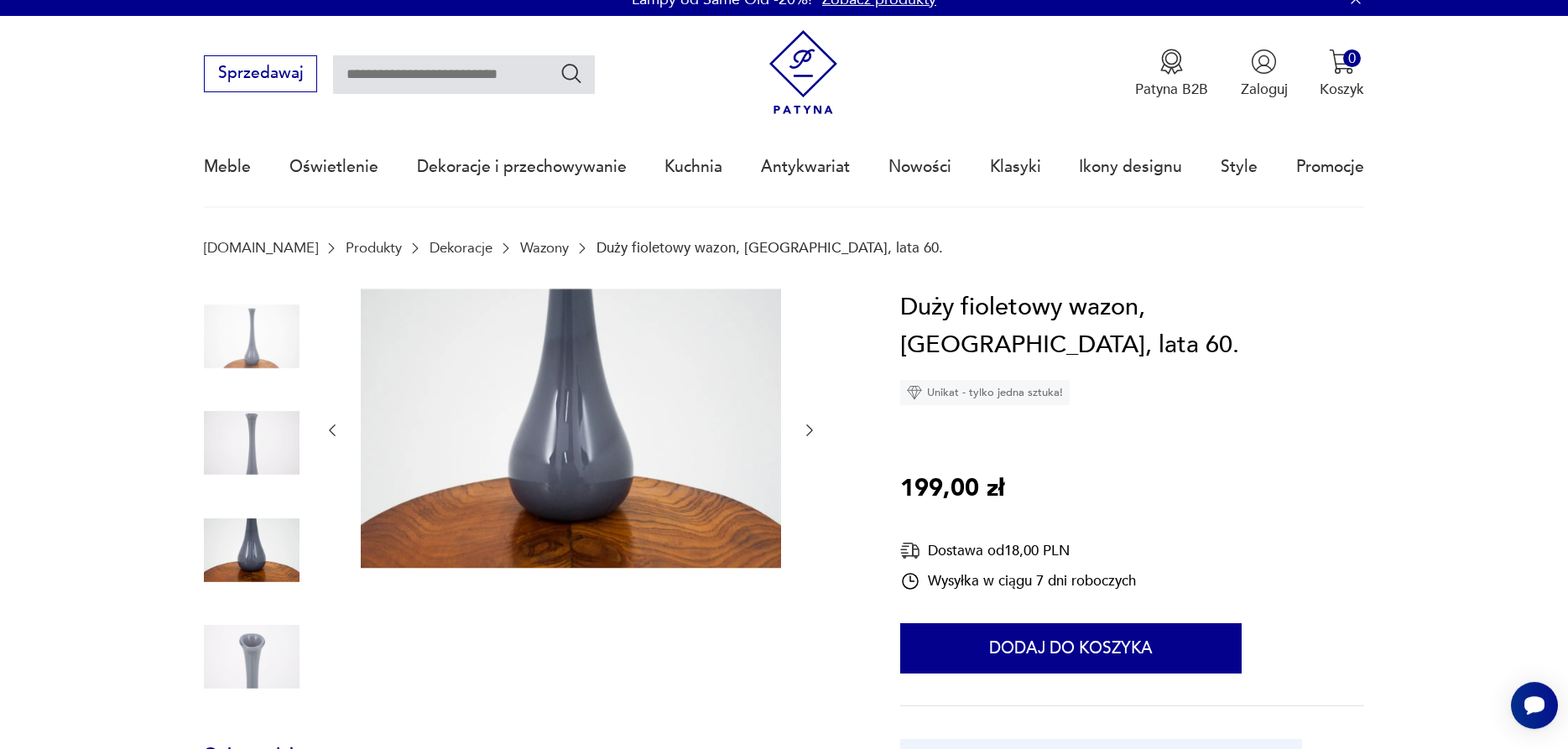
click at [258, 617] on img at bounding box center [252, 656] width 95 height 95
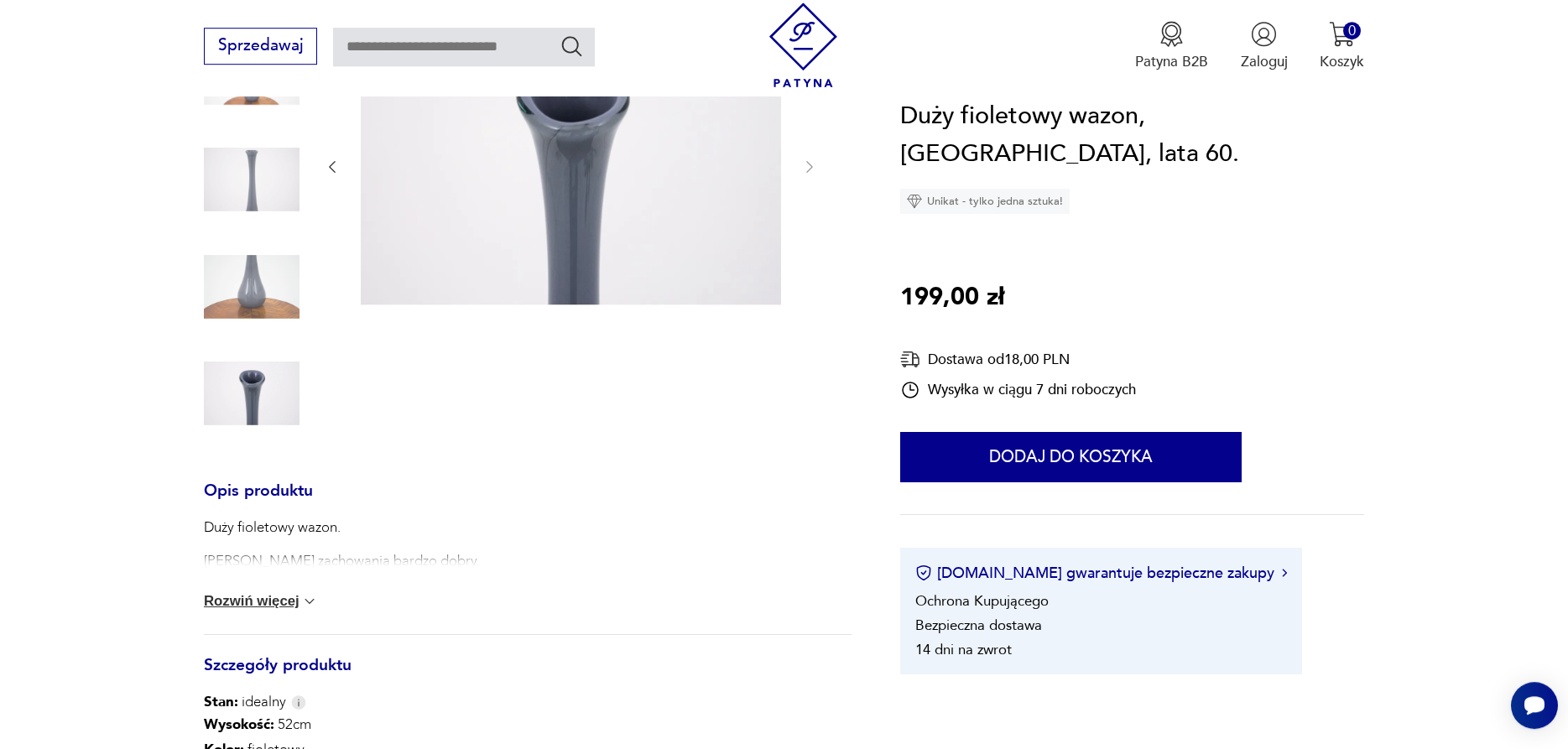
scroll to position [26, 0]
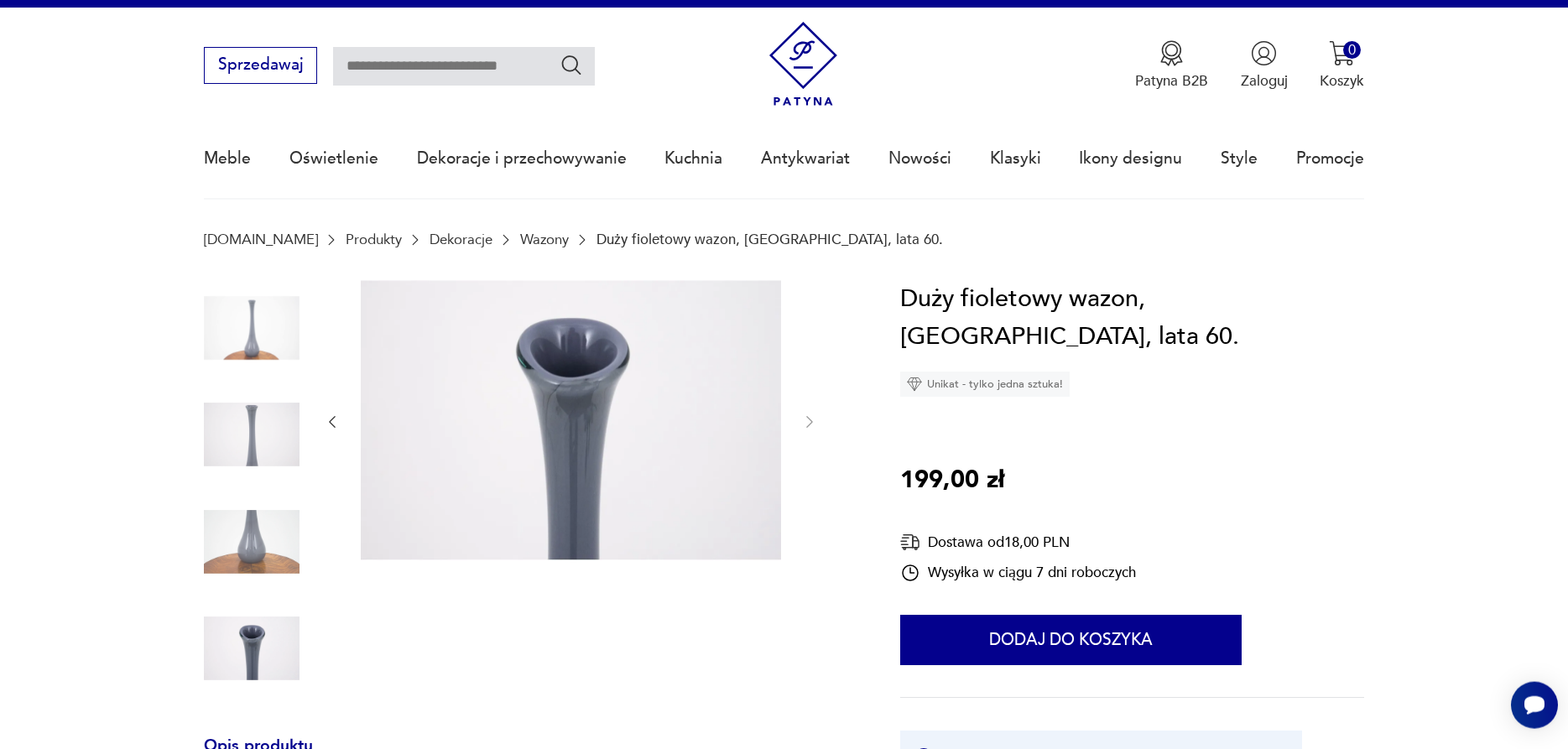
click at [242, 542] on img at bounding box center [252, 542] width 95 height 95
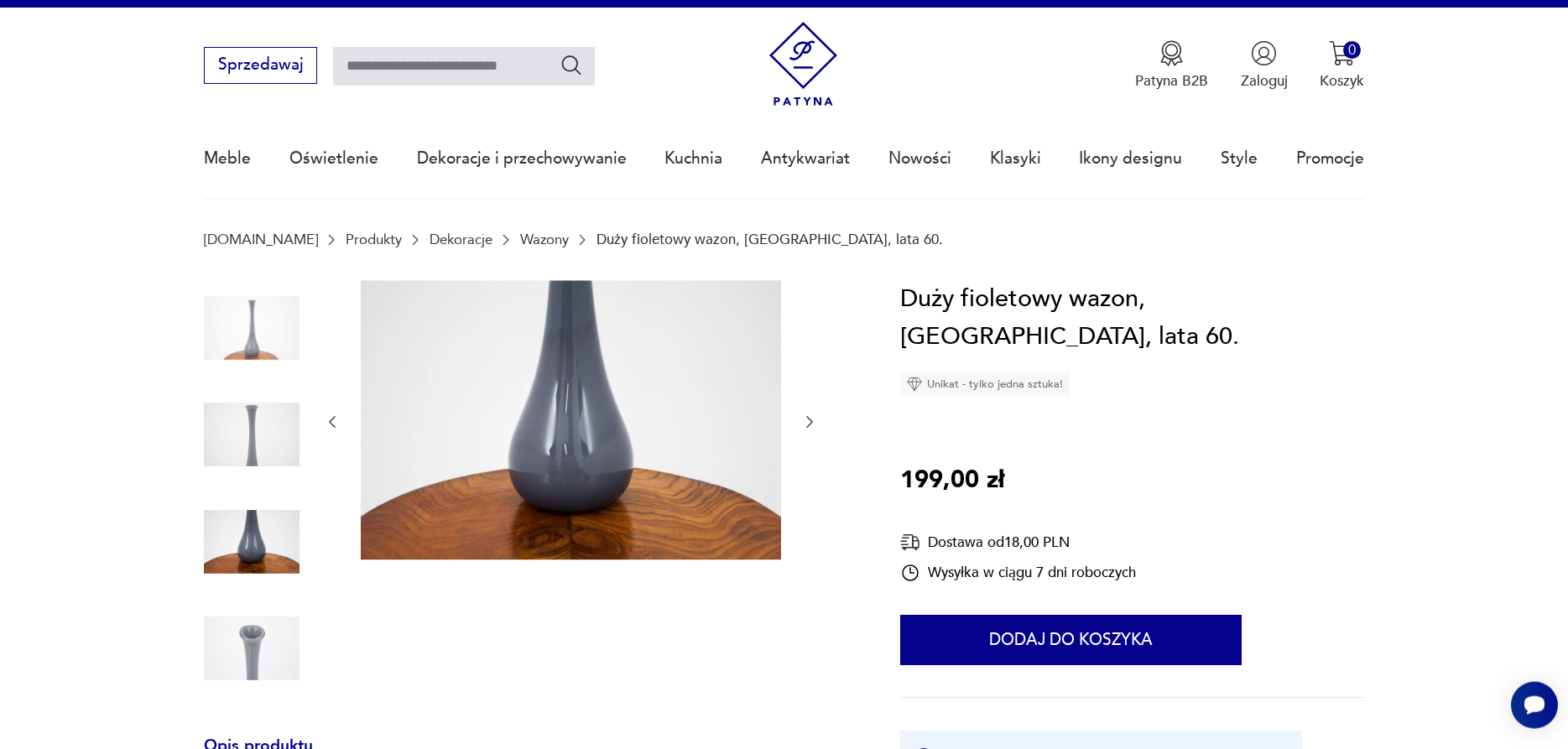
click at [252, 327] on img at bounding box center [252, 328] width 95 height 95
